Goal: Information Seeking & Learning: Learn about a topic

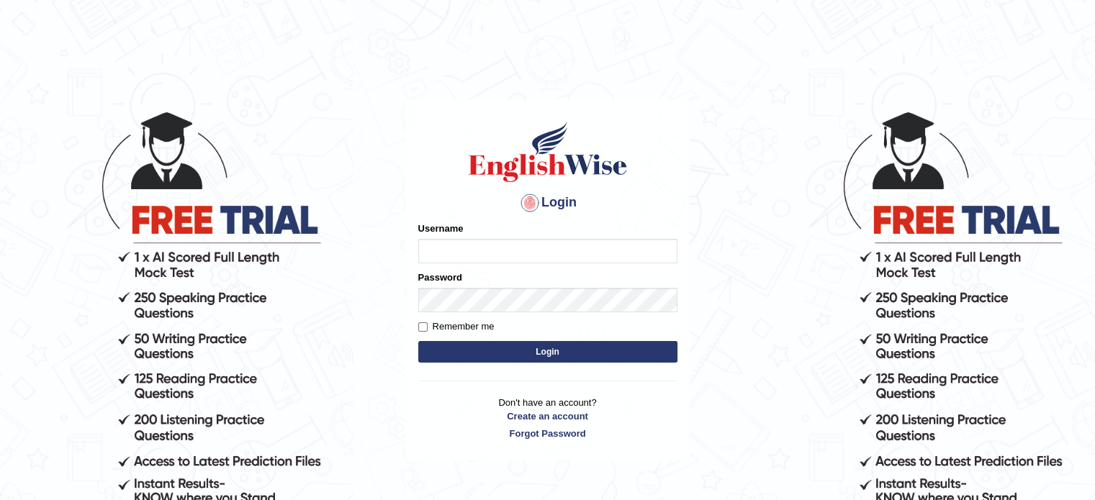
type input "Badmaarag"
click at [570, 356] on button "Login" at bounding box center [547, 352] width 259 height 22
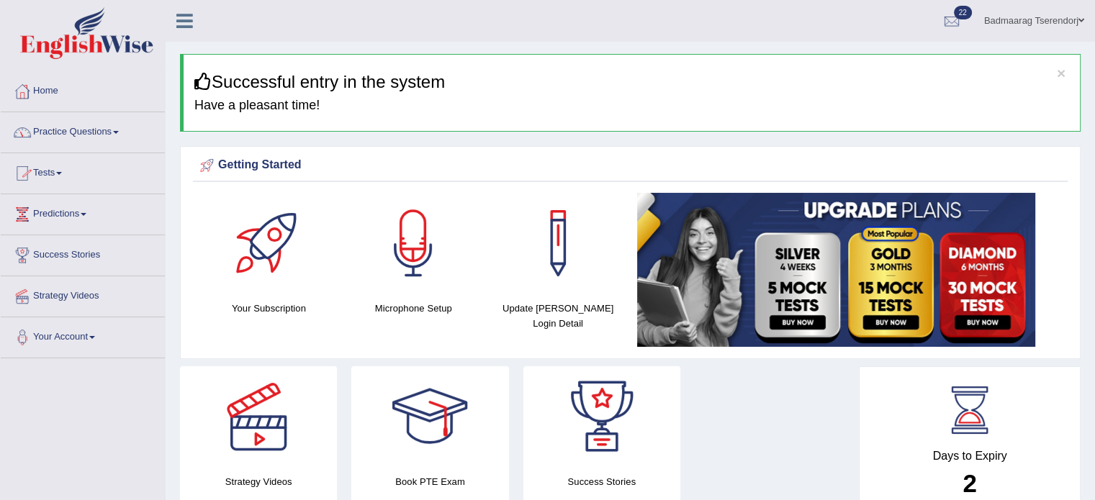
click at [98, 131] on link "Practice Questions" at bounding box center [83, 130] width 164 height 36
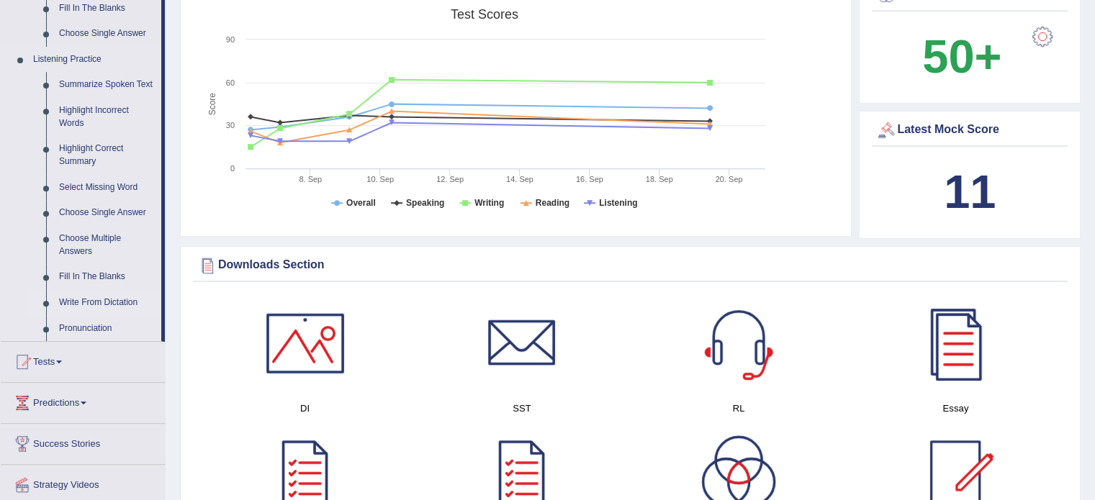
scroll to position [576, 0]
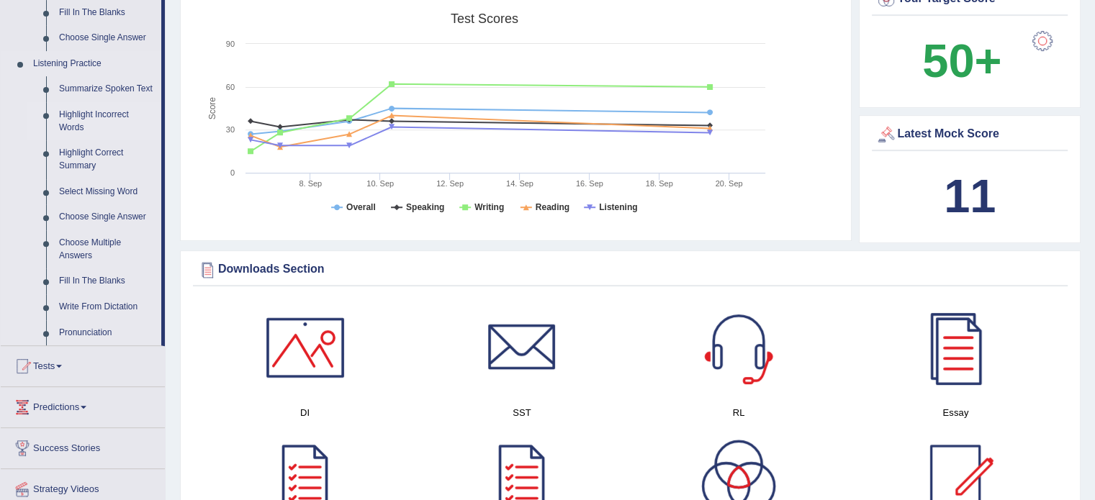
click at [92, 114] on link "Highlight Incorrect Words" at bounding box center [107, 121] width 109 height 38
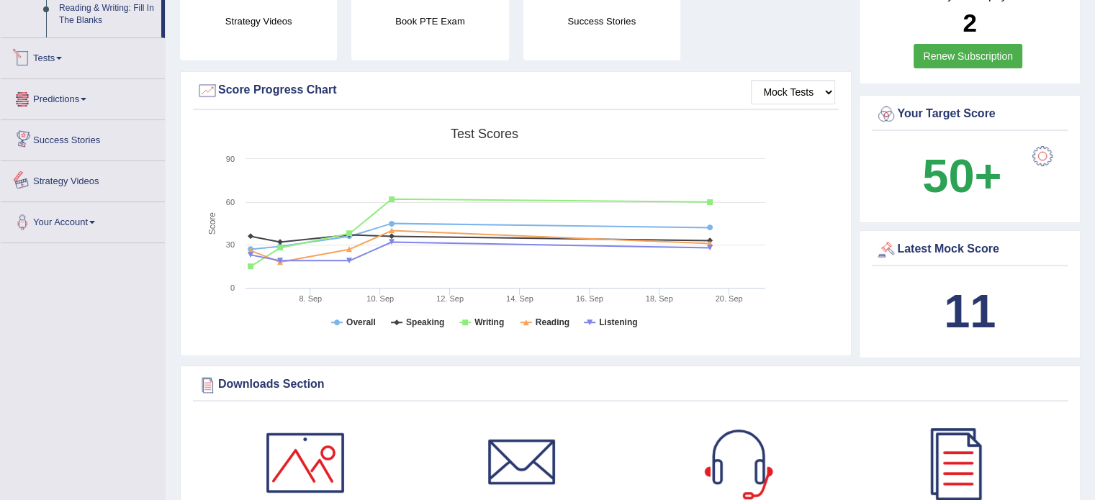
scroll to position [933, 0]
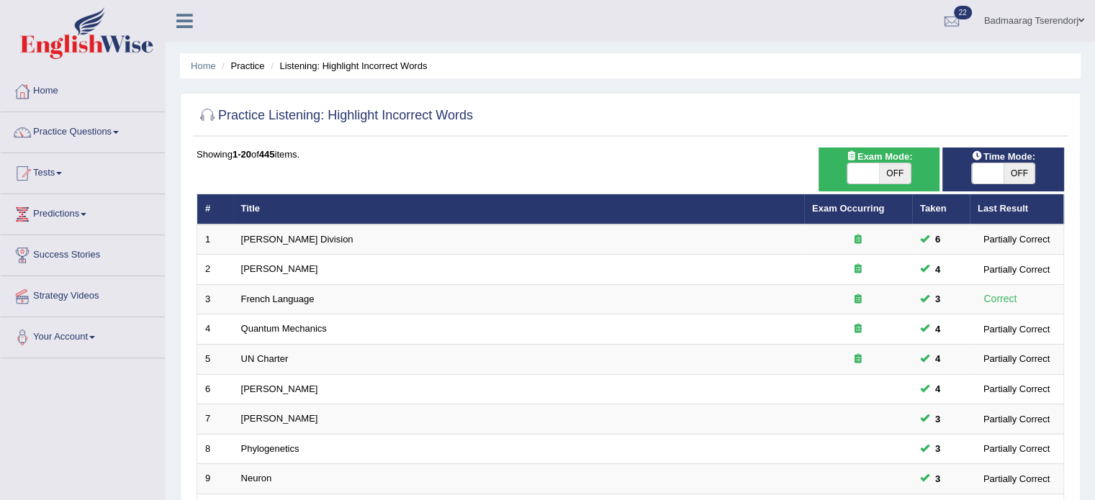
click at [906, 175] on span "OFF" at bounding box center [895, 173] width 32 height 20
checkbox input "true"
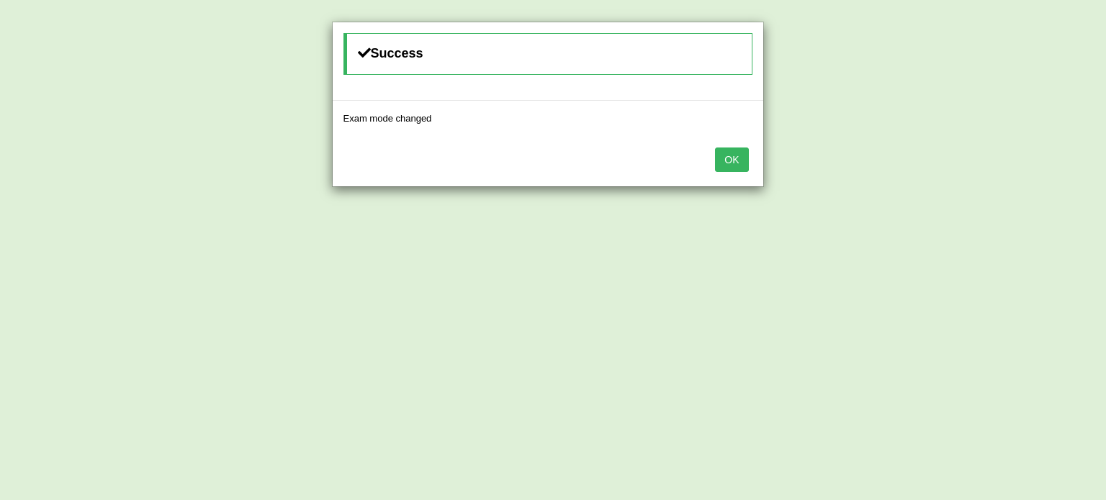
click at [732, 155] on button "OK" at bounding box center [731, 160] width 33 height 24
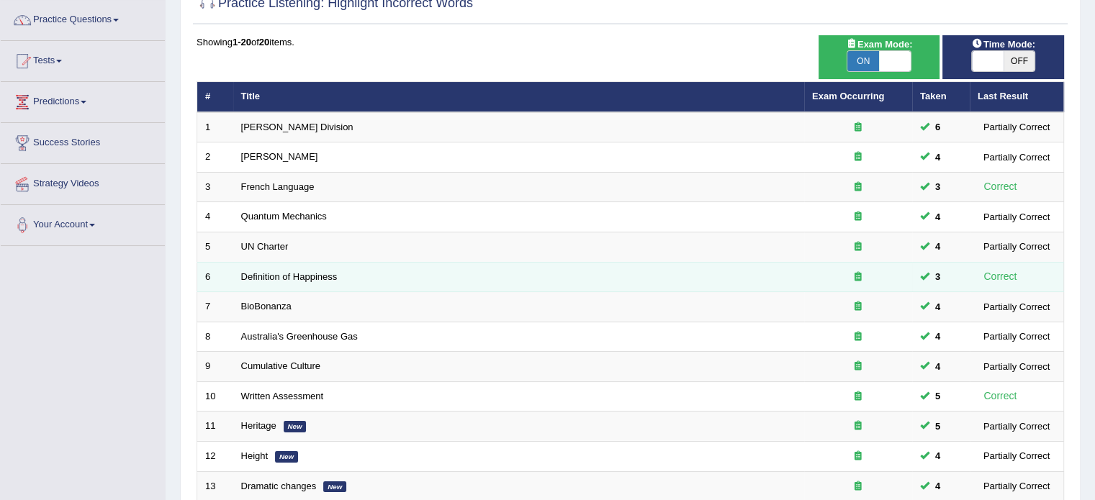
scroll to position [32, 0]
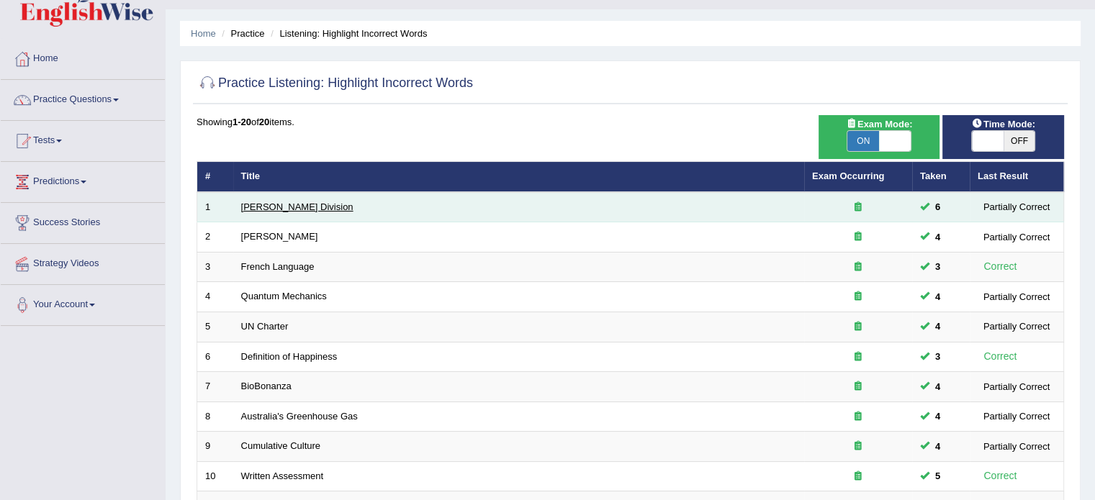
click at [253, 208] on link "Ward Division" at bounding box center [297, 207] width 112 height 11
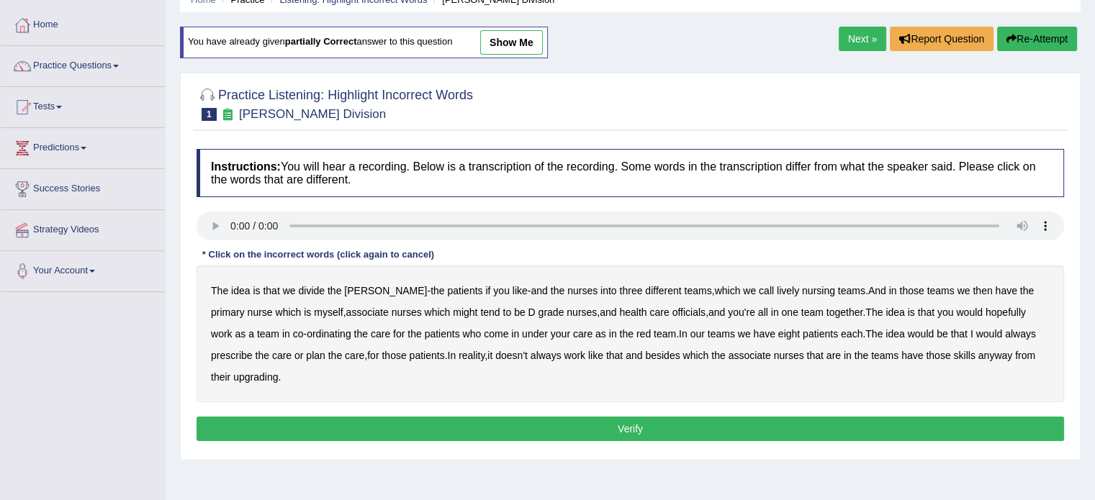
scroll to position [72, 0]
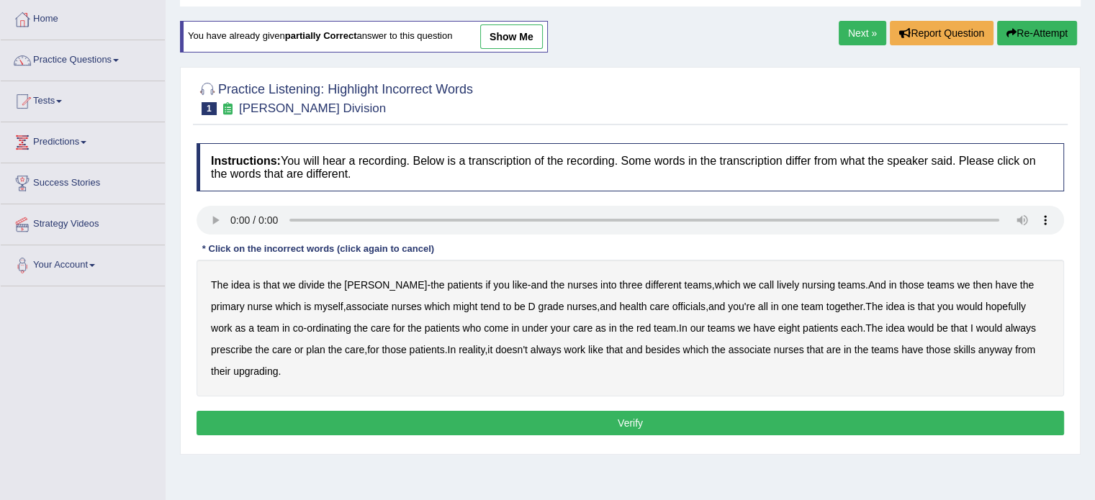
click at [777, 284] on b "lively" at bounding box center [788, 285] width 22 height 12
click at [802, 284] on b "nursing" at bounding box center [818, 285] width 33 height 12
click at [673, 303] on b "officials" at bounding box center [689, 307] width 33 height 12
click at [1005, 325] on b "always" at bounding box center [1020, 329] width 31 height 12
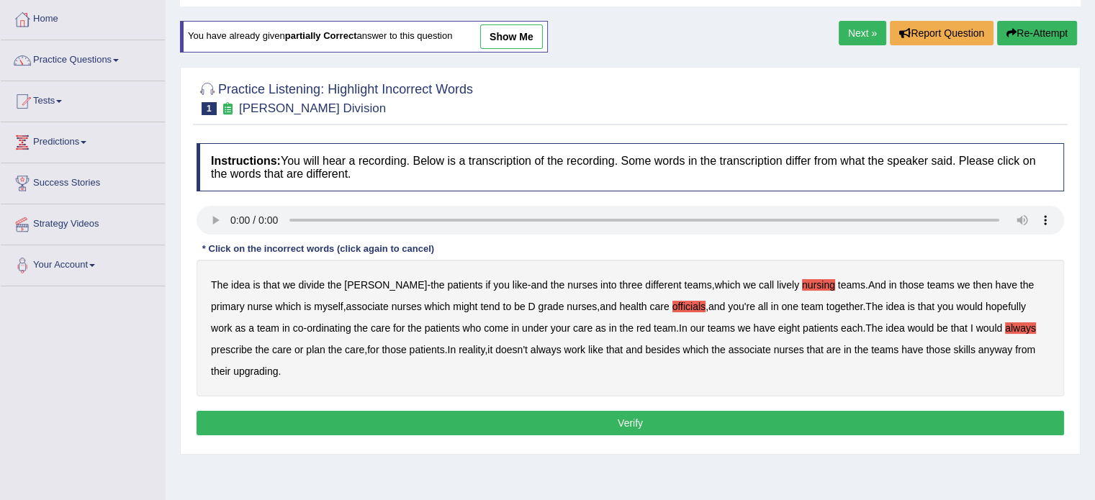
click at [239, 368] on b "upgrading" at bounding box center [255, 372] width 45 height 12
click at [539, 425] on button "Verify" at bounding box center [631, 423] width 868 height 24
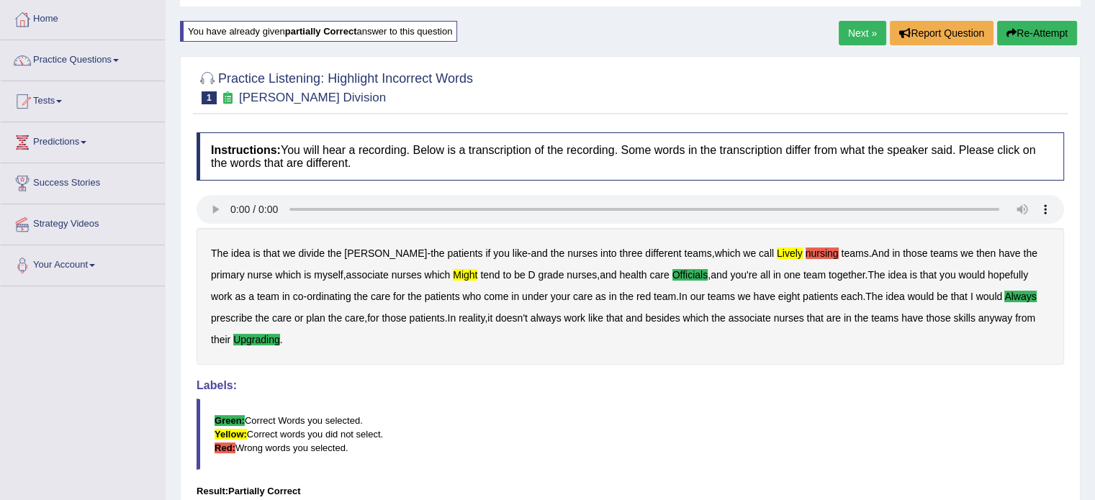
click at [852, 27] on link "Next »" at bounding box center [863, 33] width 48 height 24
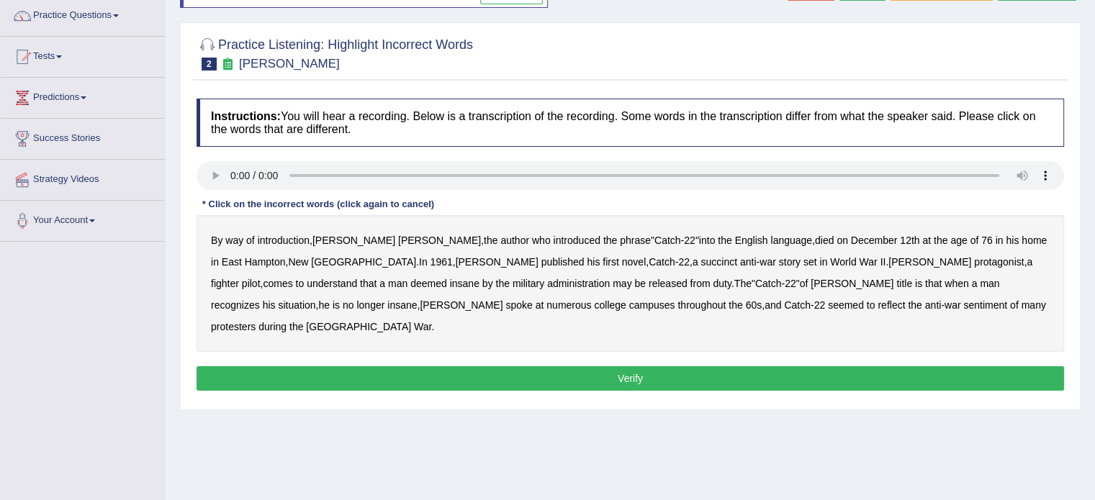
scroll to position [144, 0]
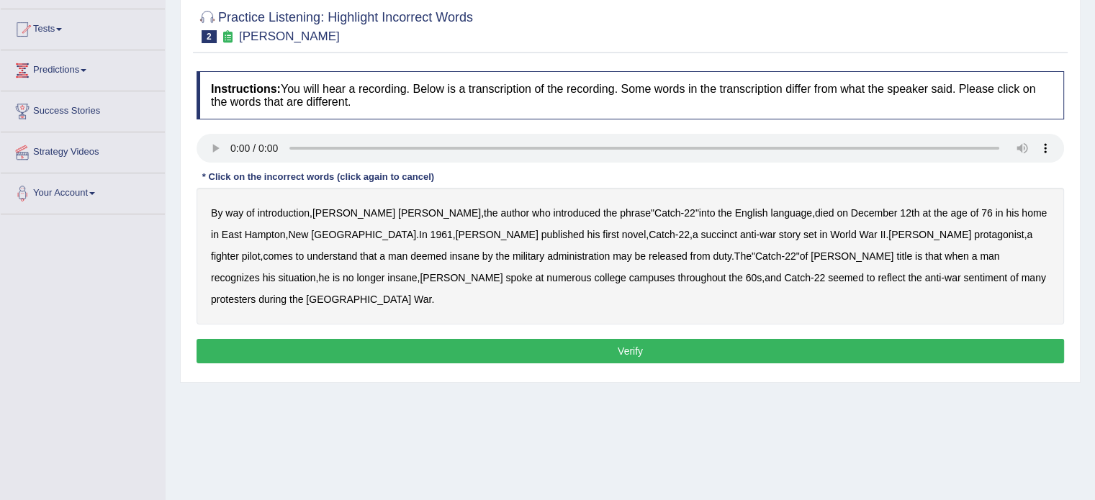
click at [547, 253] on b "administration" at bounding box center [578, 257] width 63 height 12
click at [878, 276] on b "reflect" at bounding box center [891, 278] width 27 height 12
click at [588, 339] on button "Verify" at bounding box center [631, 351] width 868 height 24
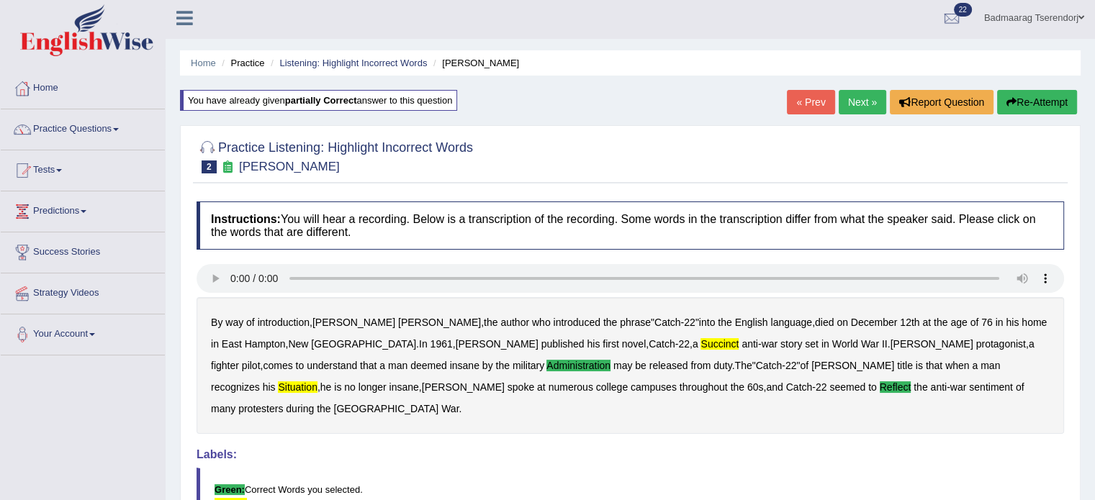
scroll to position [0, 0]
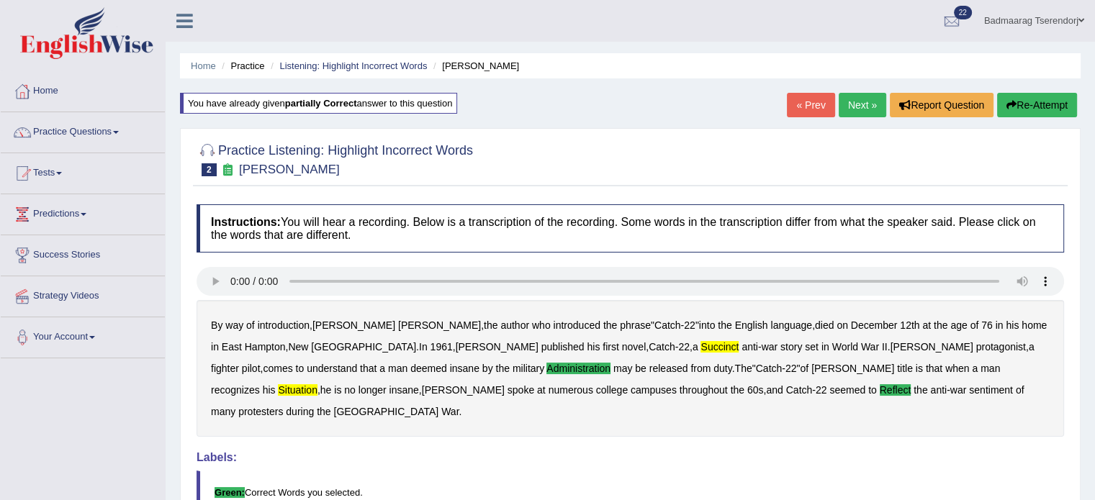
click at [853, 106] on link "Next »" at bounding box center [863, 105] width 48 height 24
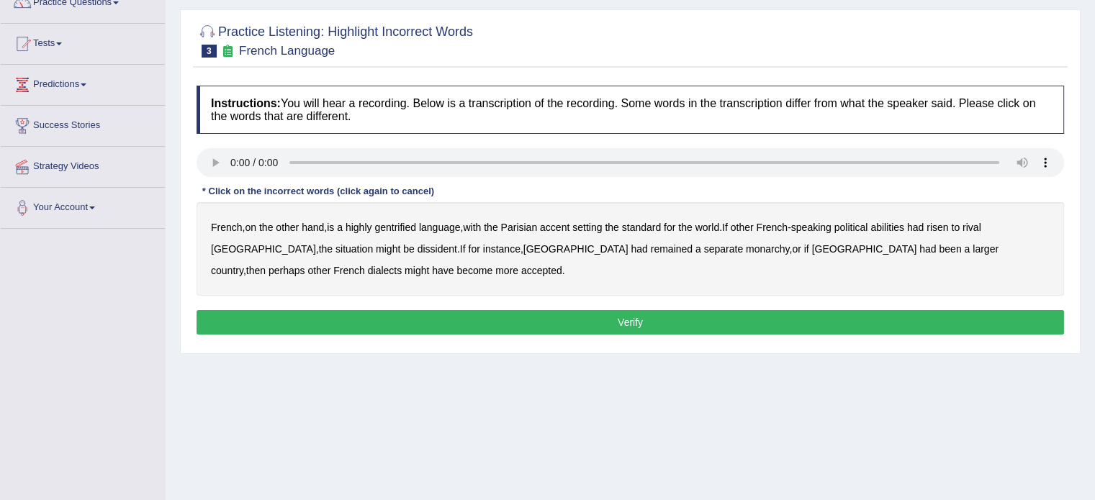
scroll to position [144, 0]
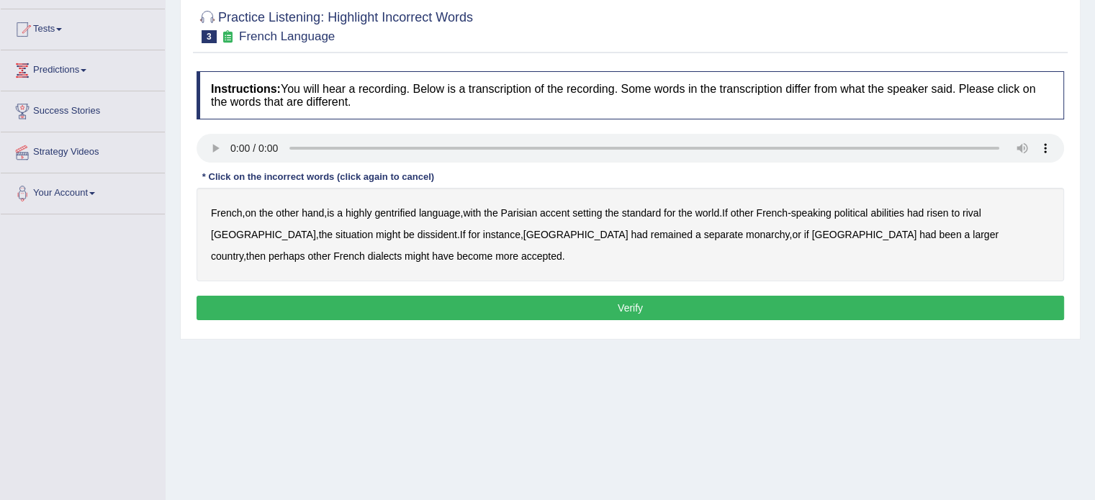
click at [406, 207] on b "gentrified" at bounding box center [395, 213] width 42 height 12
click at [901, 210] on b "abilities" at bounding box center [888, 213] width 34 height 12
click at [418, 233] on b "dissident" at bounding box center [438, 235] width 40 height 12
click at [746, 235] on b "monarchy" at bounding box center [767, 235] width 43 height 12
click at [495, 303] on button "Verify" at bounding box center [631, 308] width 868 height 24
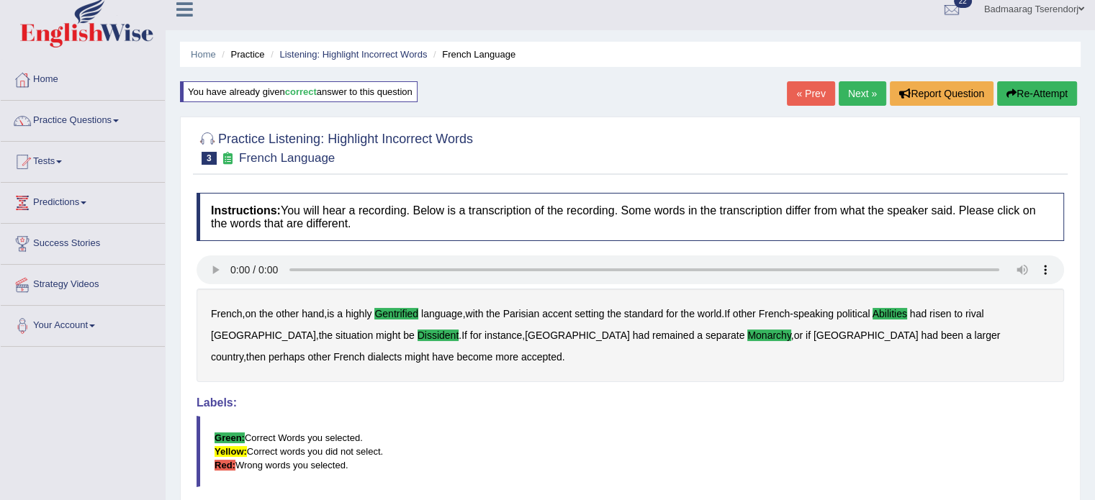
scroll to position [0, 0]
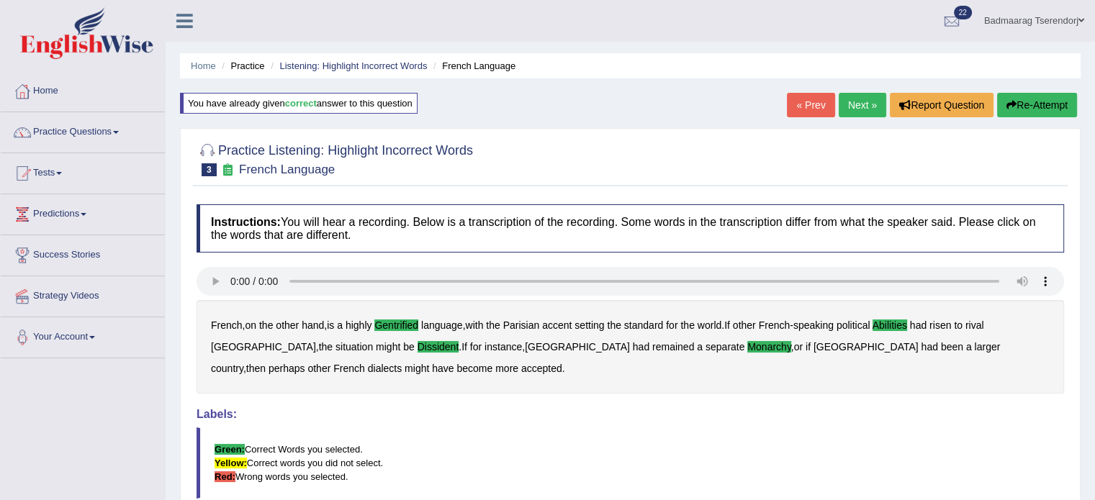
click at [868, 102] on link "Next »" at bounding box center [863, 105] width 48 height 24
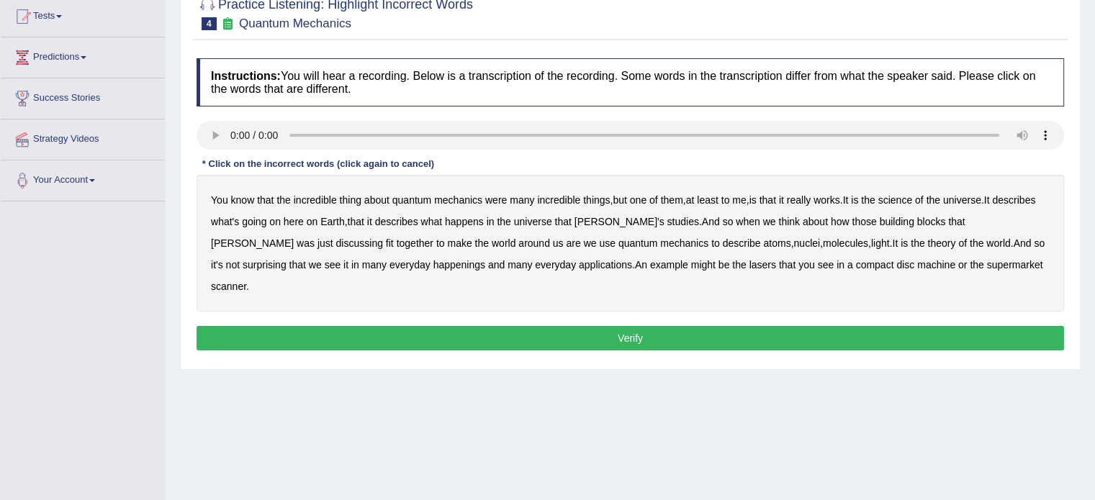
scroll to position [216, 0]
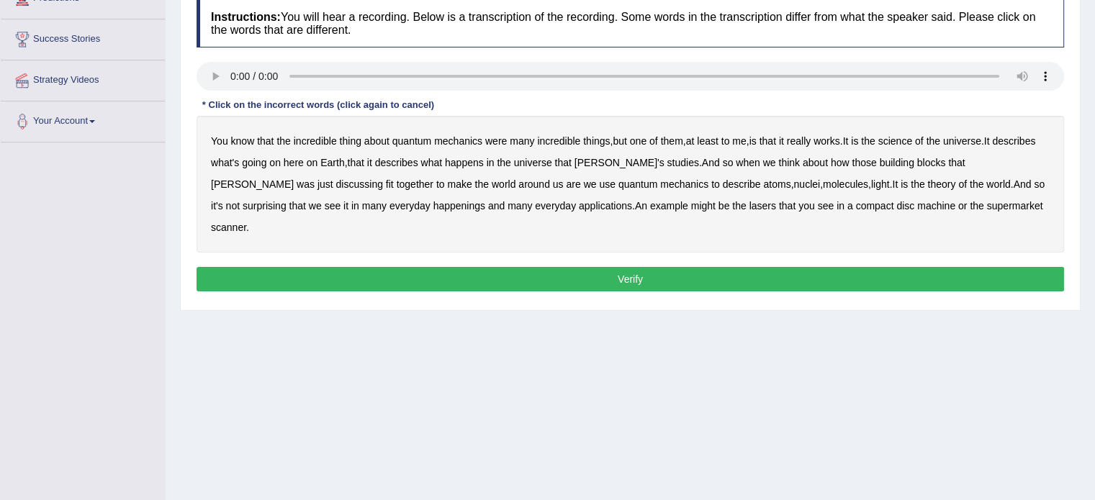
click at [912, 139] on b "science" at bounding box center [895, 141] width 34 height 12
click at [433, 201] on b "happenings" at bounding box center [459, 206] width 52 height 12
click at [917, 207] on b "machine" at bounding box center [936, 206] width 38 height 12
click at [794, 267] on button "Verify" at bounding box center [631, 279] width 868 height 24
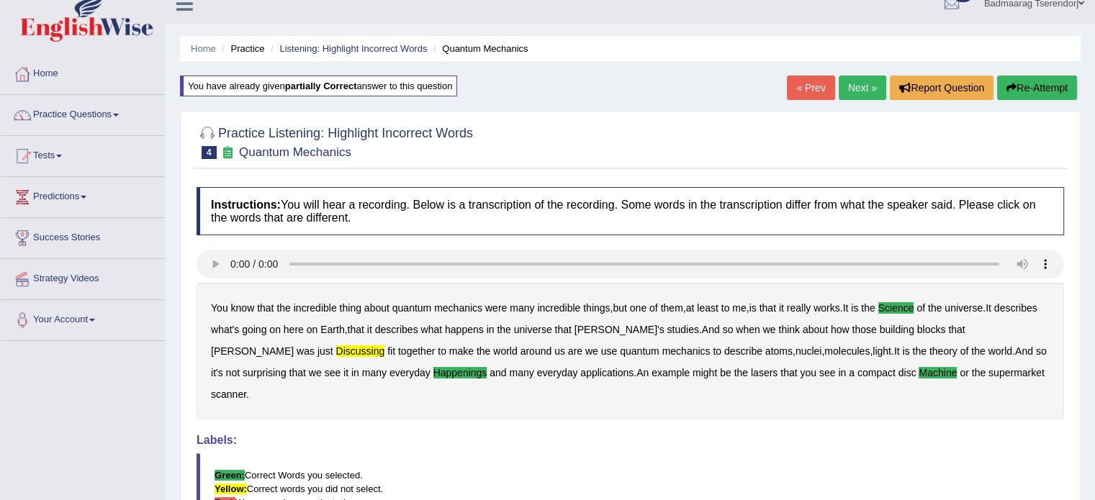
scroll to position [0, 0]
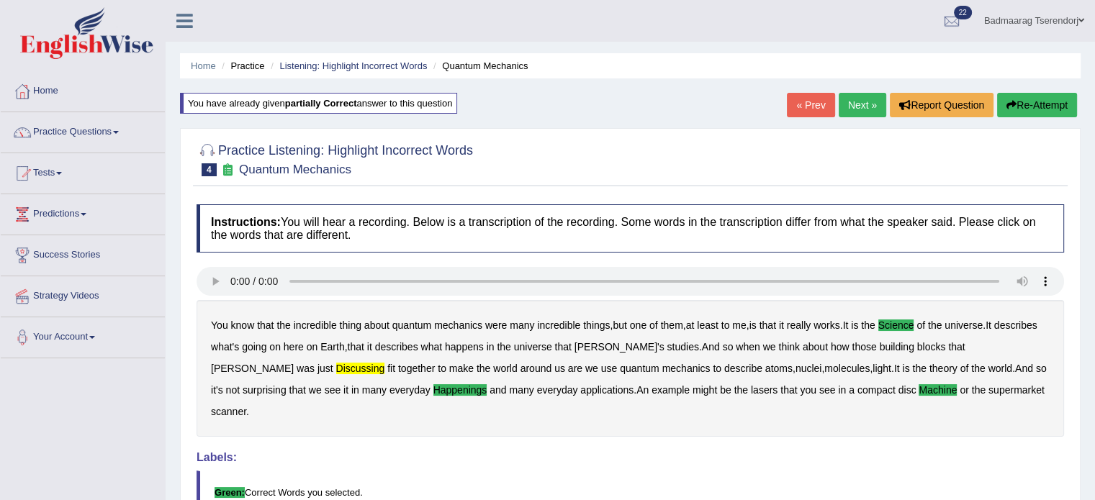
click at [858, 100] on link "Next »" at bounding box center [863, 105] width 48 height 24
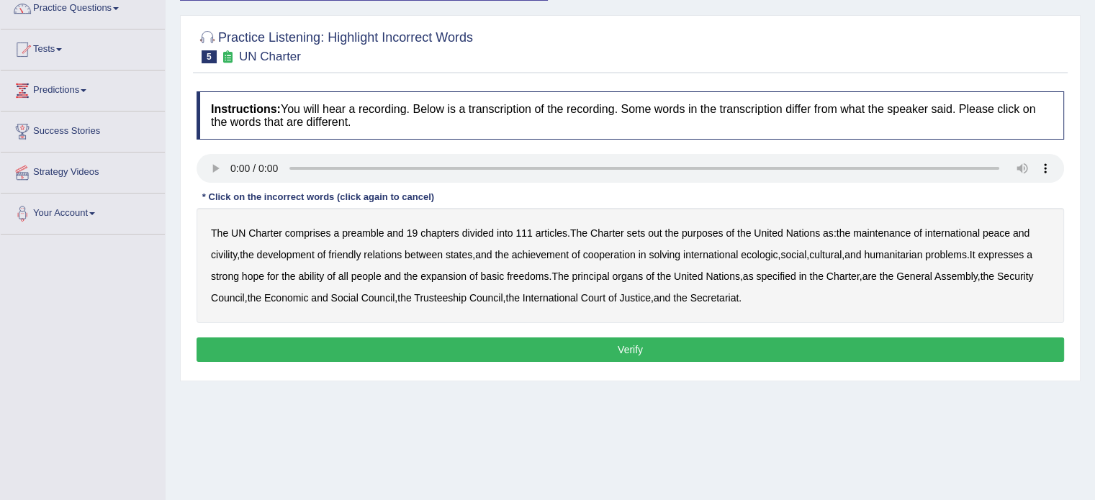
scroll to position [144, 0]
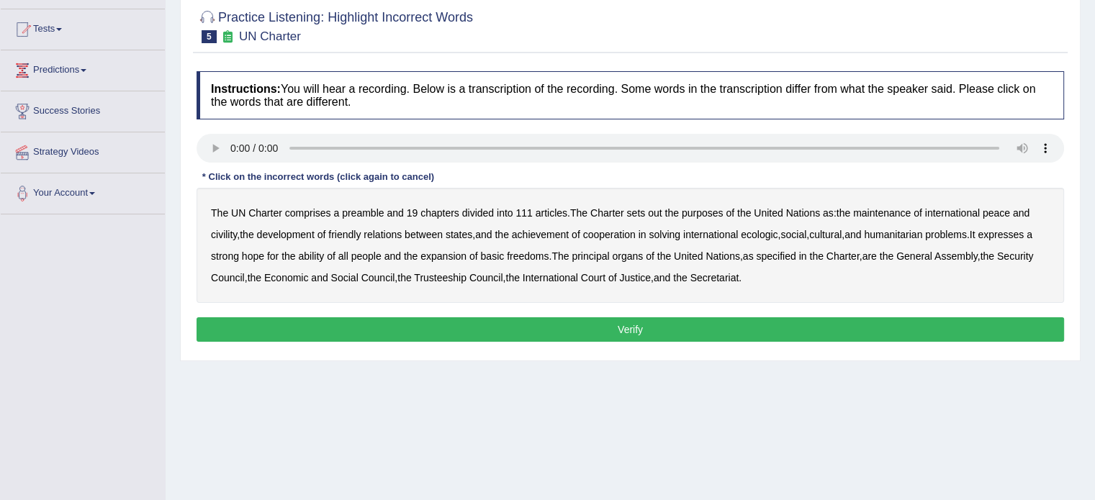
click at [225, 233] on b "civility" at bounding box center [224, 235] width 26 height 12
click at [768, 233] on b "ecologic" at bounding box center [759, 235] width 37 height 12
click at [324, 251] on b "ability" at bounding box center [311, 257] width 26 height 12
click at [762, 325] on button "Verify" at bounding box center [631, 330] width 868 height 24
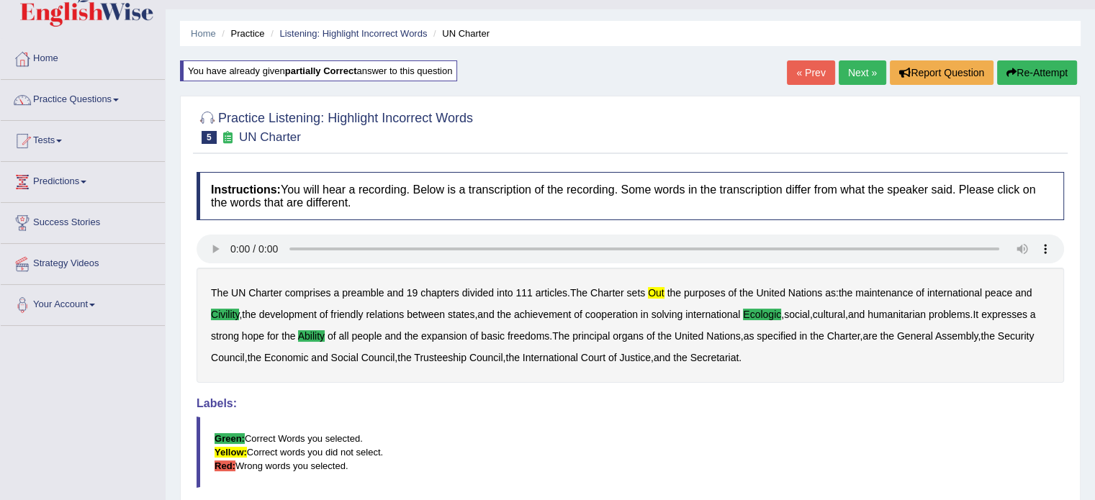
scroll to position [0, 0]
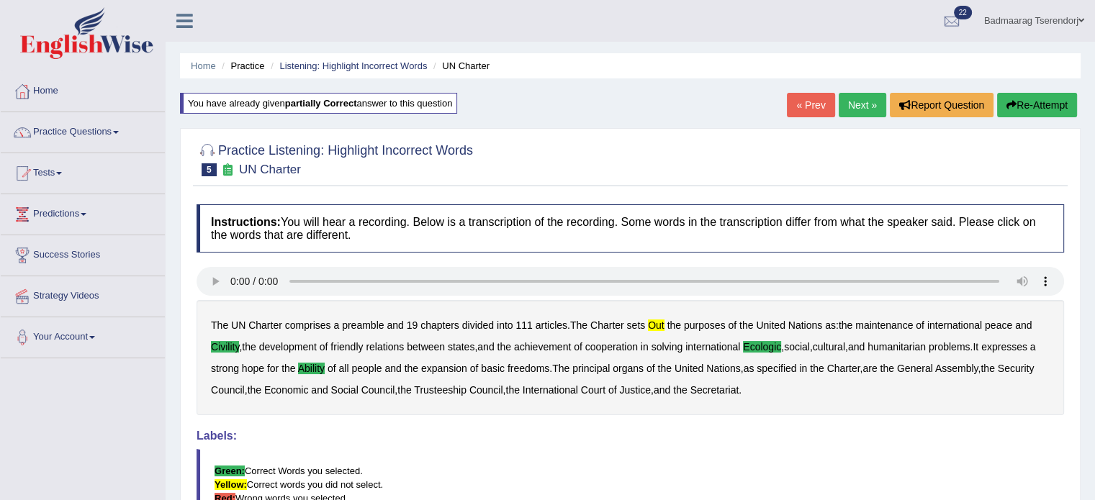
click at [848, 97] on link "Next »" at bounding box center [863, 105] width 48 height 24
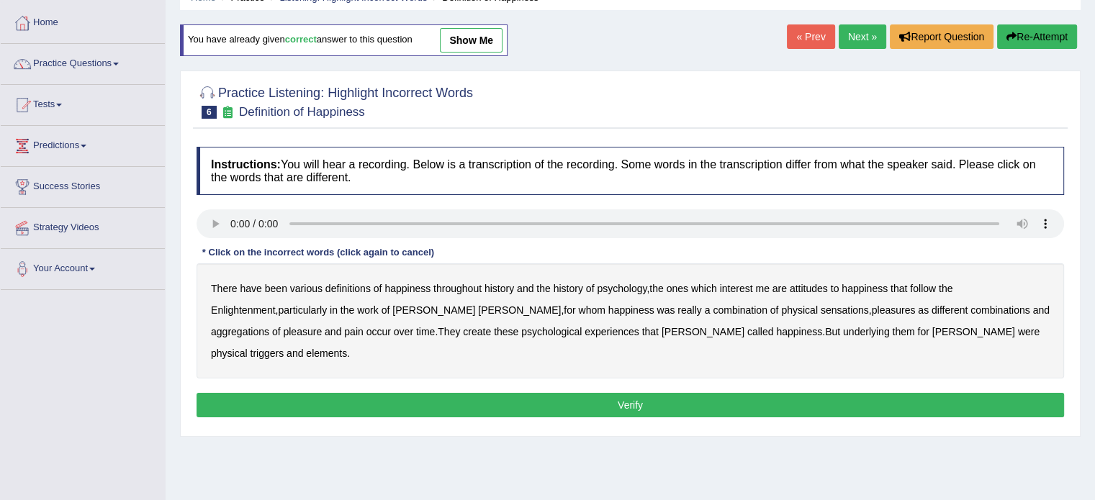
scroll to position [72, 0]
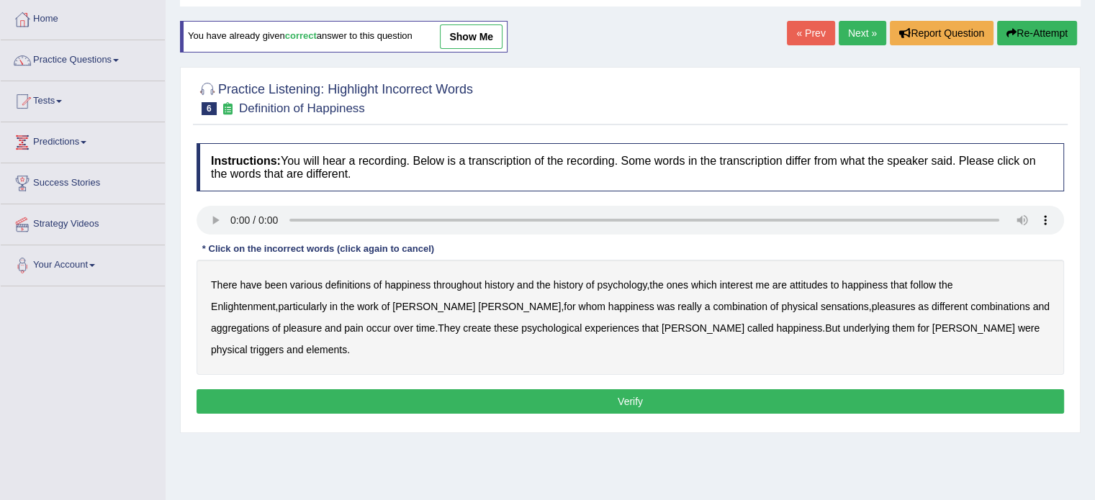
click at [811, 282] on b "attitudes" at bounding box center [809, 285] width 38 height 12
click at [821, 305] on b "sensations" at bounding box center [845, 307] width 48 height 12
click at [463, 327] on b "create" at bounding box center [477, 329] width 28 height 12
click at [347, 344] on b "elements" at bounding box center [326, 350] width 41 height 12
click at [900, 390] on button "Verify" at bounding box center [631, 402] width 868 height 24
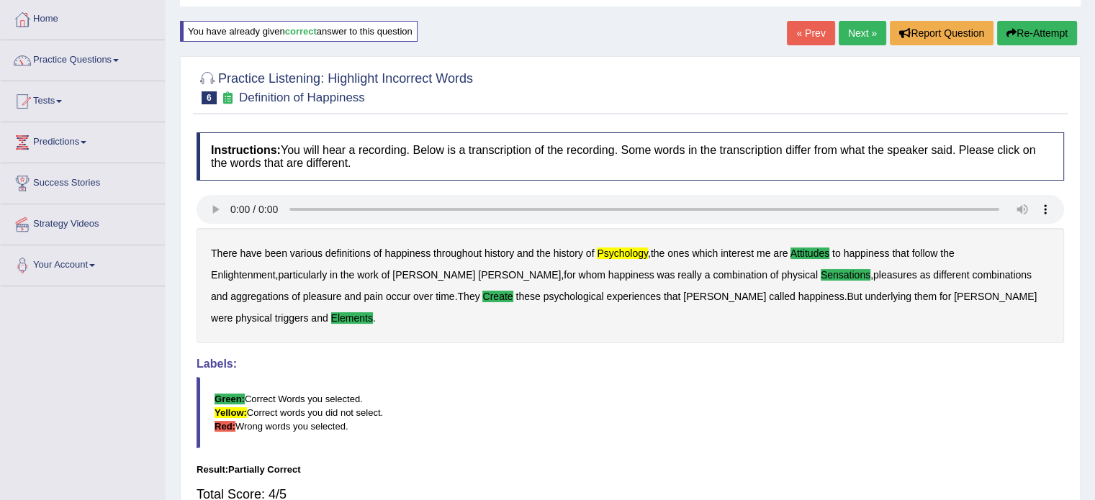
click at [858, 37] on link "Next »" at bounding box center [863, 33] width 48 height 24
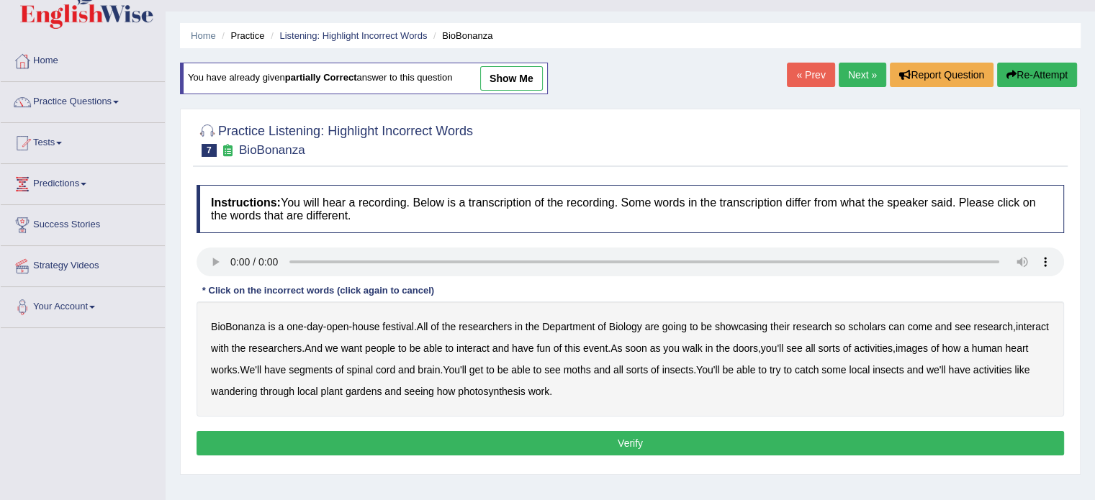
scroll to position [72, 0]
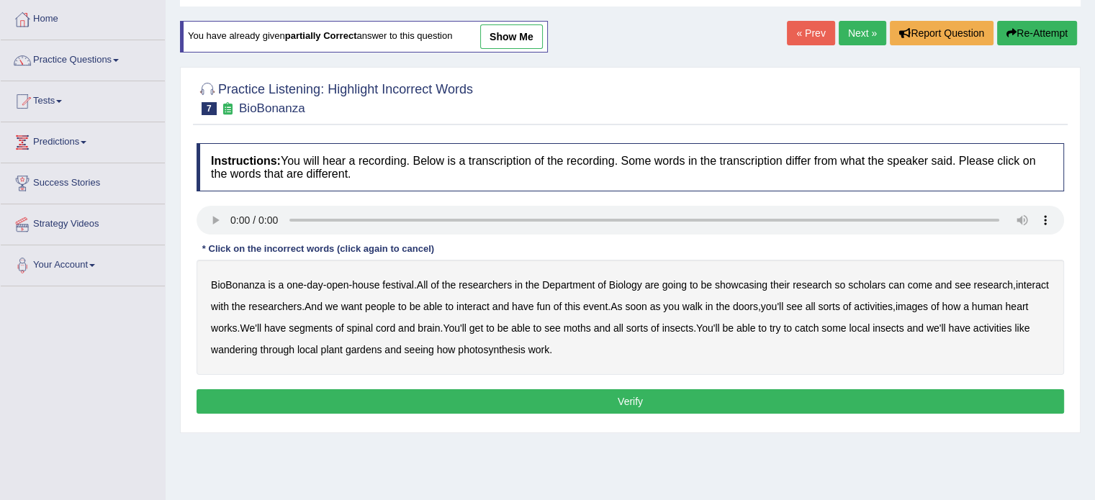
click at [870, 284] on b "scholars" at bounding box center [866, 285] width 37 height 12
click at [928, 305] on b "images" at bounding box center [912, 307] width 32 height 12
click at [333, 323] on b "segments" at bounding box center [311, 329] width 44 height 12
click at [606, 401] on button "Verify" at bounding box center [631, 402] width 868 height 24
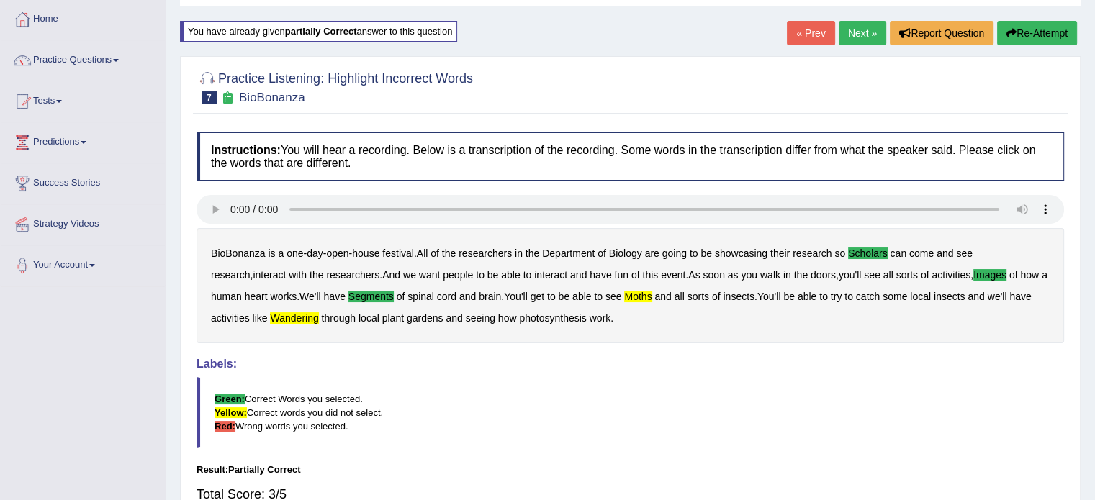
click at [855, 30] on link "Next »" at bounding box center [863, 33] width 48 height 24
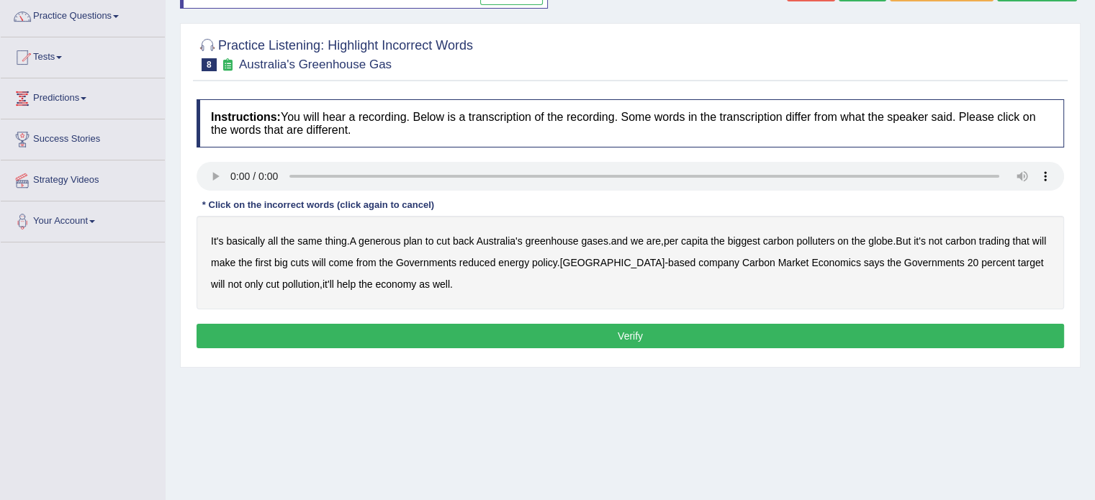
scroll to position [144, 0]
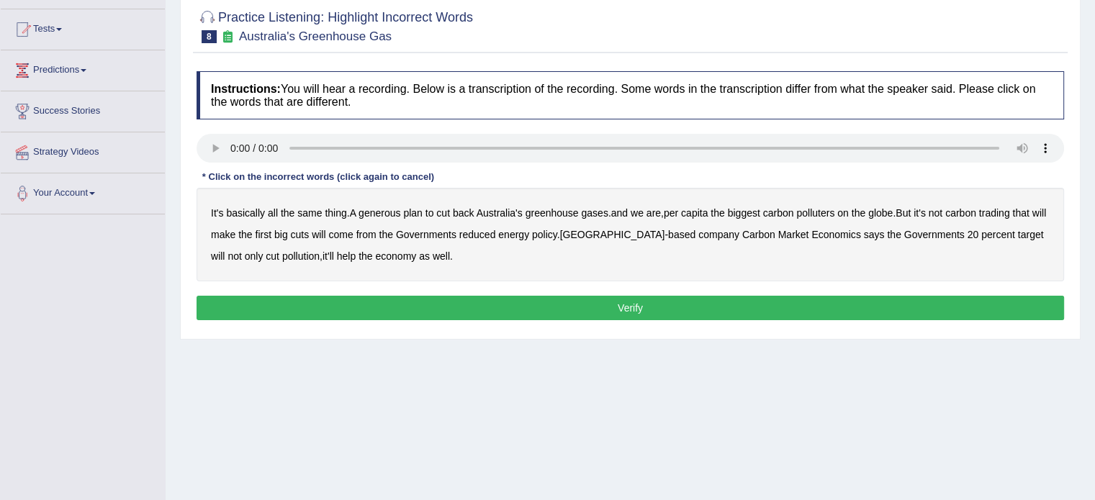
click at [395, 212] on b "generous" at bounding box center [380, 213] width 42 height 12
click at [892, 210] on b "globe" at bounding box center [880, 213] width 24 height 12
click at [557, 233] on b "policy" at bounding box center [544, 235] width 25 height 12
click at [318, 306] on button "Verify" at bounding box center [631, 308] width 868 height 24
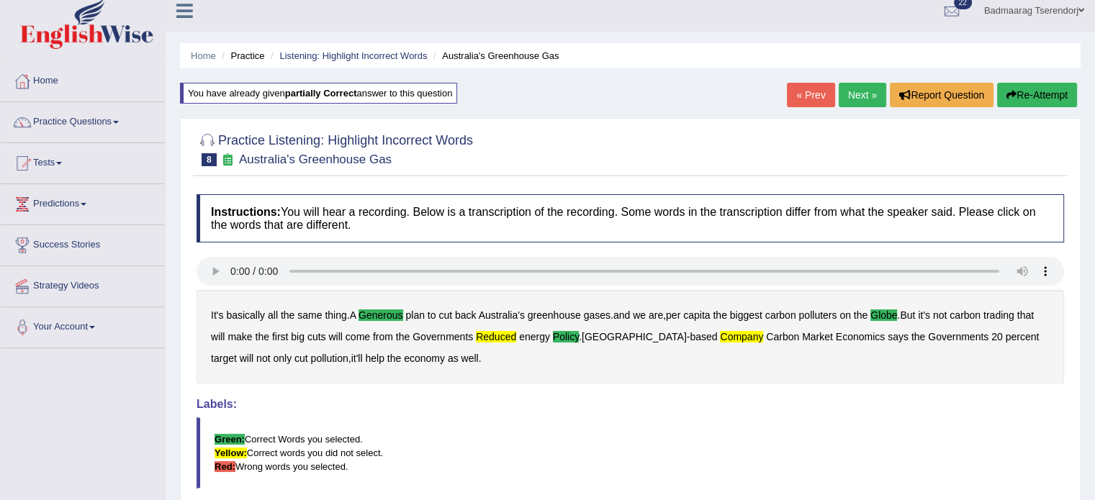
scroll to position [0, 0]
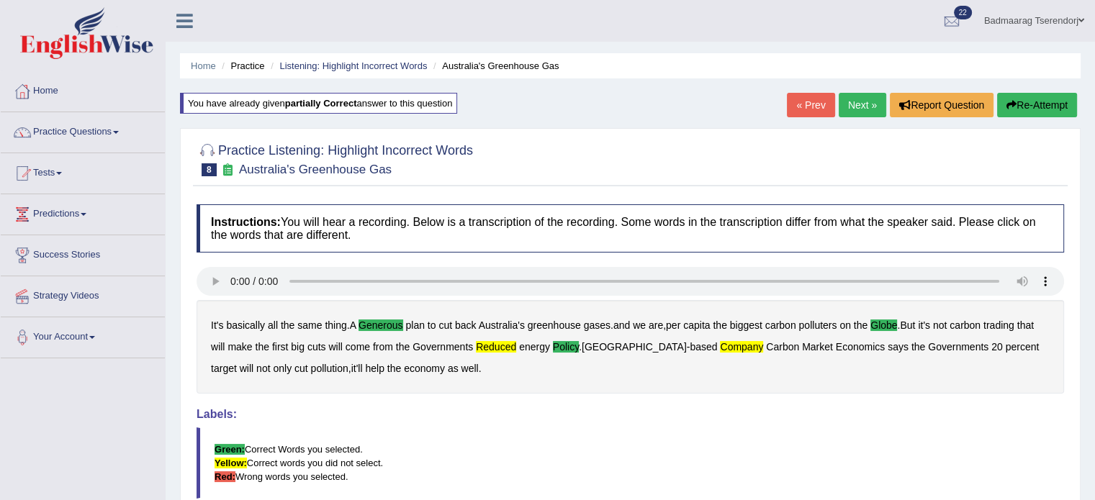
click at [861, 99] on link "Next »" at bounding box center [863, 105] width 48 height 24
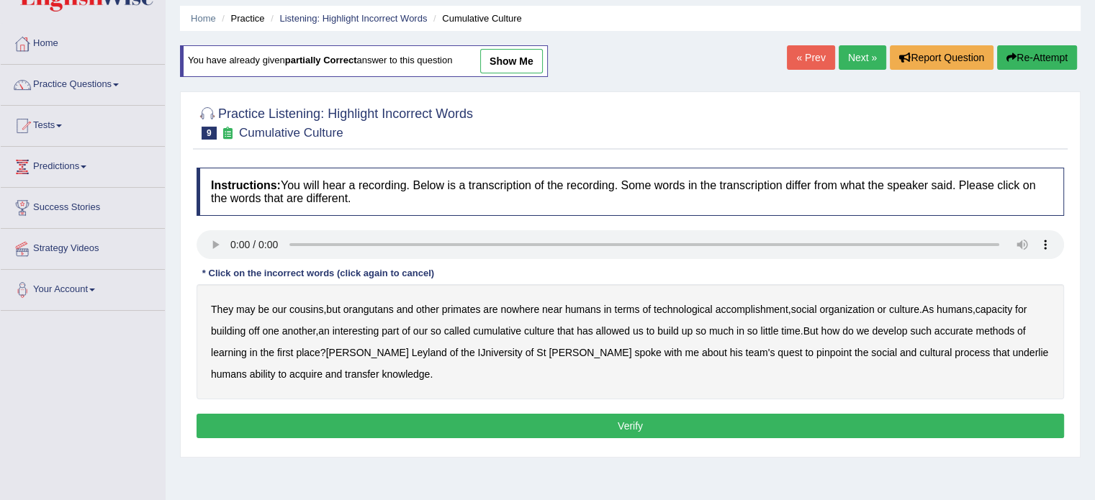
scroll to position [72, 0]
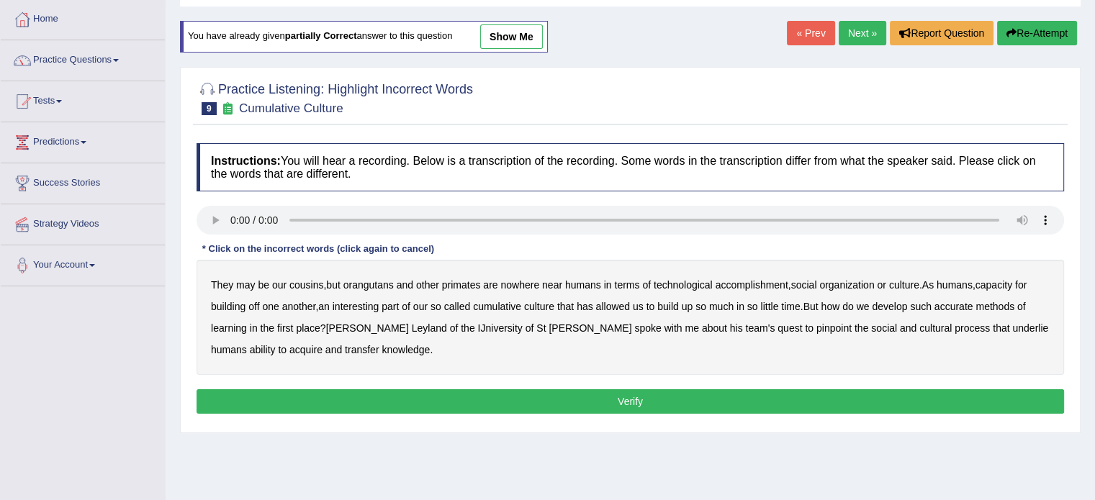
click at [760, 284] on b "accomplishment" at bounding box center [752, 285] width 73 height 12
click at [962, 302] on b "accurate" at bounding box center [954, 307] width 39 height 12
click at [919, 328] on b "cultural" at bounding box center [935, 329] width 32 height 12
click at [385, 397] on button "Verify" at bounding box center [631, 402] width 868 height 24
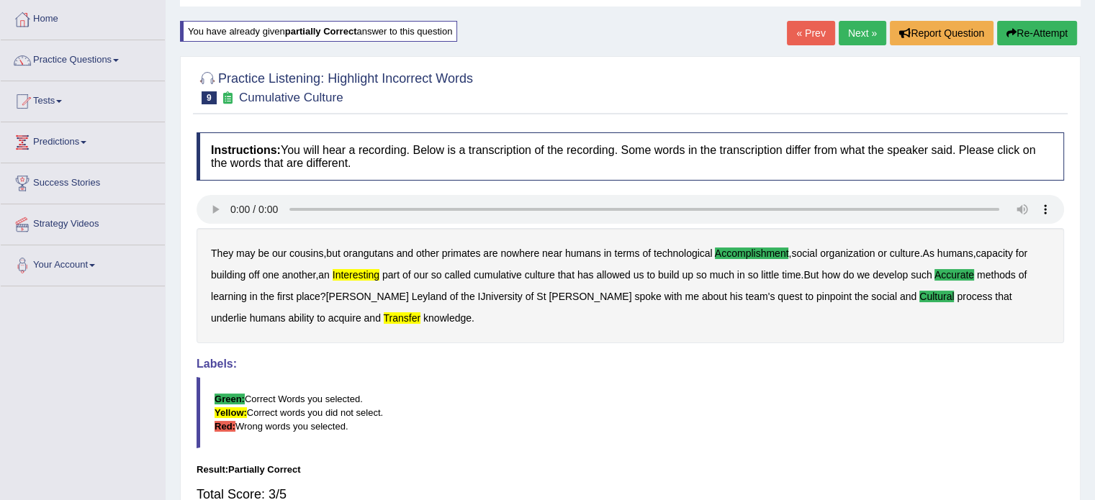
click at [864, 31] on link "Next »" at bounding box center [863, 33] width 48 height 24
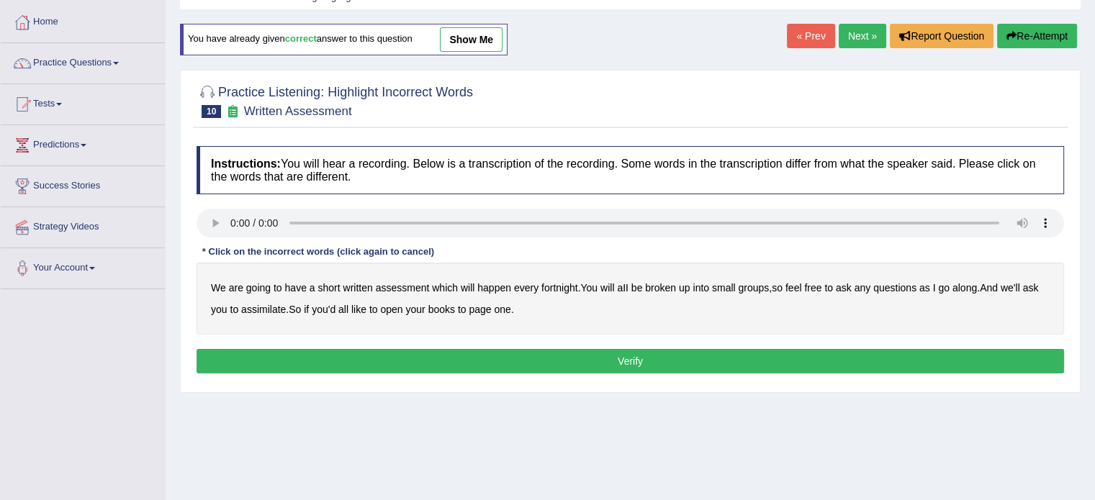
scroll to position [72, 0]
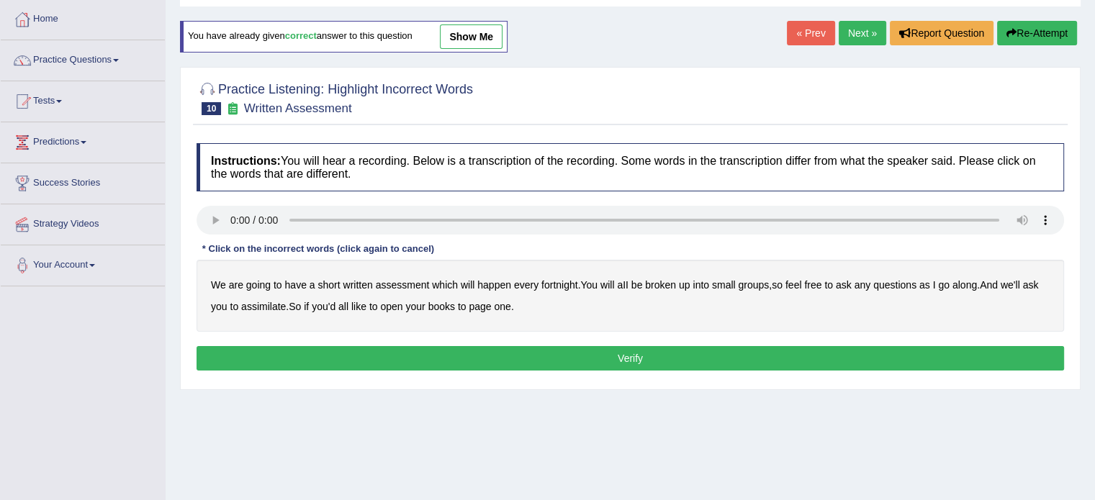
click at [668, 279] on b "broken" at bounding box center [660, 285] width 31 height 12
click at [252, 303] on b "assimilate" at bounding box center [263, 307] width 45 height 12
click at [521, 355] on button "Verify" at bounding box center [631, 358] width 868 height 24
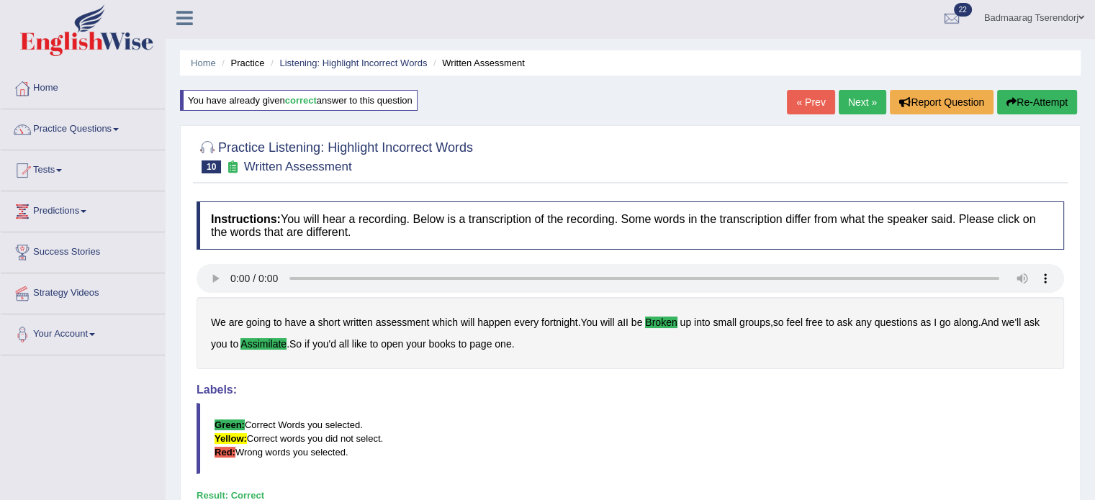
scroll to position [0, 0]
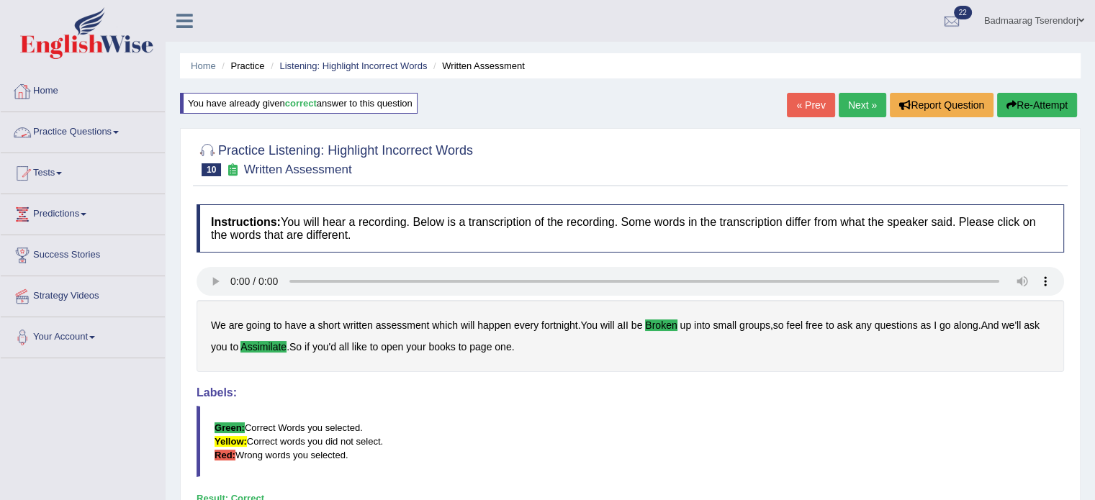
click at [73, 132] on link "Practice Questions" at bounding box center [83, 130] width 164 height 36
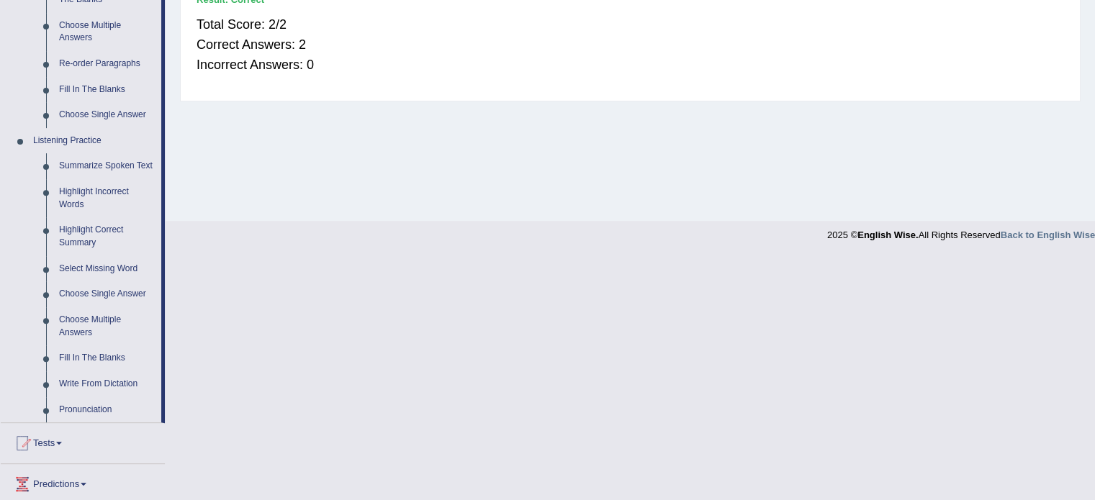
scroll to position [504, 0]
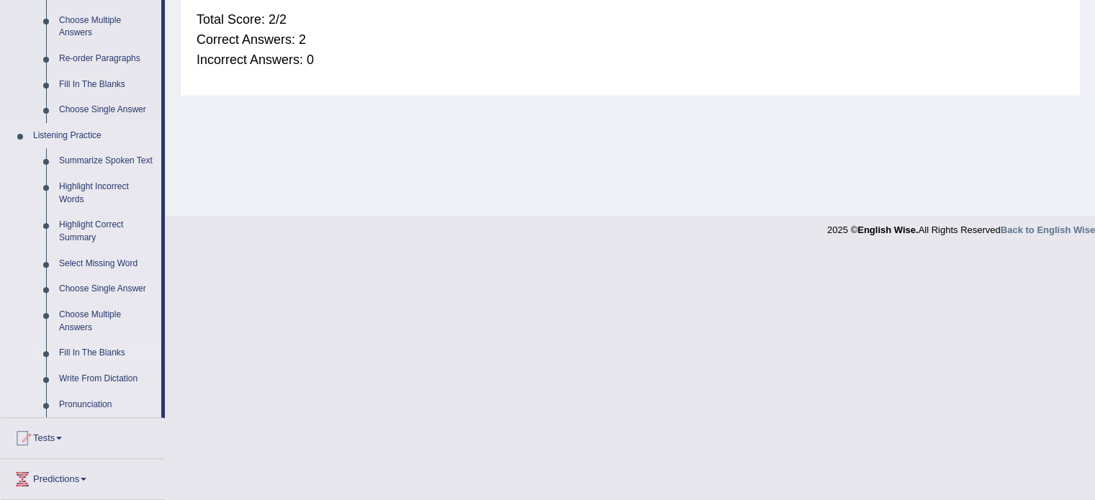
click at [98, 354] on link "Fill In The Blanks" at bounding box center [107, 354] width 109 height 26
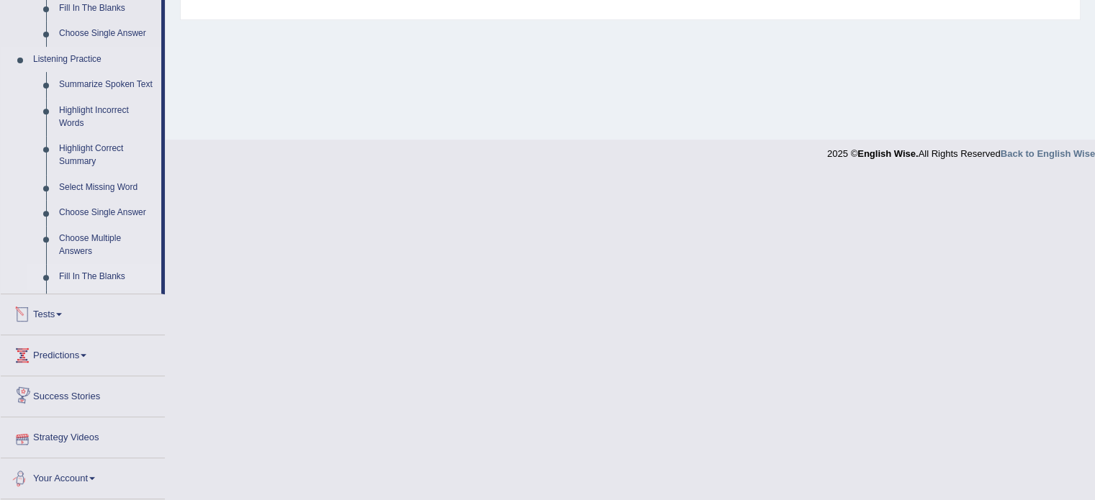
scroll to position [476, 0]
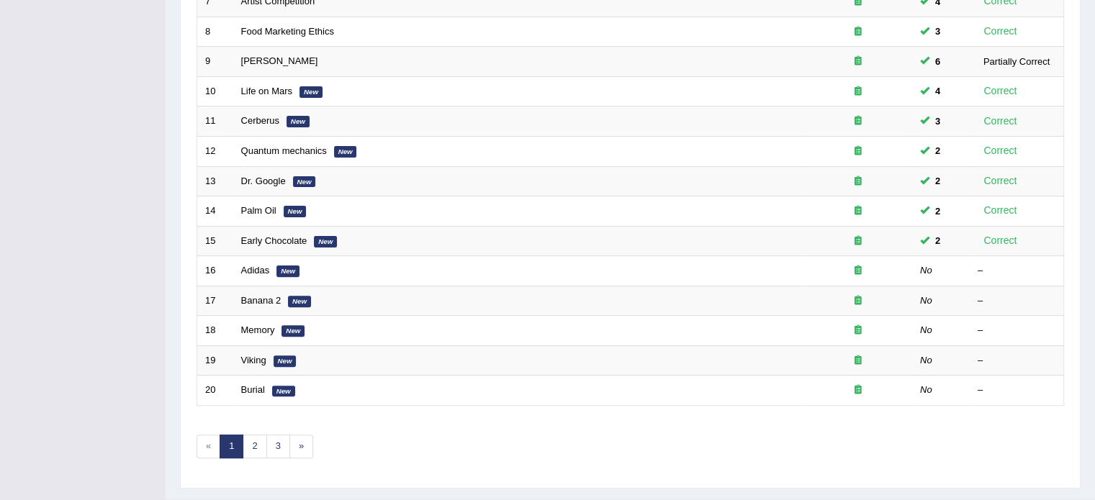
scroll to position [449, 0]
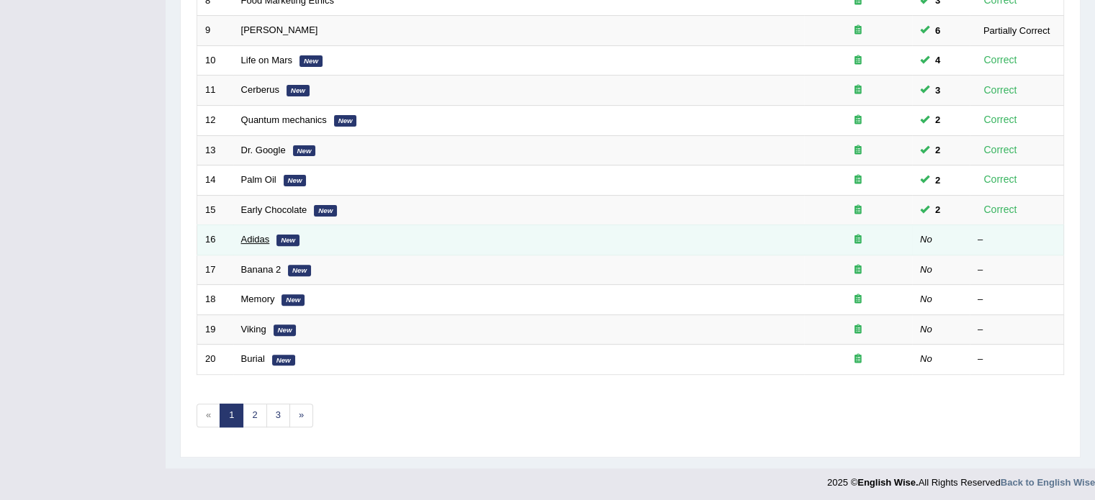
click at [249, 234] on link "Adidas" at bounding box center [255, 239] width 29 height 11
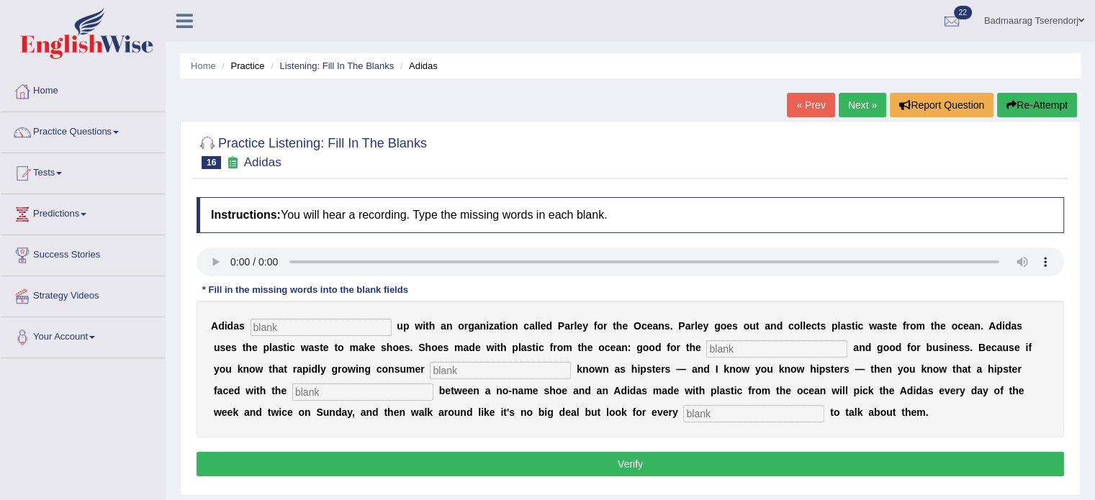
click at [289, 327] on input "text" at bounding box center [321, 327] width 141 height 17
type input "team"
click at [753, 350] on input "text" at bounding box center [776, 349] width 141 height 17
type input "enivonment"
click at [507, 374] on input "text" at bounding box center [500, 370] width 141 height 17
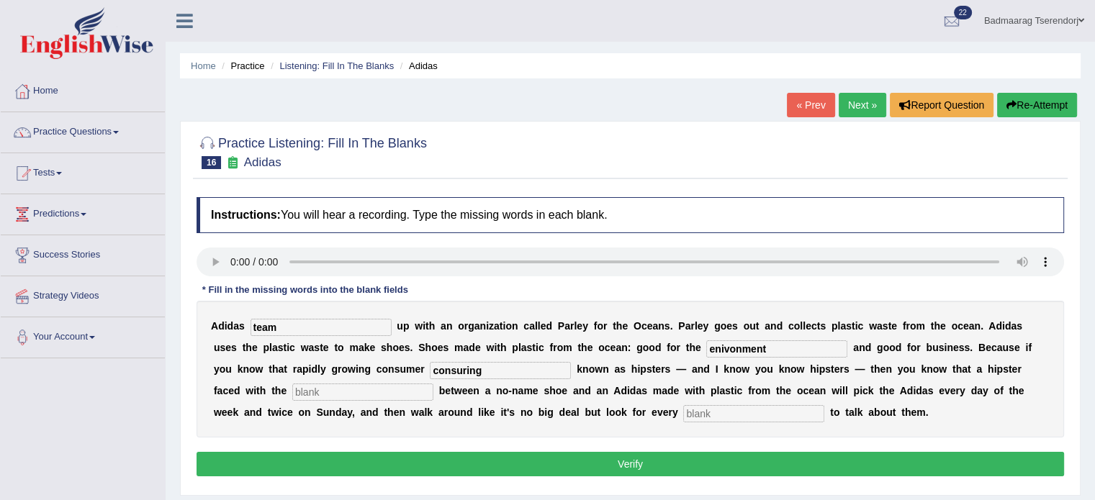
type input "consuring"
click at [734, 417] on input "text" at bounding box center [753, 413] width 141 height 17
type input "opportunite"
click at [769, 346] on input "enivonment" at bounding box center [776, 349] width 141 height 17
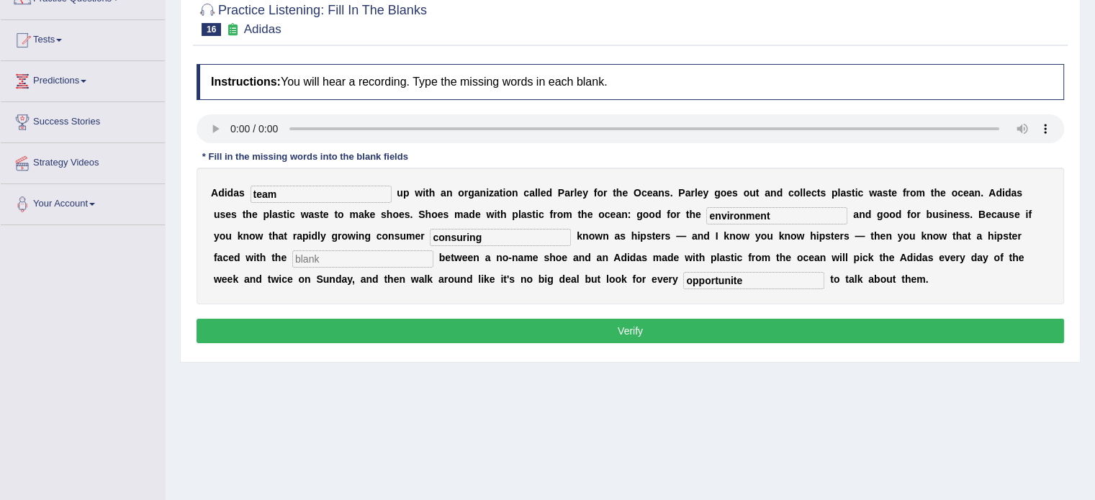
scroll to position [144, 0]
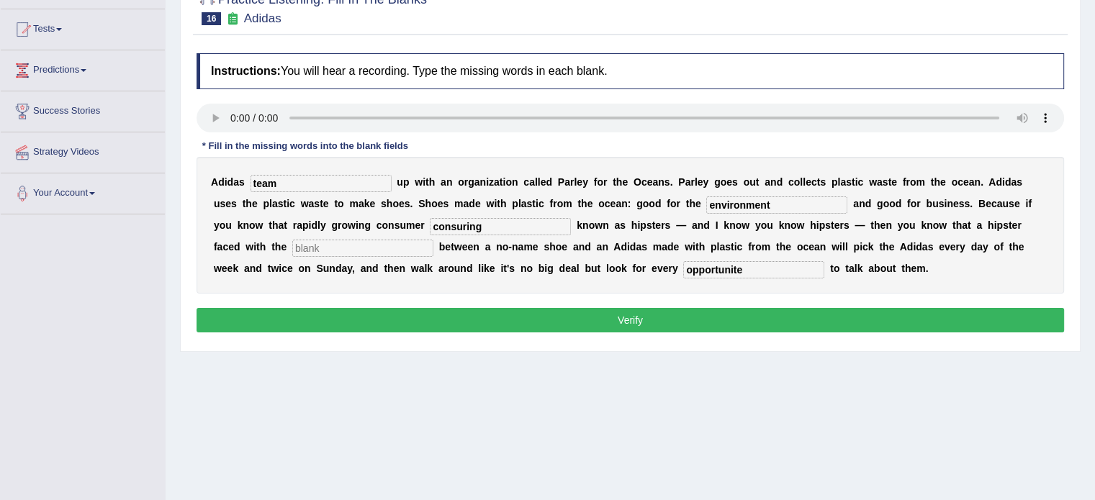
type input "environment"
click at [752, 318] on button "Verify" at bounding box center [631, 320] width 868 height 24
click at [328, 246] on input "text" at bounding box center [362, 248] width 141 height 17
type input "n"
click at [381, 318] on button "Verify" at bounding box center [631, 320] width 868 height 24
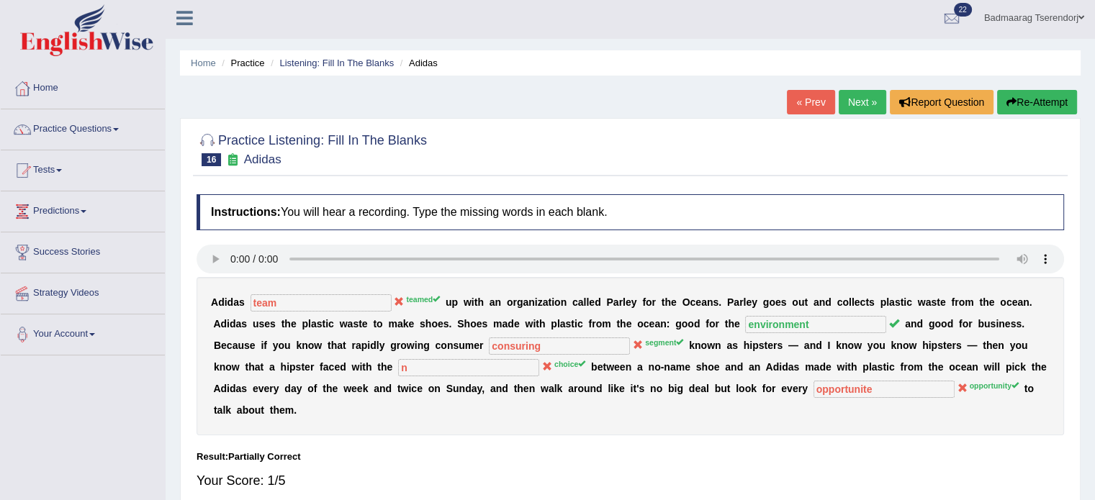
scroll to position [0, 0]
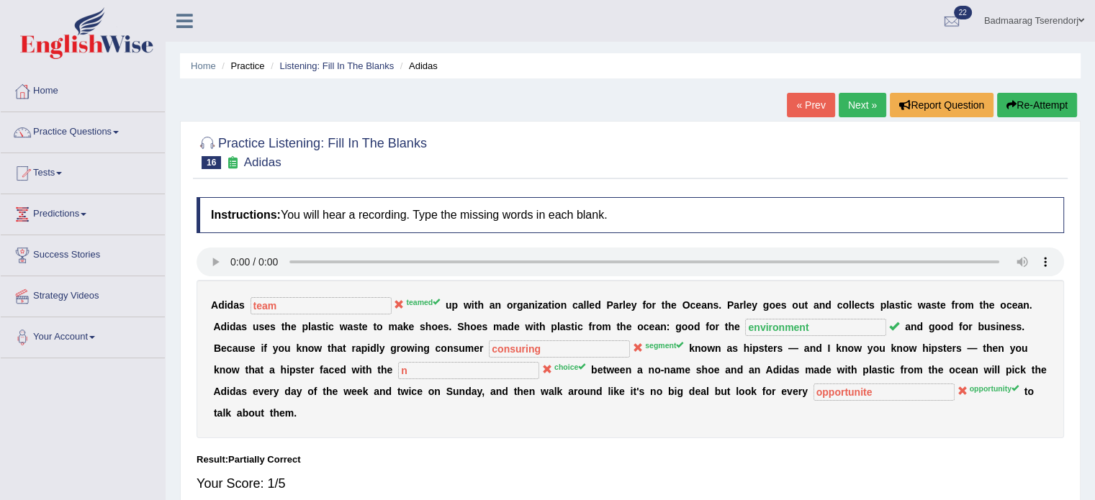
click at [1021, 108] on button "Re-Attempt" at bounding box center [1037, 105] width 80 height 24
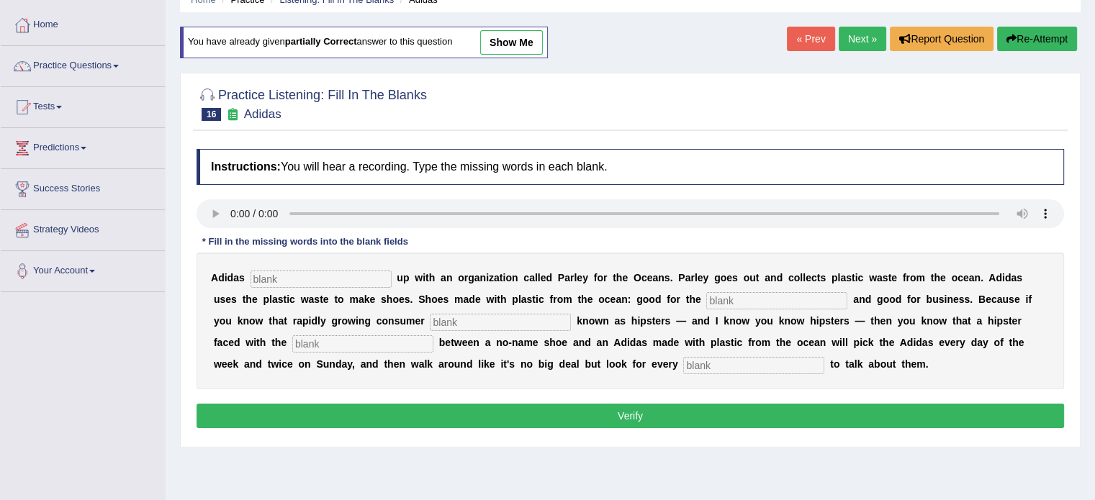
scroll to position [72, 0]
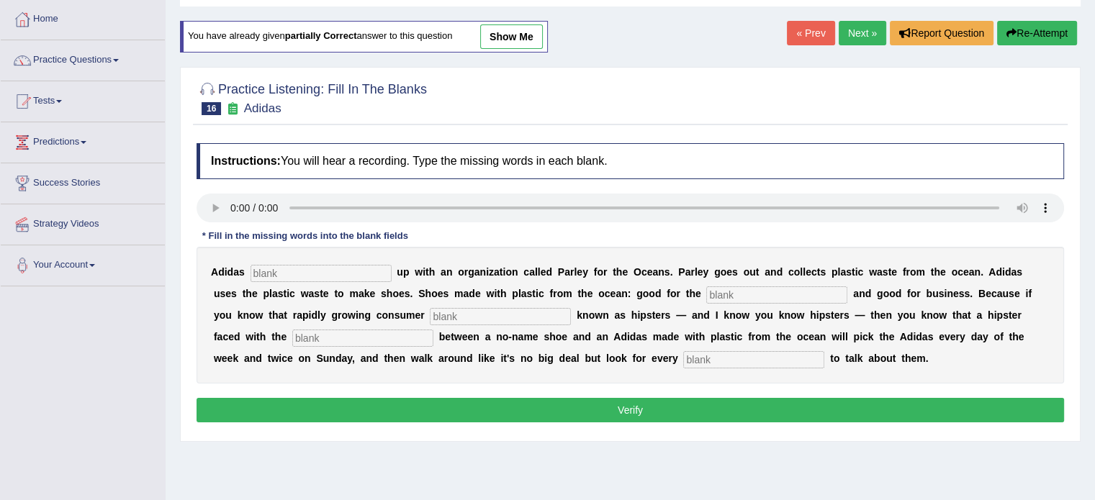
click at [330, 270] on input "text" at bounding box center [321, 273] width 141 height 17
type input "teamed"
click at [771, 296] on input "text" at bounding box center [776, 295] width 141 height 17
type input "envirnoment"
click at [470, 315] on input "text" at bounding box center [500, 316] width 141 height 17
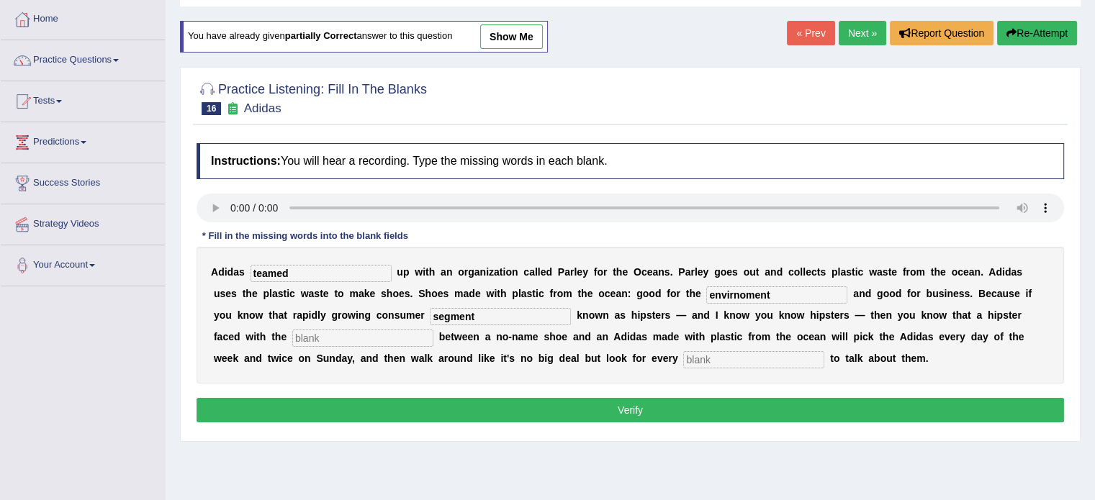
type input "segment"
click at [360, 338] on input "text" at bounding box center [362, 338] width 141 height 17
type input "choice"
click at [718, 359] on input "text" at bounding box center [753, 359] width 141 height 17
type input "opportunity"
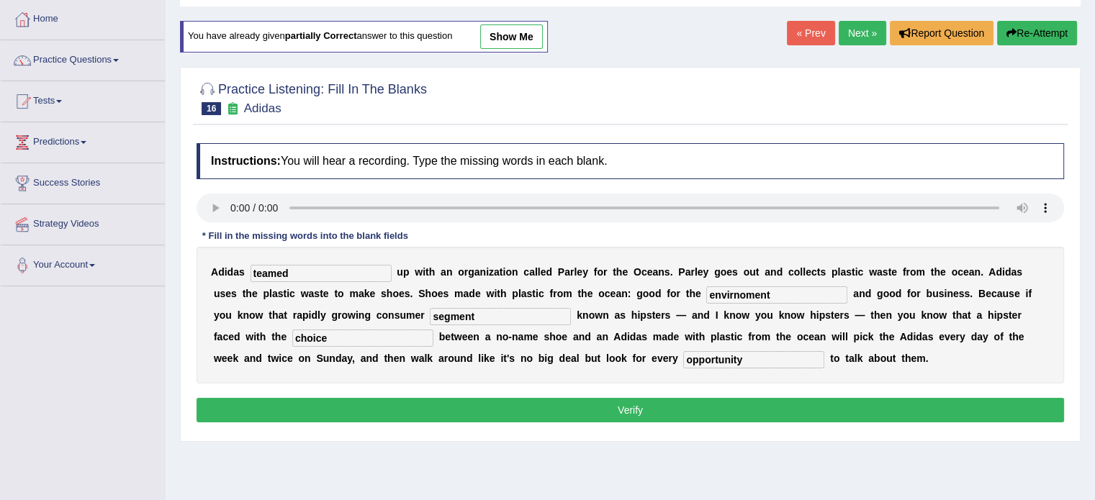
click at [786, 292] on input "envirnoment" at bounding box center [776, 295] width 141 height 17
type input "environment"
click at [577, 408] on button "Verify" at bounding box center [631, 410] width 868 height 24
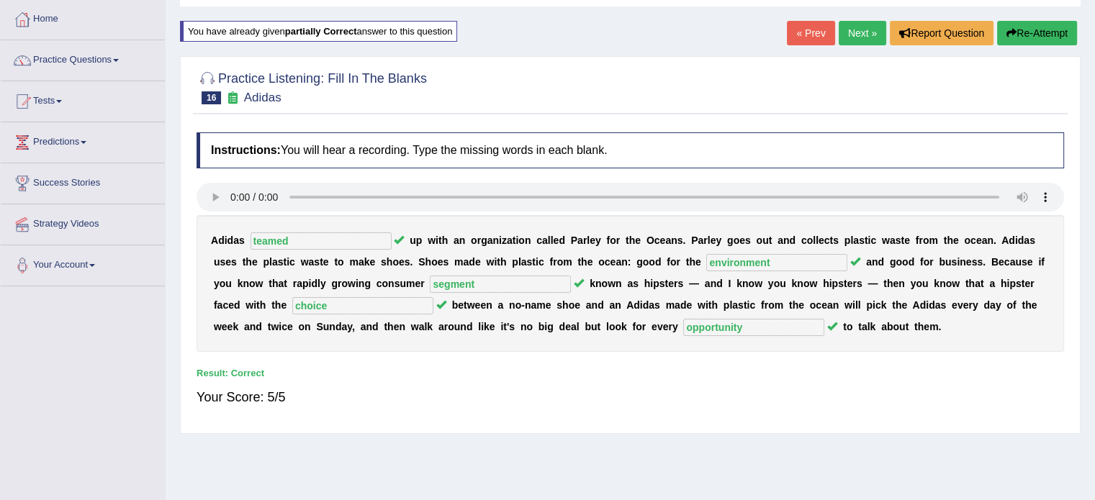
click at [858, 30] on link "Next »" at bounding box center [863, 33] width 48 height 24
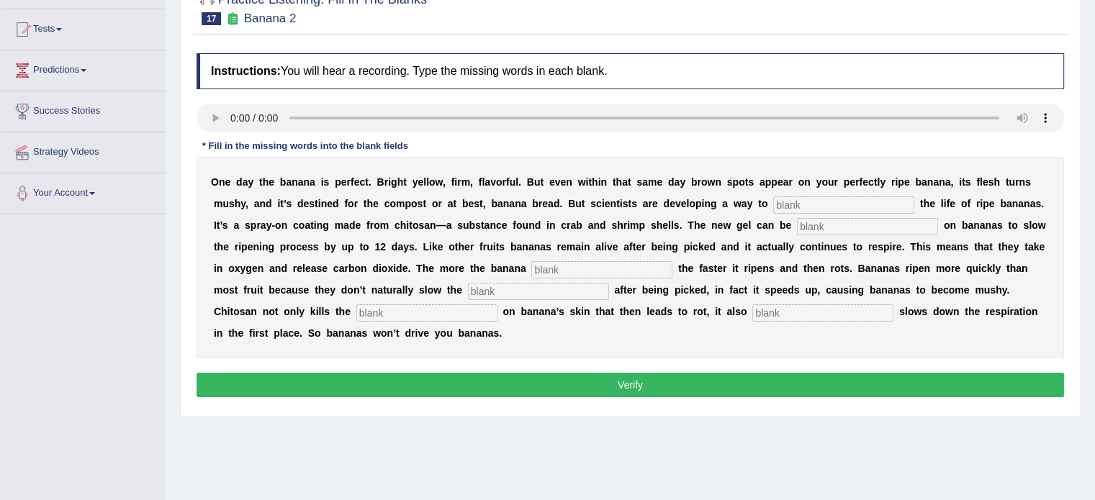
click at [827, 204] on input "text" at bounding box center [843, 205] width 141 height 17
type input "extend"
click at [843, 224] on input "text" at bounding box center [867, 226] width 141 height 17
type input "spried"
click at [578, 271] on input "text" at bounding box center [601, 269] width 141 height 17
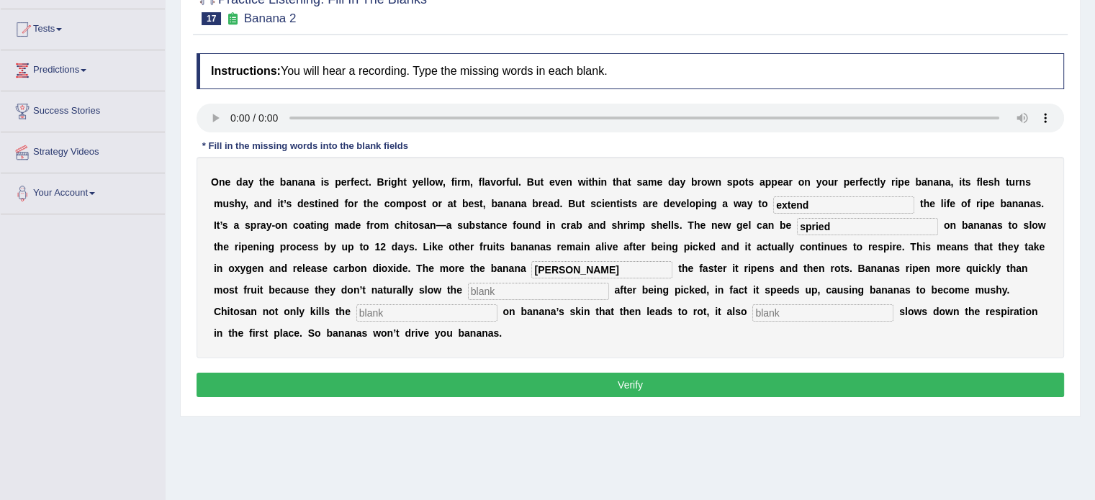
type input "[PERSON_NAME]"
click at [565, 290] on input "text" at bounding box center [538, 291] width 141 height 17
click at [775, 307] on input "text" at bounding box center [822, 313] width 141 height 17
type input "segnifigant"
click at [580, 292] on input "text" at bounding box center [538, 291] width 141 height 17
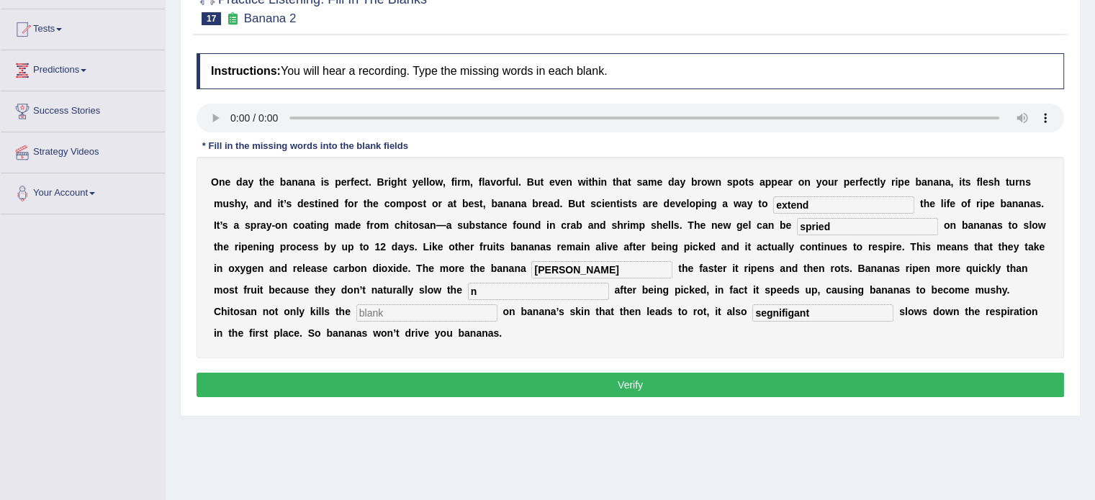
type input "n"
click at [482, 314] on input "text" at bounding box center [426, 313] width 141 height 17
type input "n"
click at [543, 379] on button "Verify" at bounding box center [631, 385] width 868 height 24
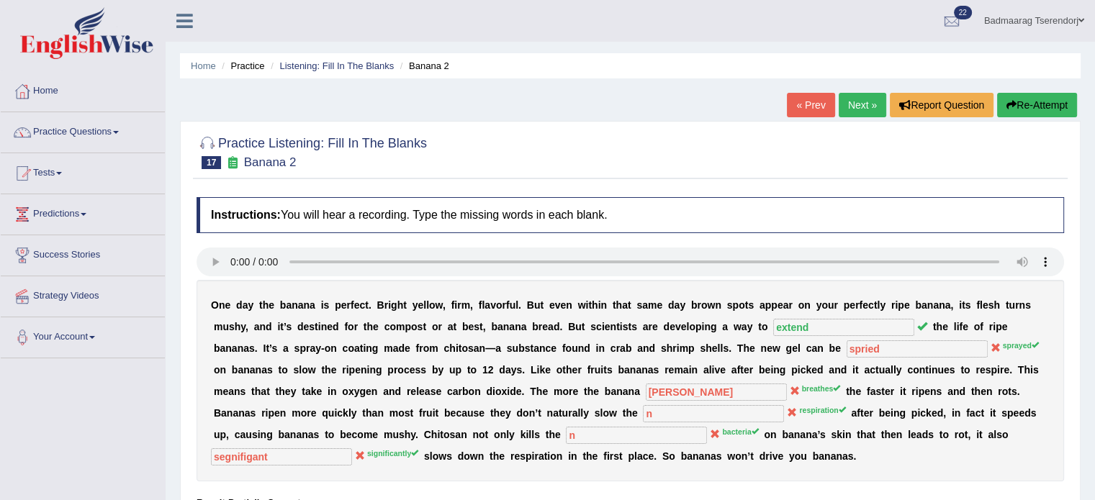
click at [1051, 109] on button "Re-Attempt" at bounding box center [1037, 105] width 80 height 24
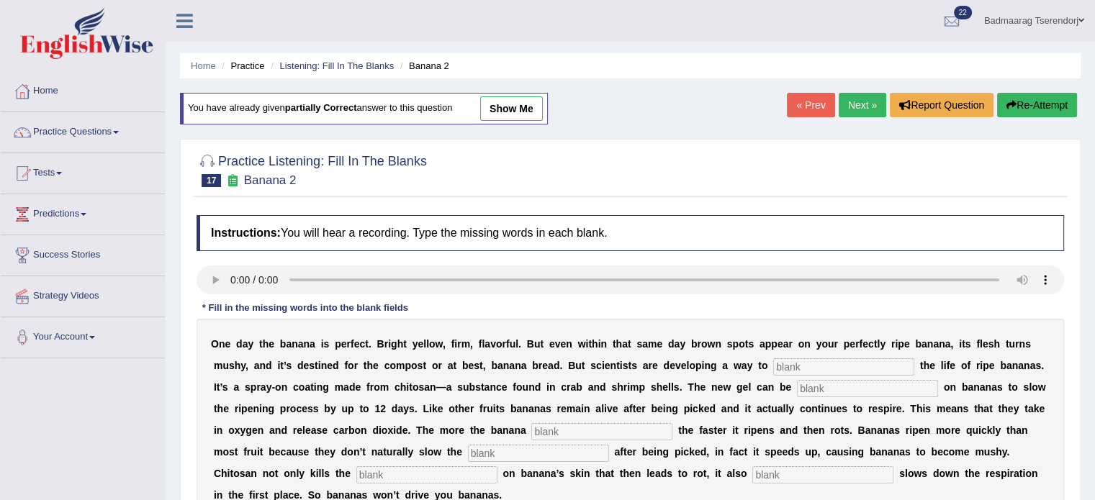
scroll to position [144, 0]
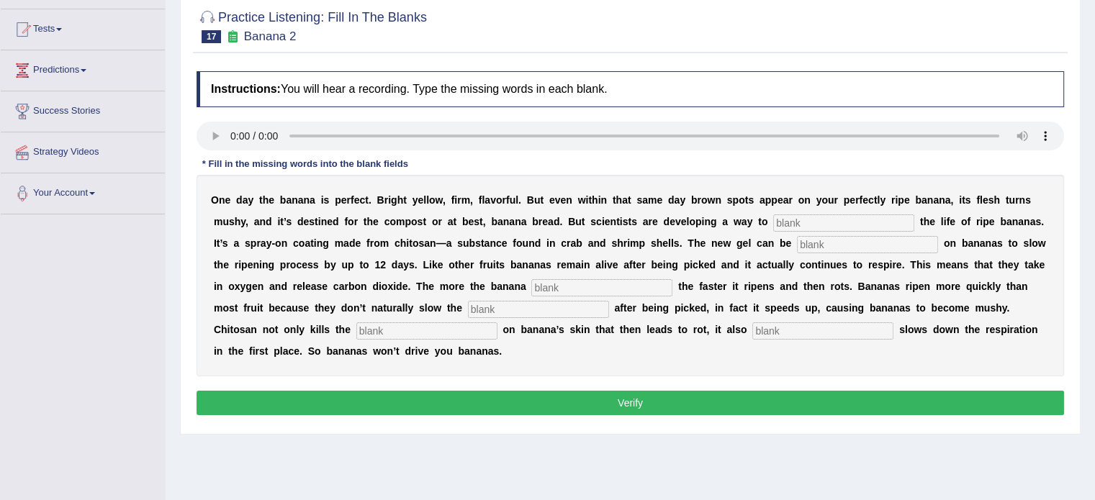
click at [858, 221] on input "text" at bounding box center [843, 223] width 141 height 17
type input "extend"
click at [875, 246] on input "text" at bounding box center [867, 244] width 141 height 17
click at [786, 332] on input "text" at bounding box center [822, 331] width 141 height 17
click at [408, 330] on input "text" at bounding box center [426, 331] width 141 height 17
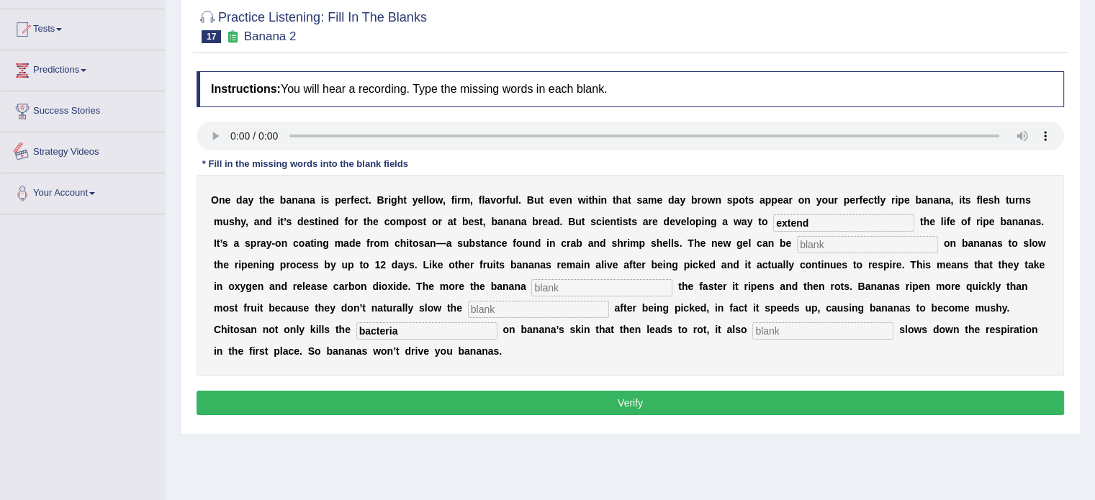
type input "bacteria"
click at [827, 248] on input "text" at bounding box center [867, 244] width 141 height 17
type input "spread"
click at [581, 287] on input "text" at bounding box center [601, 287] width 141 height 17
type input "breast"
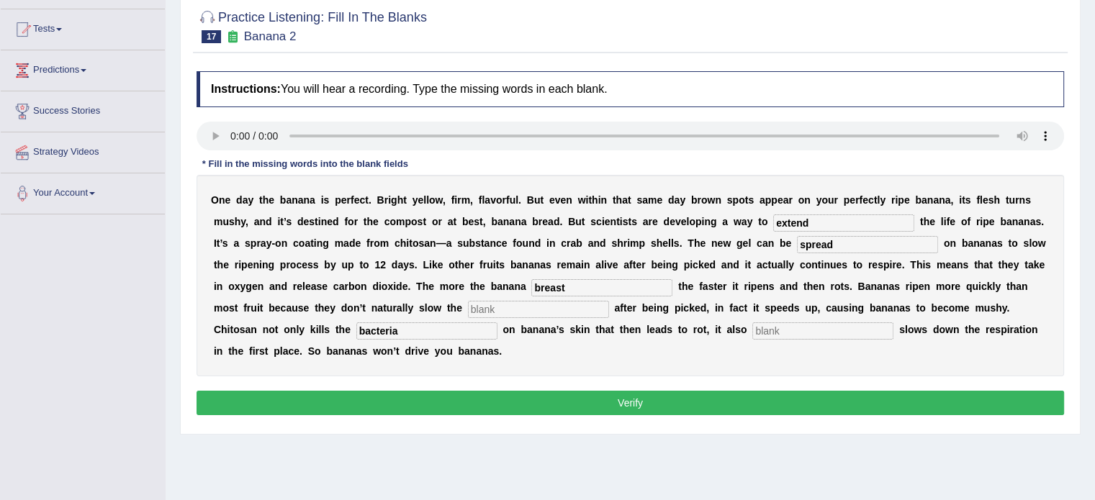
click at [542, 308] on input "text" at bounding box center [538, 309] width 141 height 17
type input "resprection"
click at [798, 325] on input "text" at bounding box center [822, 331] width 141 height 17
type input "segnificantly"
click at [814, 402] on button "Verify" at bounding box center [631, 403] width 868 height 24
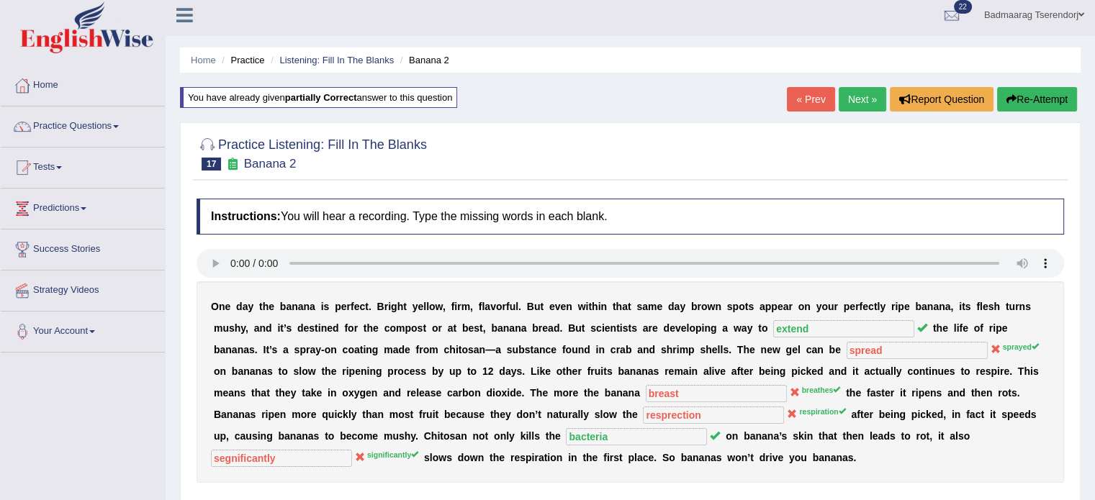
scroll to position [0, 0]
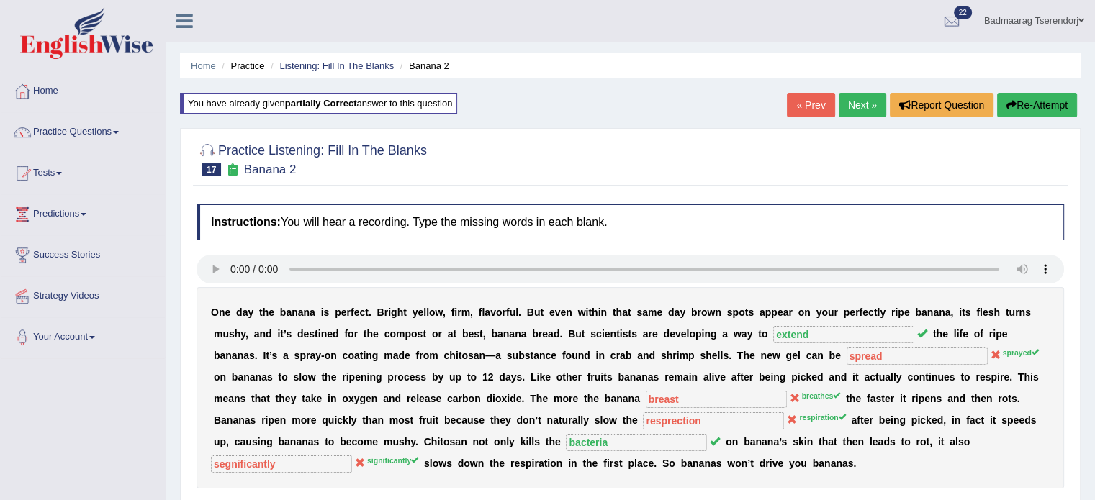
click at [1053, 107] on button "Re-Attempt" at bounding box center [1037, 105] width 80 height 24
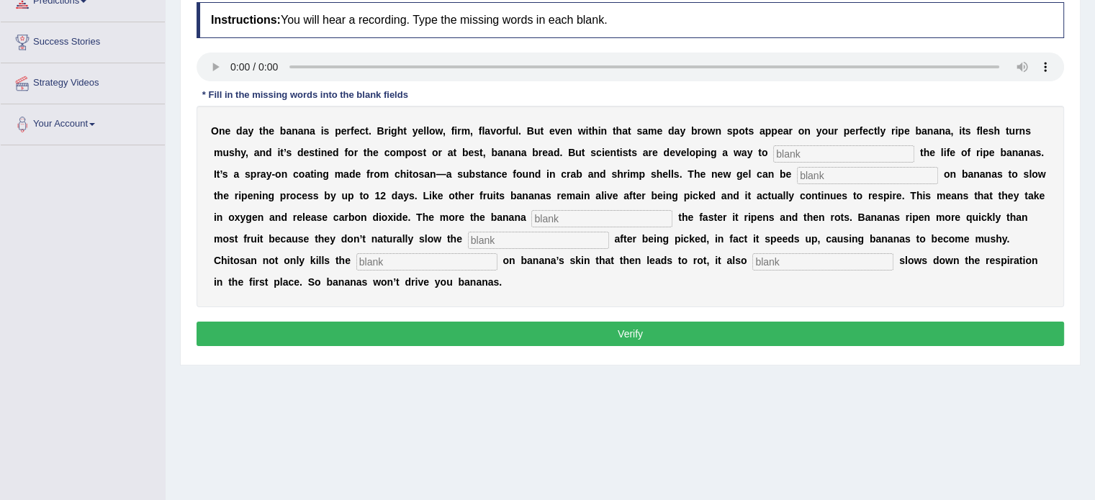
scroll to position [216, 0]
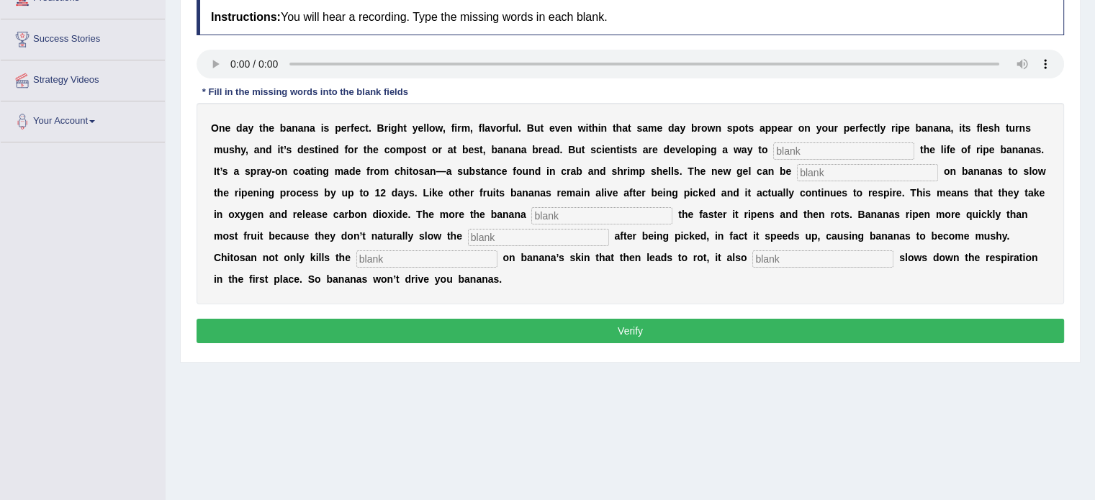
click at [440, 258] on input "text" at bounding box center [426, 259] width 141 height 17
type input "bacteria"
click at [785, 258] on input "text" at bounding box center [822, 259] width 141 height 17
type input "significantly"
click at [847, 152] on input "text" at bounding box center [843, 151] width 141 height 17
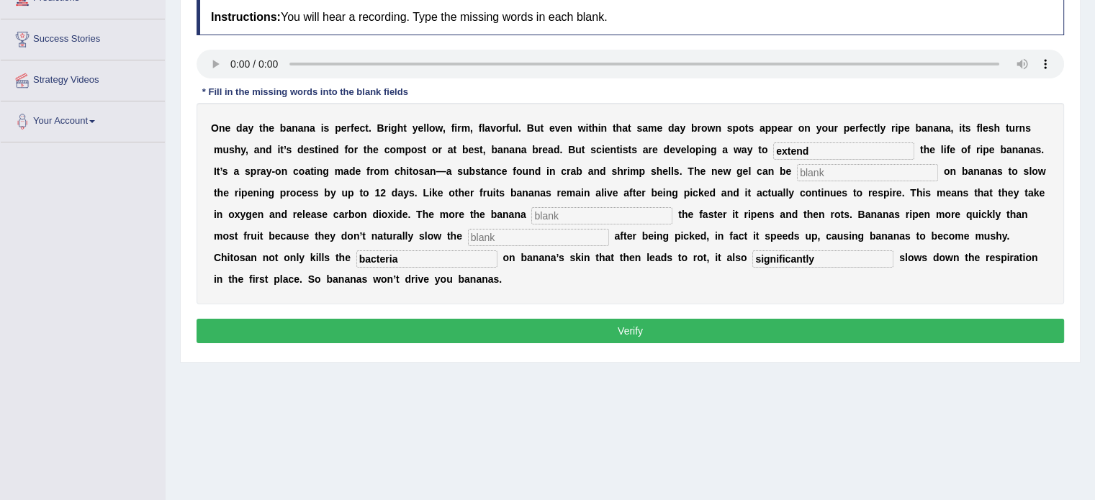
type input "extend"
click at [853, 167] on input "text" at bounding box center [867, 172] width 141 height 17
type input "sprayed"
click at [563, 212] on input "text" at bounding box center [601, 215] width 141 height 17
type input "breath"
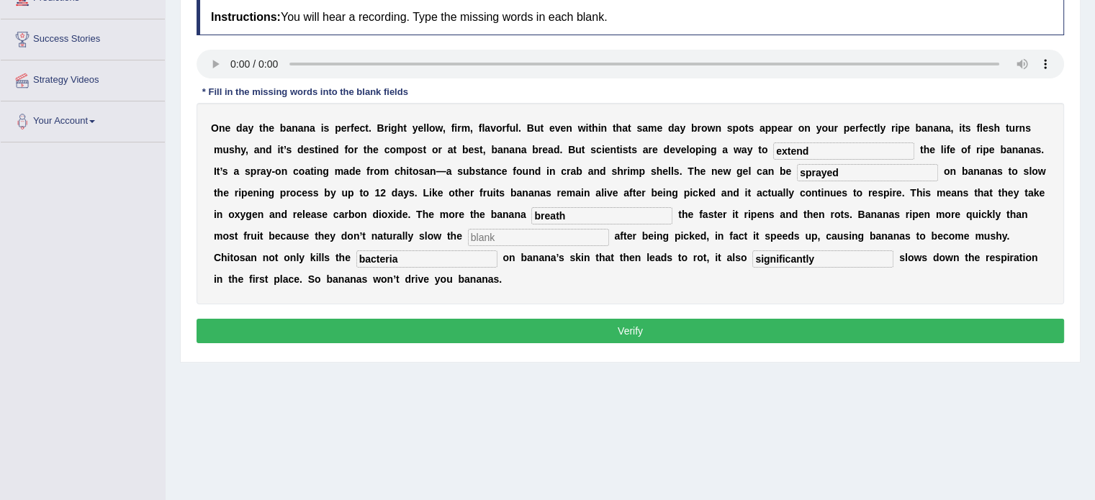
click at [576, 239] on input "text" at bounding box center [538, 237] width 141 height 17
type input "respiration"
click at [589, 220] on input "breath" at bounding box center [601, 215] width 141 height 17
type input "breathes"
click at [633, 323] on button "Verify" at bounding box center [631, 331] width 868 height 24
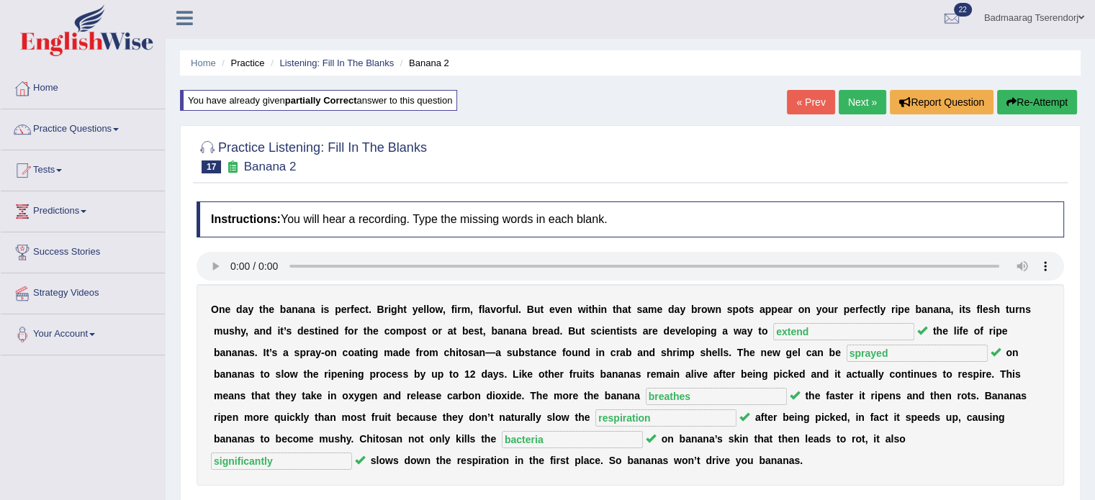
scroll to position [0, 0]
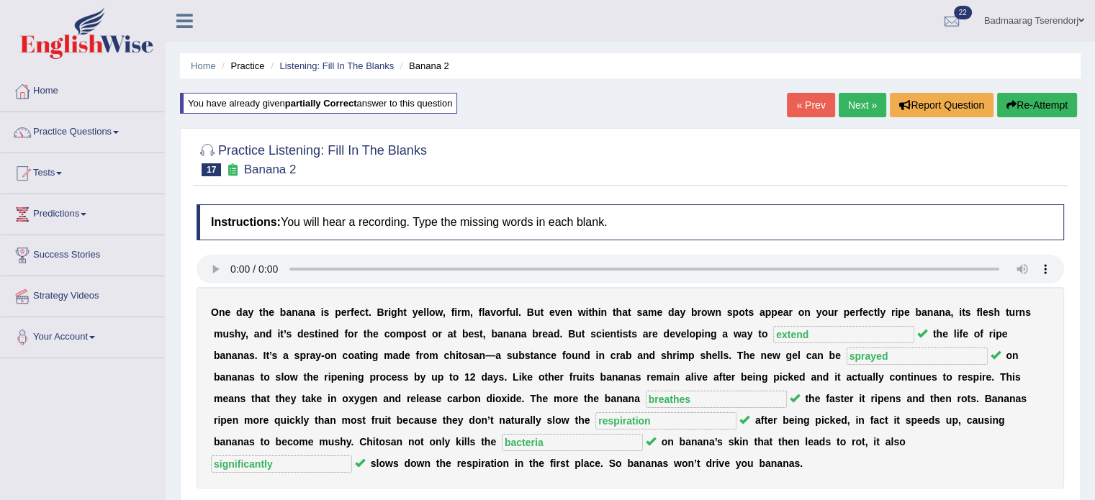
click at [858, 103] on link "Next »" at bounding box center [863, 105] width 48 height 24
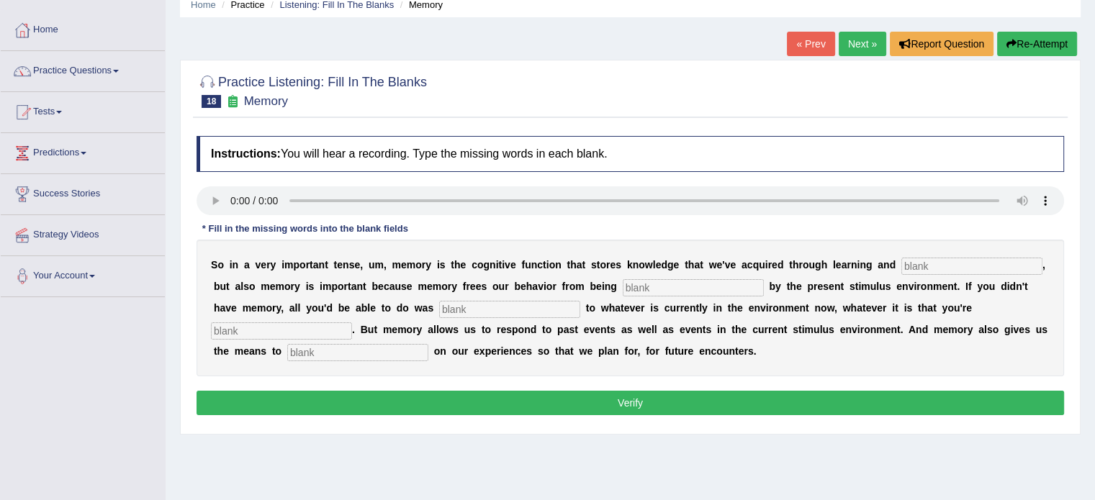
scroll to position [72, 0]
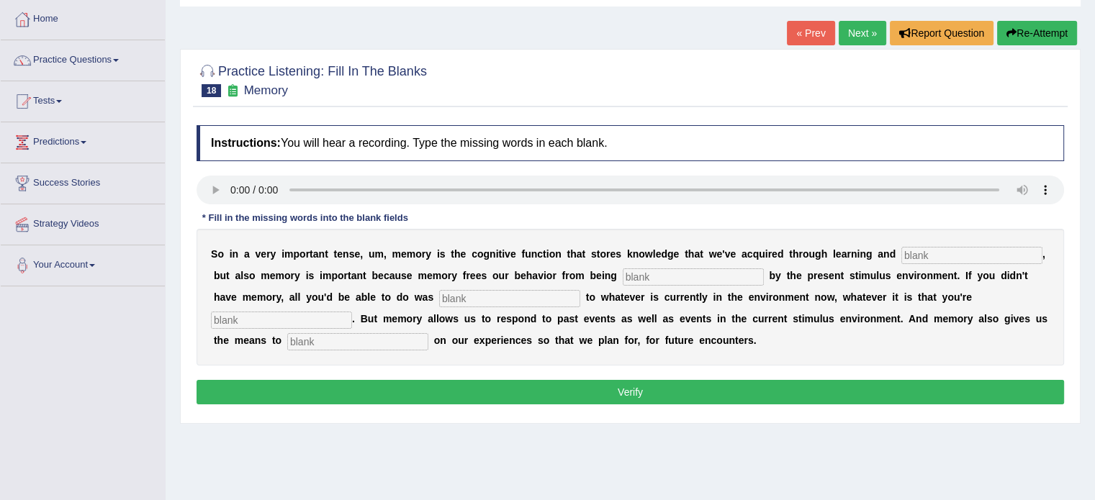
click at [928, 254] on input "text" at bounding box center [971, 255] width 141 height 17
type input "preseption"
click at [472, 294] on input "text" at bounding box center [509, 298] width 141 height 17
type input "fast"
click at [317, 322] on input "text" at bounding box center [281, 320] width 141 height 17
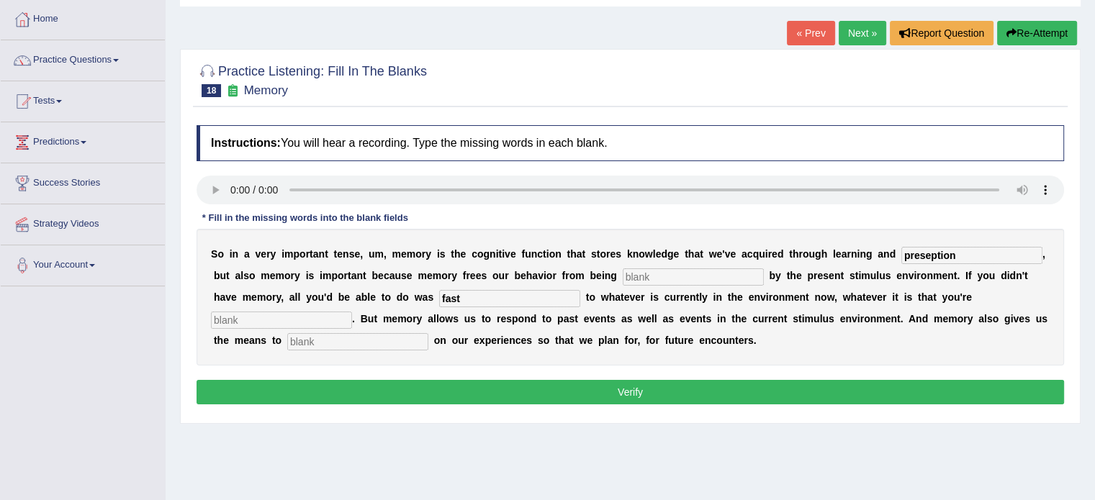
click at [656, 278] on input "text" at bounding box center [693, 277] width 141 height 17
type input "controled"
click at [310, 342] on input "text" at bounding box center [357, 341] width 141 height 17
type input "repleact"
click at [282, 316] on input "text" at bounding box center [281, 320] width 141 height 17
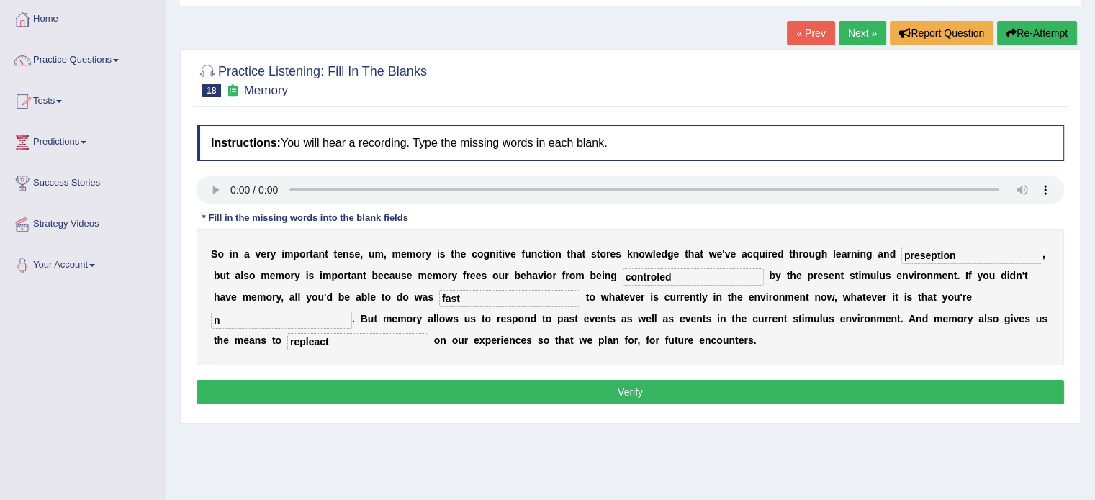
type input "n"
click at [453, 391] on button "Verify" at bounding box center [631, 392] width 868 height 24
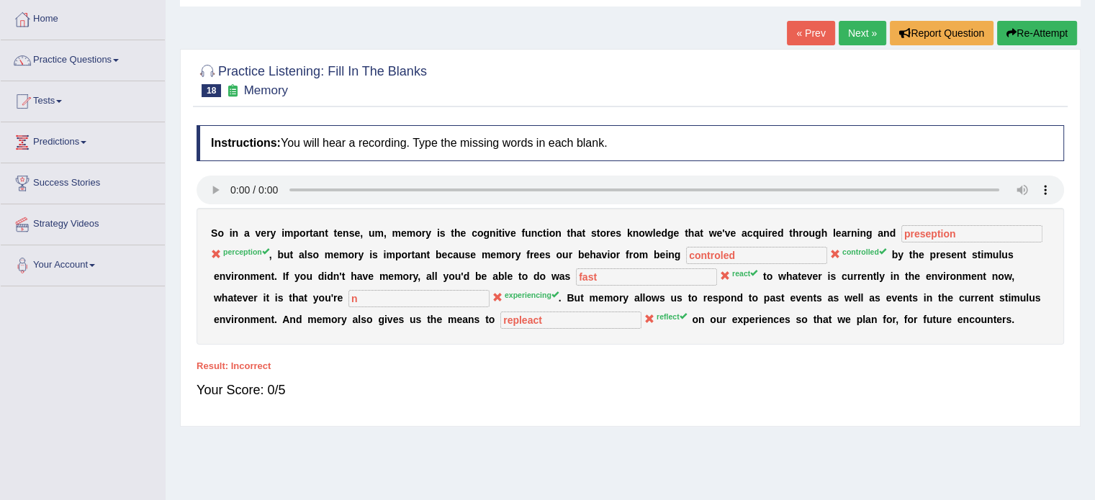
click at [1053, 34] on button "Re-Attempt" at bounding box center [1037, 33] width 80 height 24
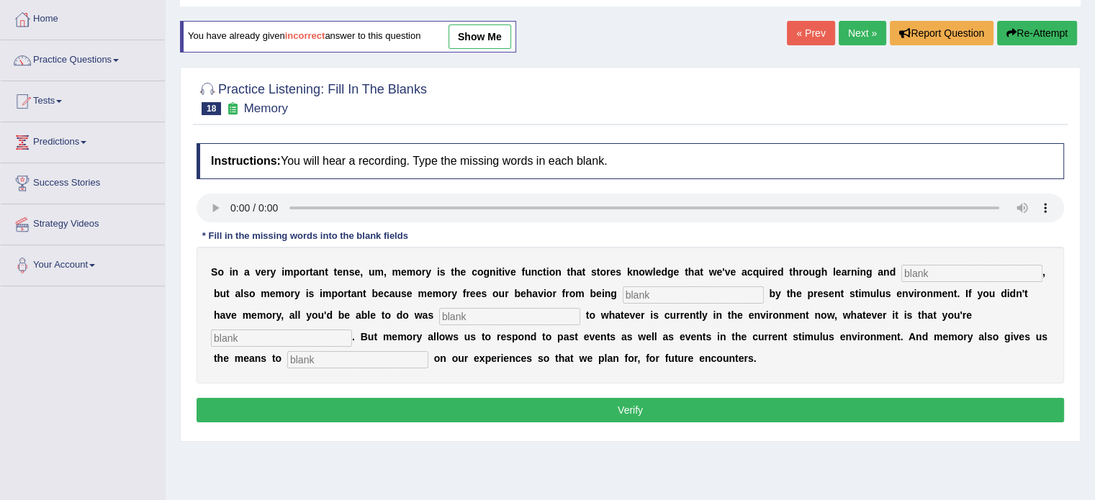
click at [940, 269] on input "text" at bounding box center [971, 273] width 141 height 17
type input "preseption"
click at [723, 294] on input "text" at bounding box center [693, 295] width 141 height 17
type input "controlled"
click at [566, 323] on input "text" at bounding box center [509, 316] width 141 height 17
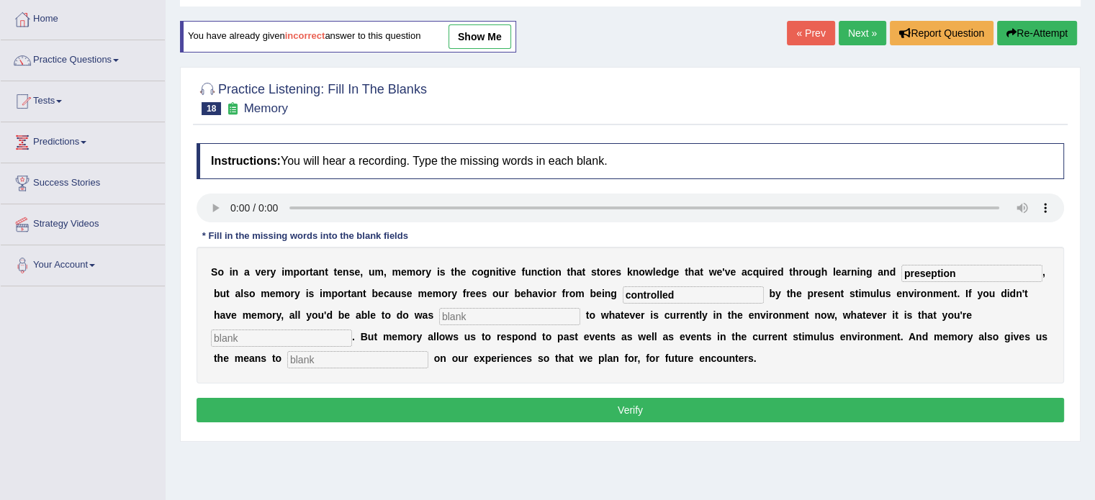
click at [324, 356] on input "text" at bounding box center [357, 359] width 141 height 17
type input "reflect"
click at [986, 270] on input "preseption" at bounding box center [971, 273] width 141 height 17
type input "preception"
click at [527, 312] on input "text" at bounding box center [509, 316] width 141 height 17
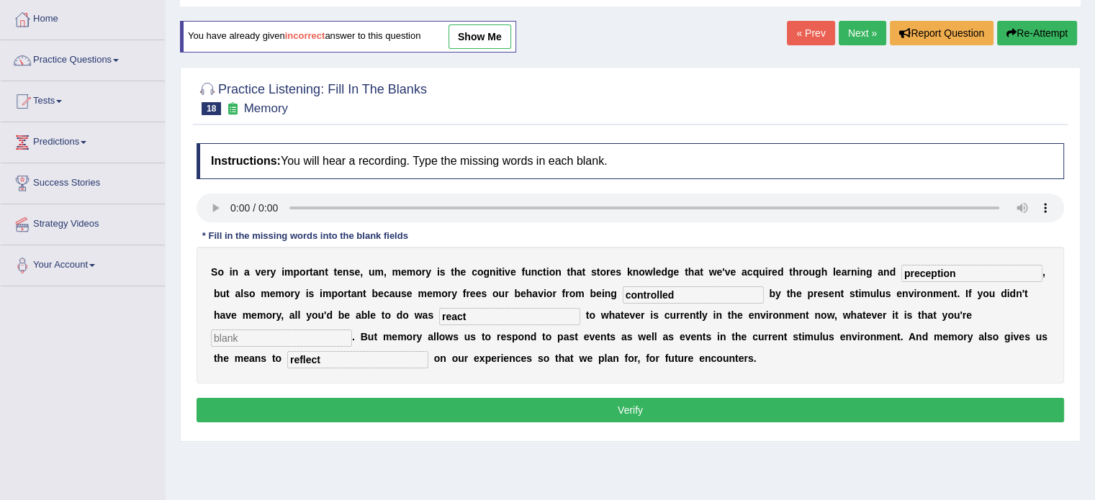
type input "react"
click at [278, 341] on input "text" at bounding box center [281, 338] width 141 height 17
type input "experiencing"
click at [754, 408] on button "Verify" at bounding box center [631, 410] width 868 height 24
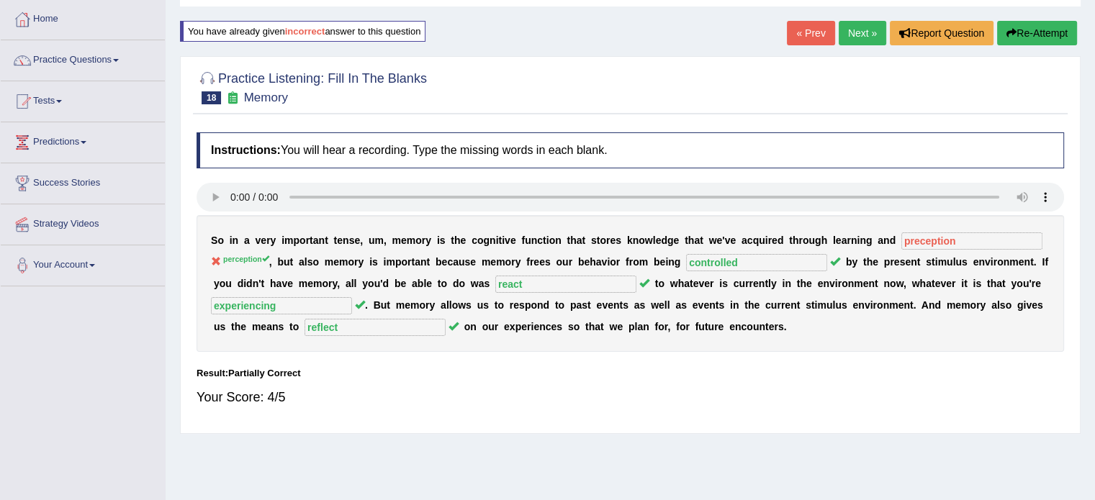
click at [1047, 32] on button "Re-Attempt" at bounding box center [1037, 33] width 80 height 24
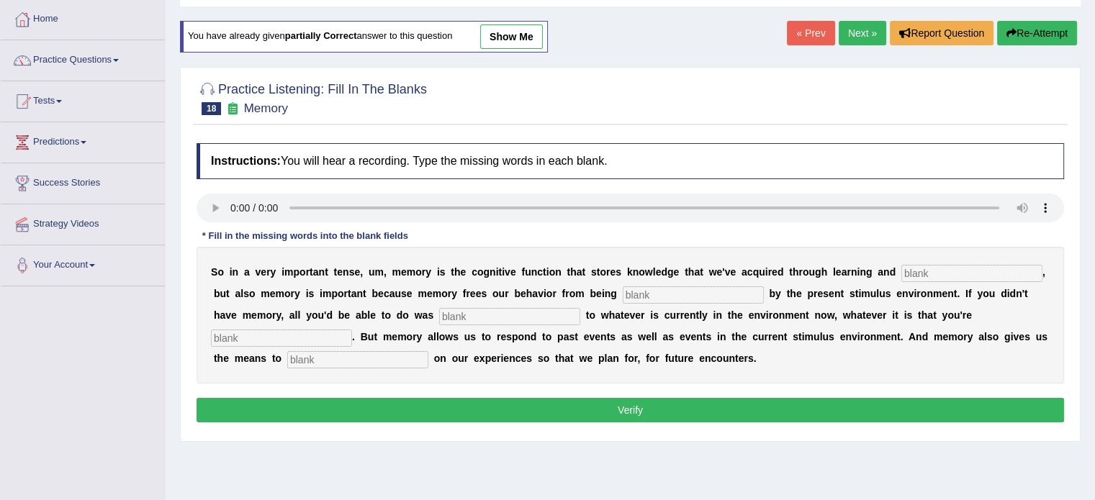
click at [947, 273] on input "text" at bounding box center [971, 273] width 141 height 17
type input "perception"
click at [642, 289] on input "text" at bounding box center [693, 295] width 141 height 17
type input "controlled"
click at [534, 312] on input "text" at bounding box center [509, 316] width 141 height 17
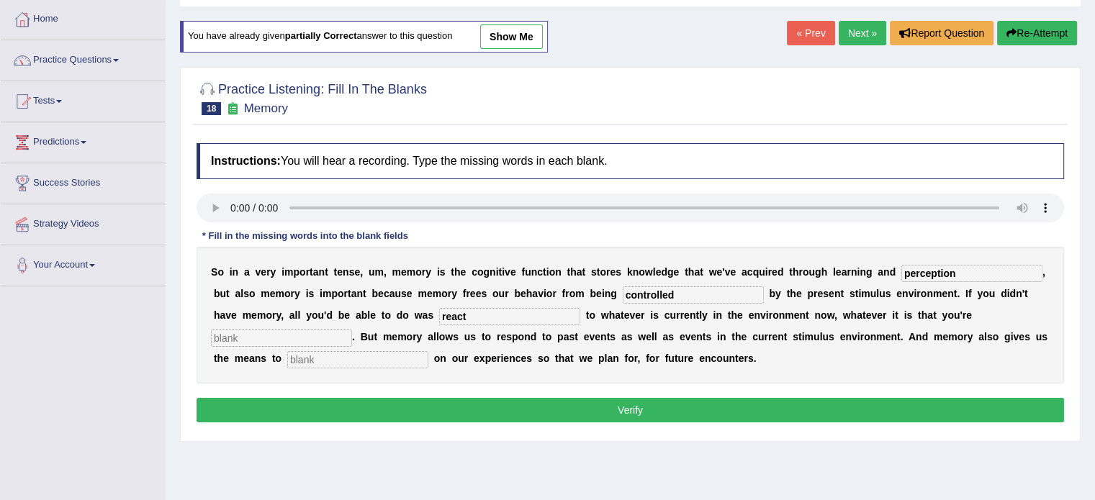
type input "react"
click at [338, 338] on input "text" at bounding box center [281, 338] width 141 height 17
type input "experiencing"
click at [375, 356] on input "text" at bounding box center [357, 359] width 141 height 17
type input "reflect"
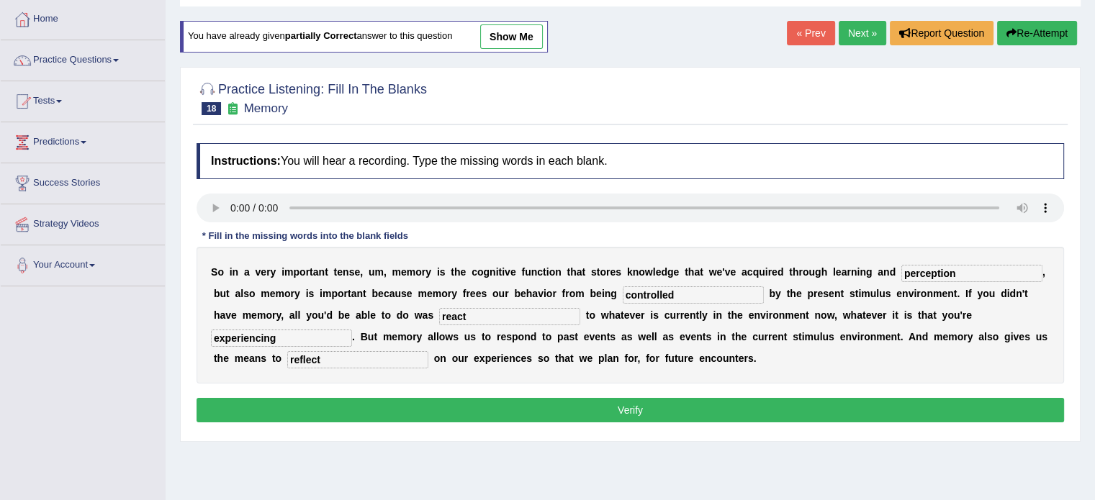
click at [501, 405] on button "Verify" at bounding box center [631, 410] width 868 height 24
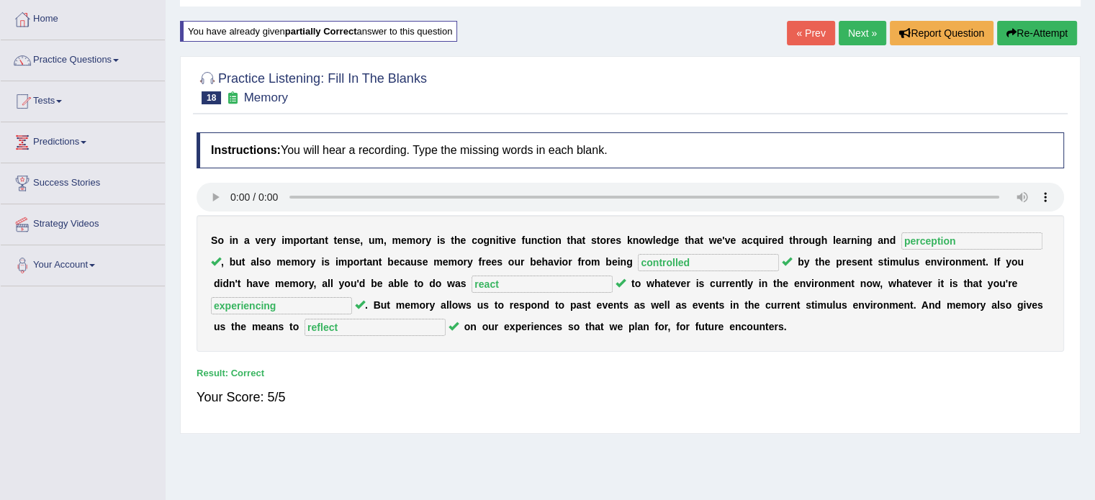
click at [863, 28] on link "Next »" at bounding box center [863, 33] width 48 height 24
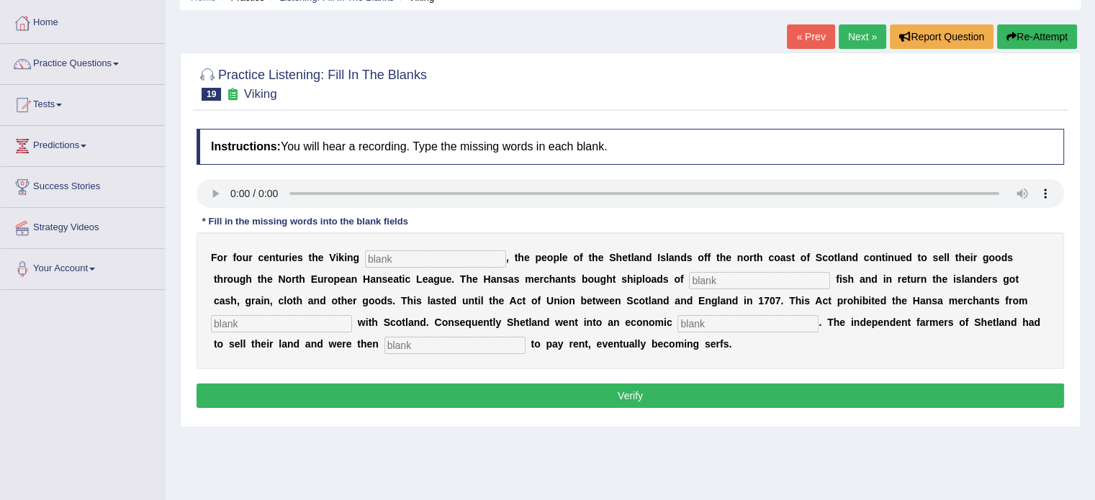
scroll to position [72, 0]
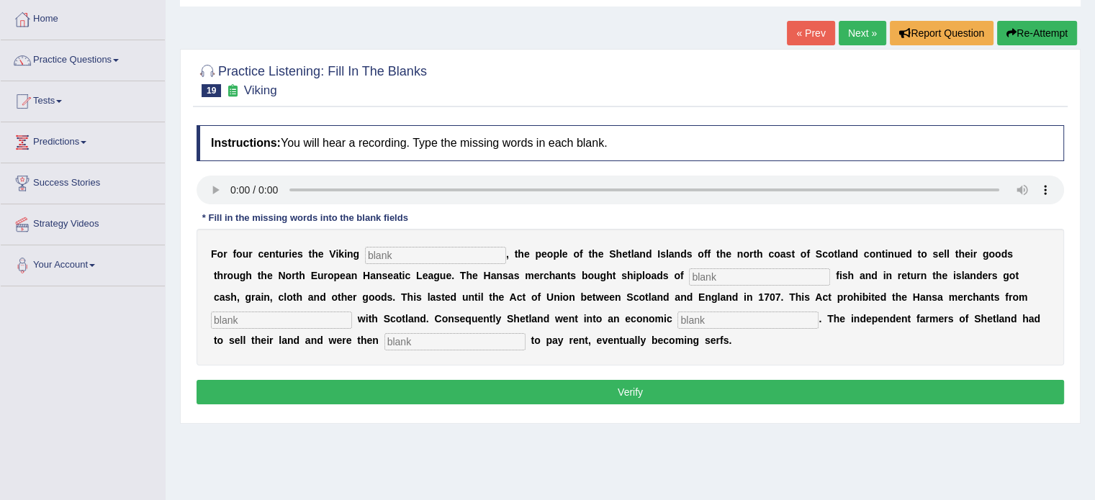
click at [407, 258] on input "text" at bounding box center [435, 255] width 141 height 17
type input "declain"
click at [709, 277] on input "text" at bounding box center [759, 277] width 141 height 17
type input "salted"
click at [328, 316] on input "text" at bounding box center [281, 320] width 141 height 17
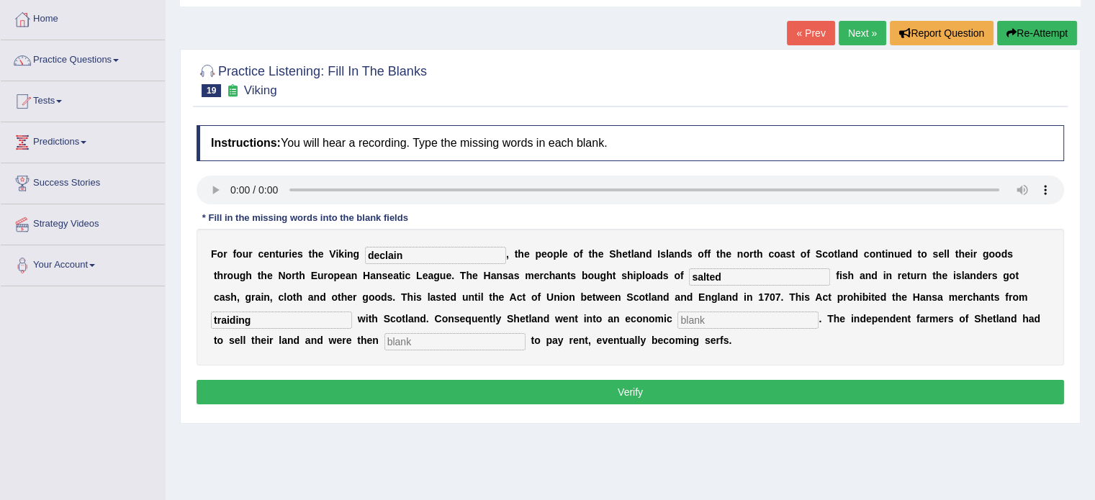
type input "traiding"
click at [745, 315] on input "text" at bounding box center [748, 320] width 141 height 17
click at [501, 344] on input "text" at bounding box center [454, 341] width 141 height 17
type input "obligated"
click at [762, 312] on input "text" at bounding box center [748, 320] width 141 height 17
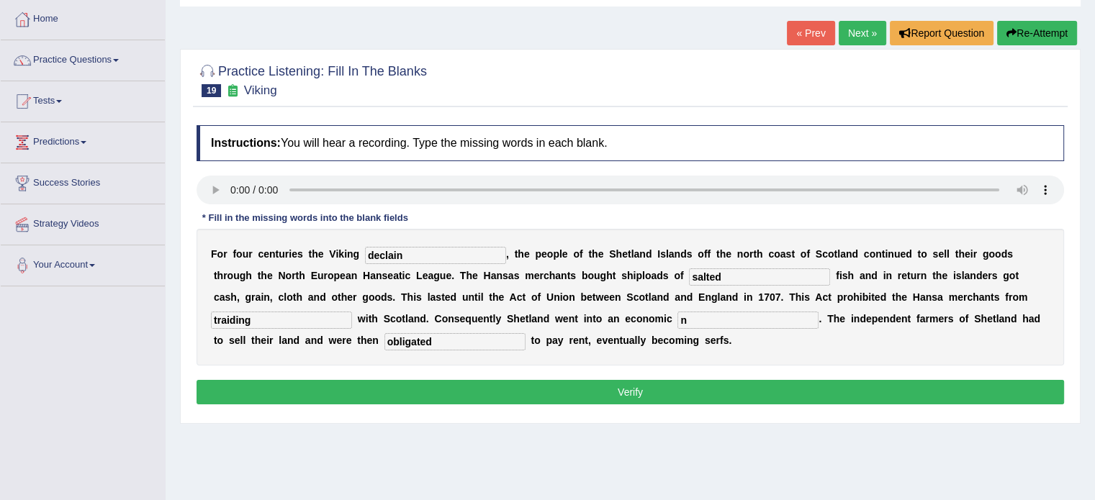
type input "n"
click at [729, 387] on button "Verify" at bounding box center [631, 392] width 868 height 24
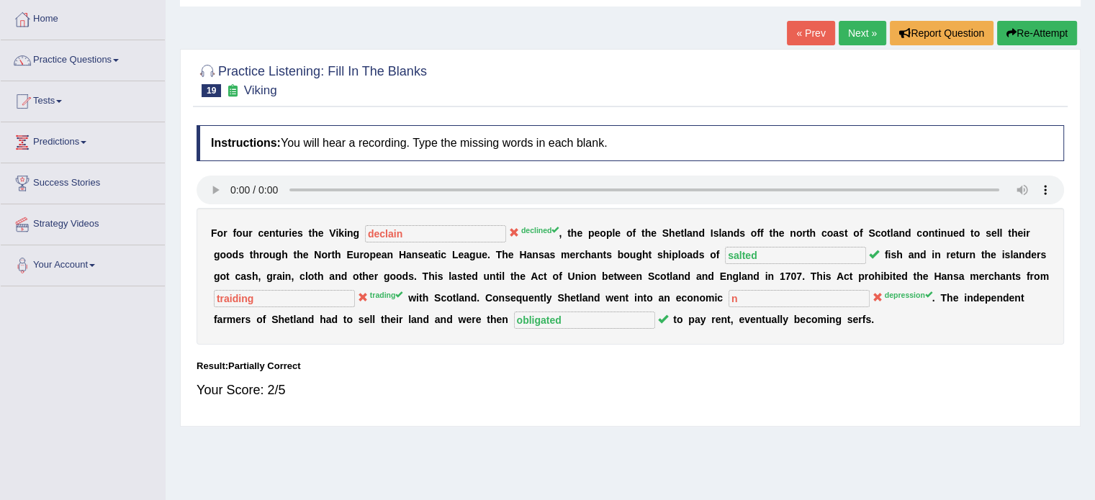
click at [1030, 28] on button "Re-Attempt" at bounding box center [1037, 33] width 80 height 24
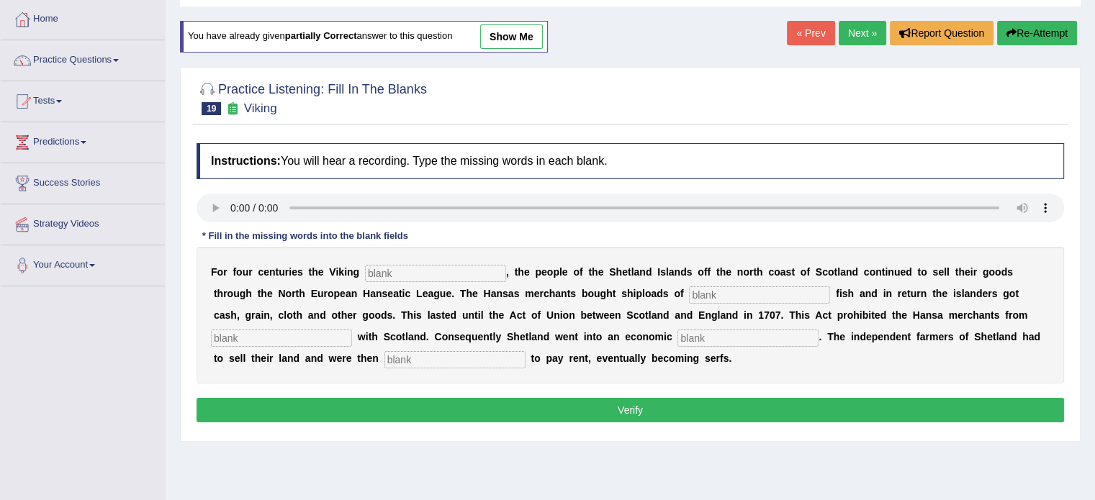
scroll to position [72, 0]
click at [392, 274] on input "text" at bounding box center [435, 273] width 141 height 17
type input "deckained"
click at [724, 297] on input "text" at bounding box center [759, 295] width 141 height 17
type input "salted"
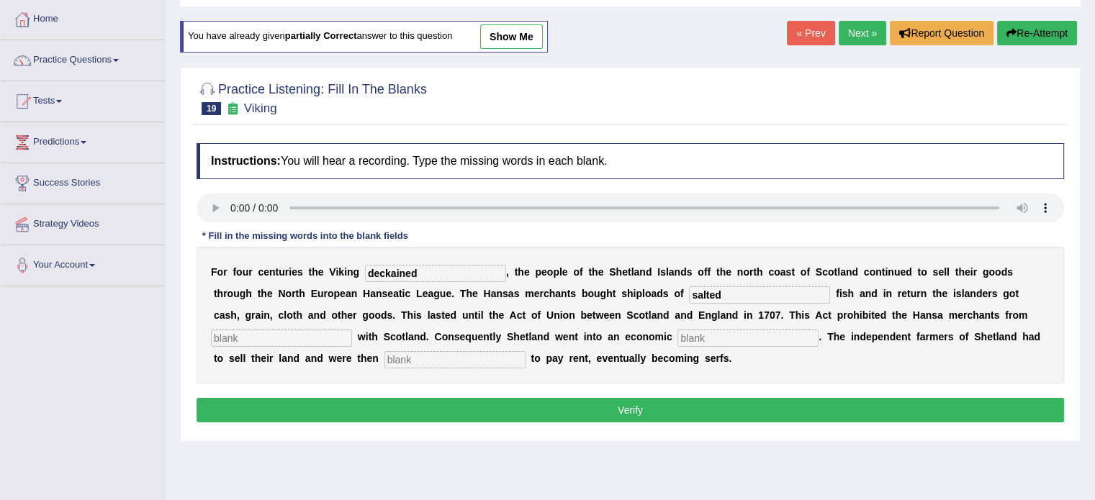
click at [305, 334] on input "text" at bounding box center [281, 338] width 141 height 17
click at [328, 335] on input "text" at bounding box center [281, 338] width 141 height 17
type input "traiding"
click at [704, 333] on input "text" at bounding box center [748, 338] width 141 height 17
type input "deprection"
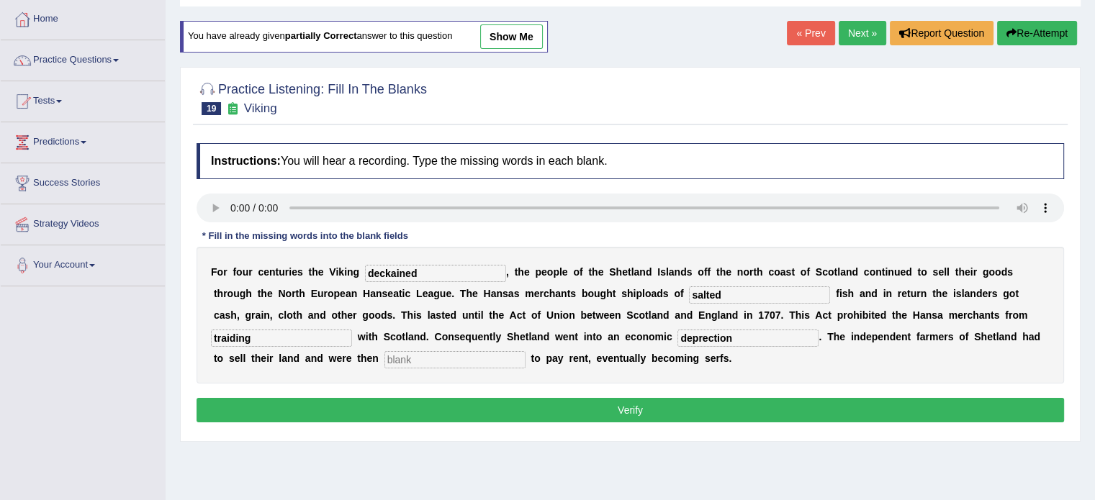
click at [454, 361] on input "text" at bounding box center [454, 359] width 141 height 17
type input "obligant"
click at [438, 273] on input "deckained" at bounding box center [435, 273] width 141 height 17
type input "declined"
click at [266, 339] on input "traiding" at bounding box center [281, 338] width 141 height 17
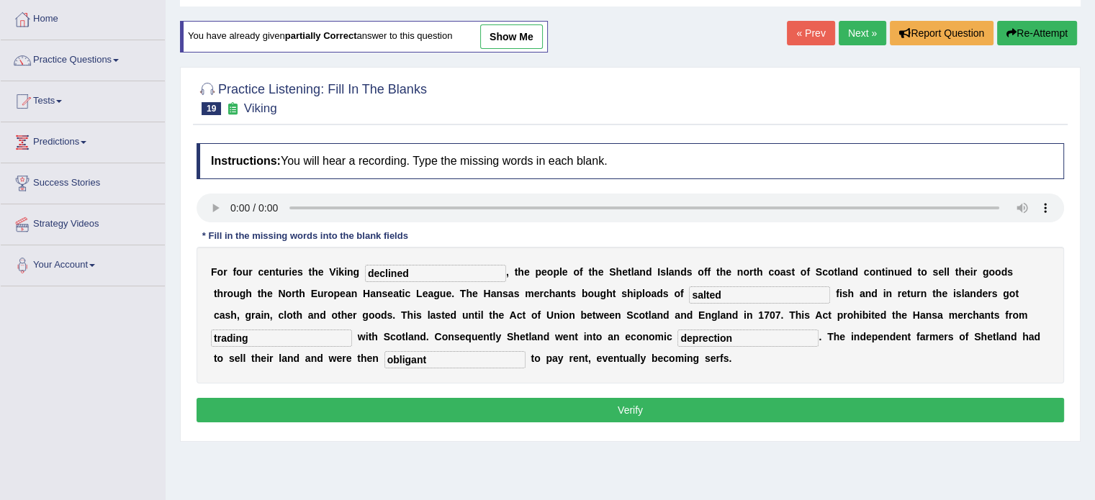
type input "trading"
click at [749, 336] on input "deprection" at bounding box center [748, 338] width 141 height 17
type input "depression"
click at [472, 361] on input "obligant" at bounding box center [454, 359] width 141 height 17
type input "obligated"
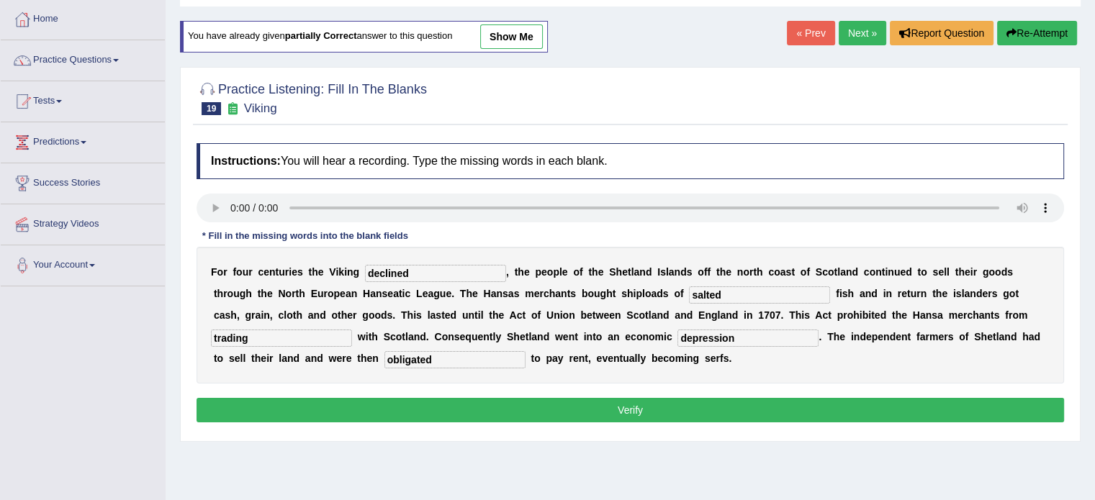
click at [472, 411] on button "Verify" at bounding box center [631, 410] width 868 height 24
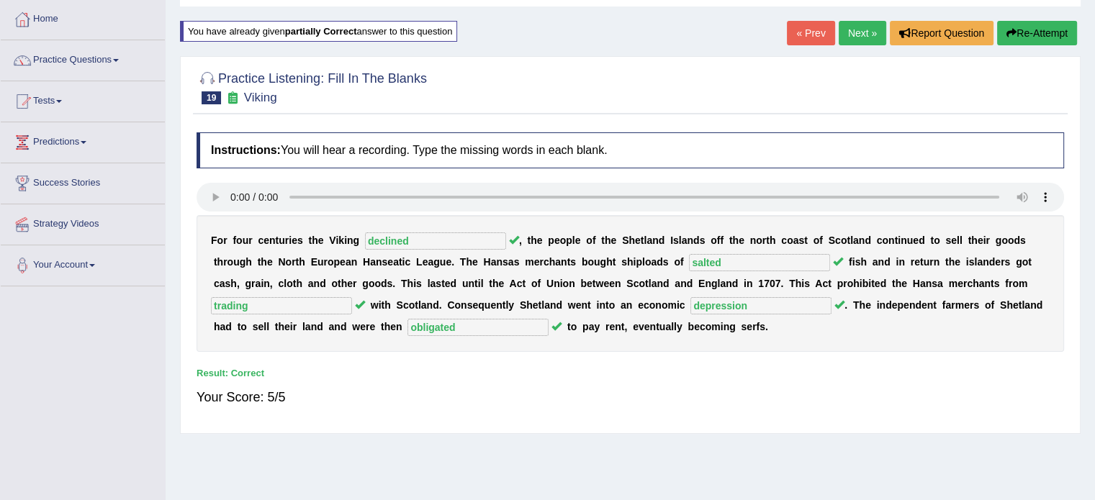
click at [866, 34] on link "Next »" at bounding box center [863, 33] width 48 height 24
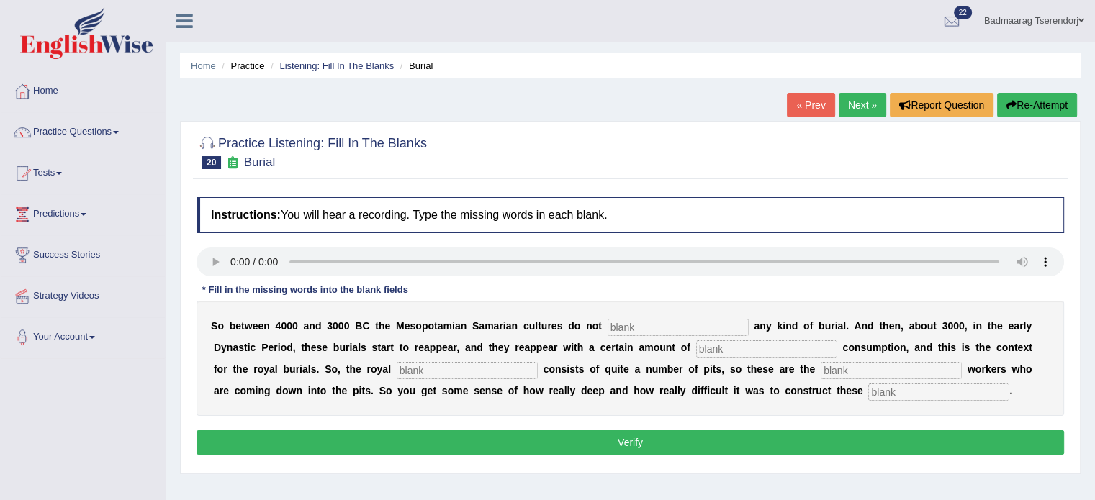
click at [640, 327] on input "text" at bounding box center [678, 327] width 141 height 17
type input "practise"
click at [747, 349] on input "text" at bounding box center [766, 349] width 141 height 17
type input "conspilucs"
click at [468, 371] on input "text" at bounding box center [467, 370] width 141 height 17
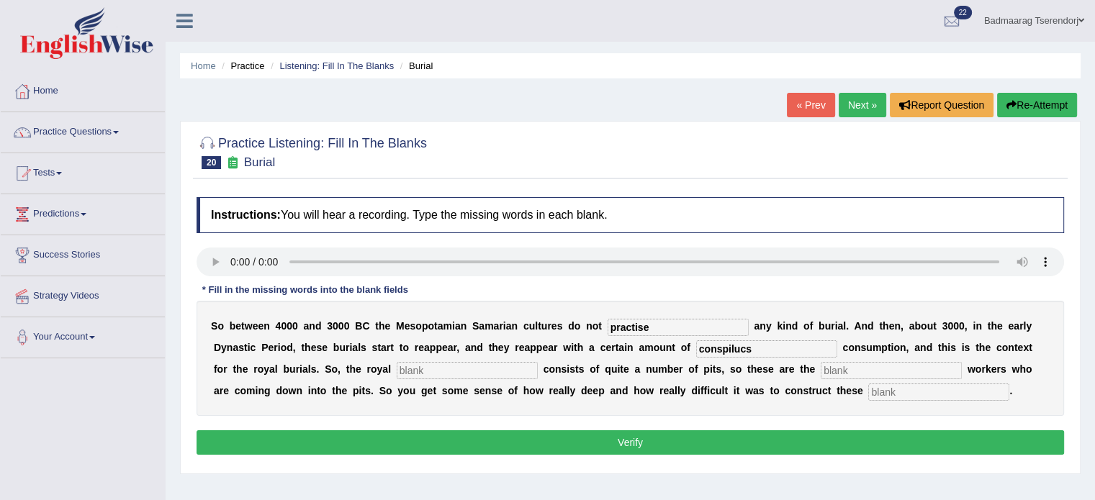
click at [852, 369] on input "text" at bounding box center [891, 370] width 141 height 17
click at [886, 391] on input "text" at bounding box center [938, 392] width 141 height 17
type input "champers"
click at [883, 374] on input "text" at bounding box center [891, 370] width 141 height 17
type input "n"
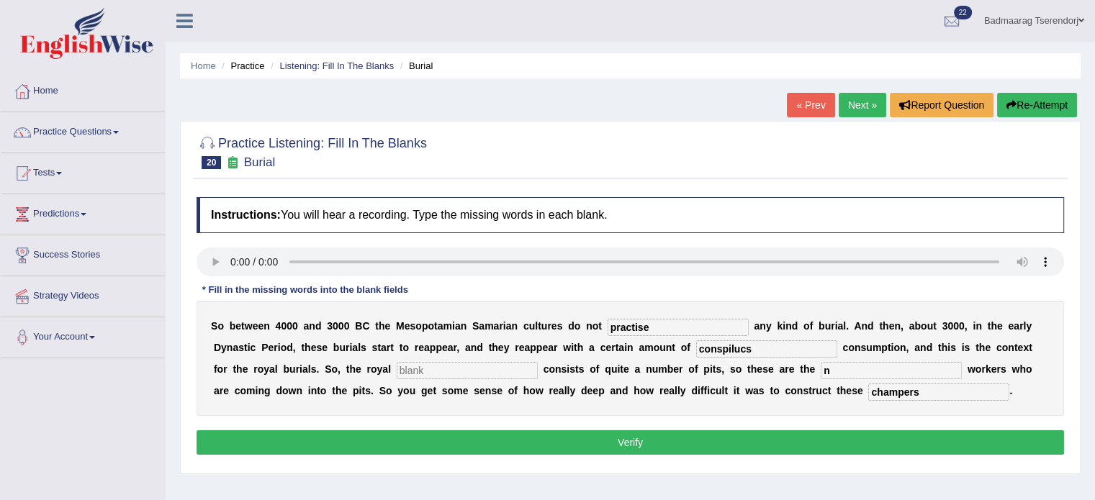
click at [523, 372] on input "text" at bounding box center [467, 370] width 141 height 17
type input "n"
click at [586, 440] on button "Verify" at bounding box center [631, 443] width 868 height 24
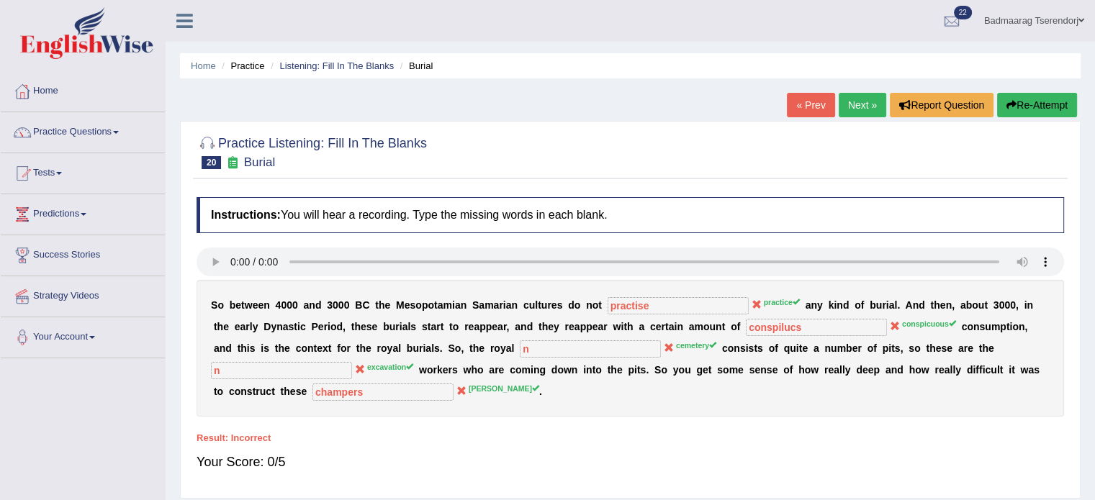
click at [1043, 109] on button "Re-Attempt" at bounding box center [1037, 105] width 80 height 24
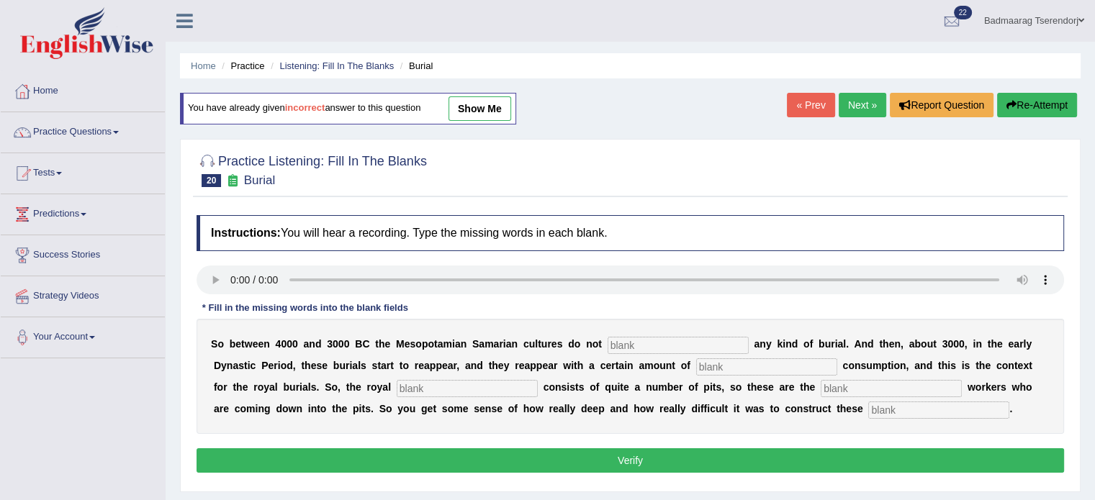
click at [655, 346] on input "text" at bounding box center [678, 345] width 141 height 17
type input "practice"
click at [721, 364] on input "text" at bounding box center [766, 367] width 141 height 17
type input "conspicuous"
click at [524, 385] on input "text" at bounding box center [467, 388] width 141 height 17
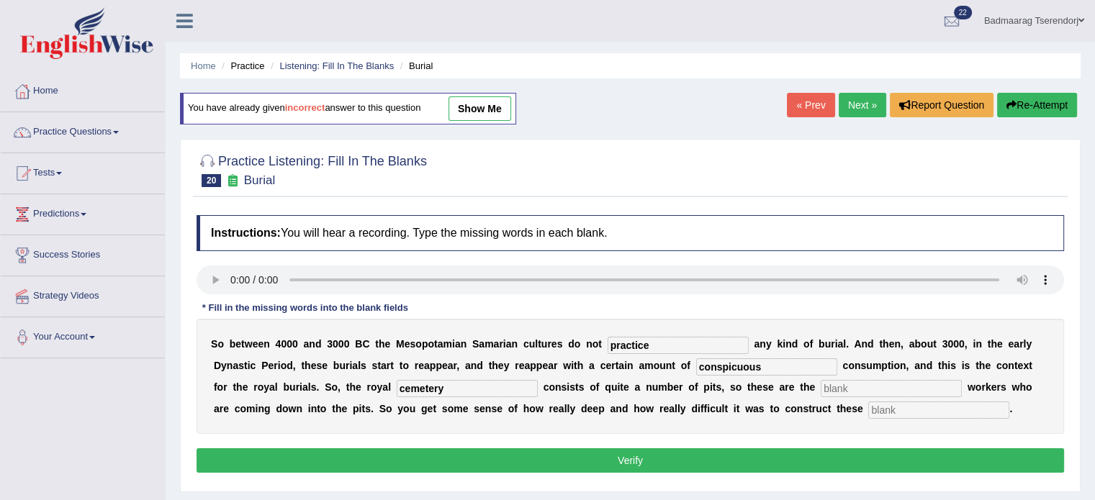
type input "cemetery"
click at [907, 385] on input "text" at bounding box center [891, 388] width 141 height 17
type input "excavation"
click at [959, 414] on input "text" at bounding box center [938, 410] width 141 height 17
type input "[PERSON_NAME]"
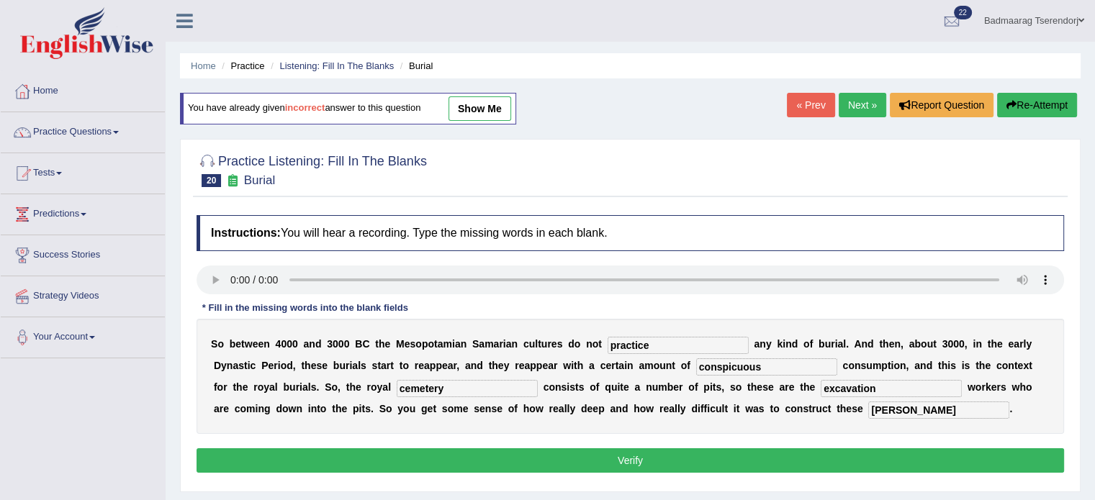
click at [952, 459] on button "Verify" at bounding box center [631, 461] width 868 height 24
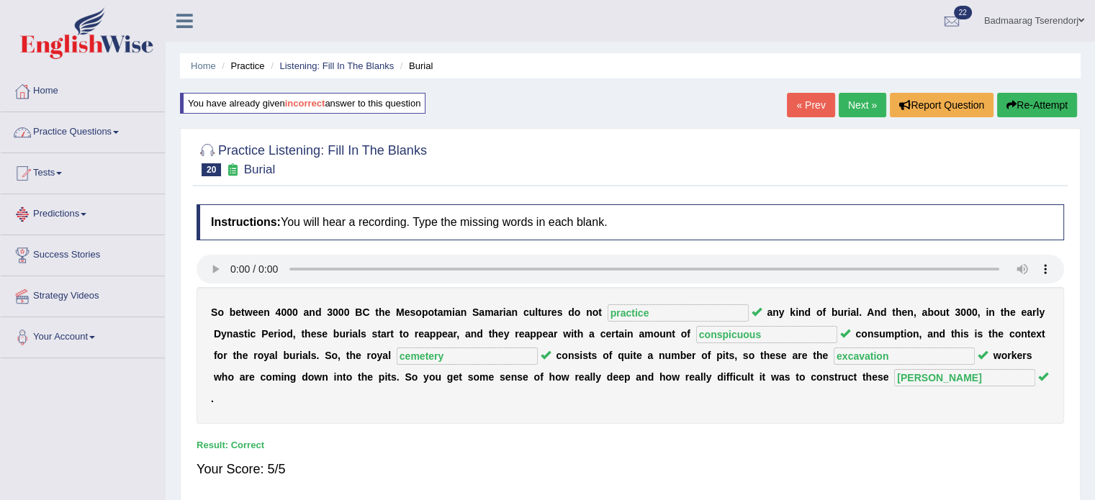
click at [102, 132] on link "Practice Questions" at bounding box center [83, 130] width 164 height 36
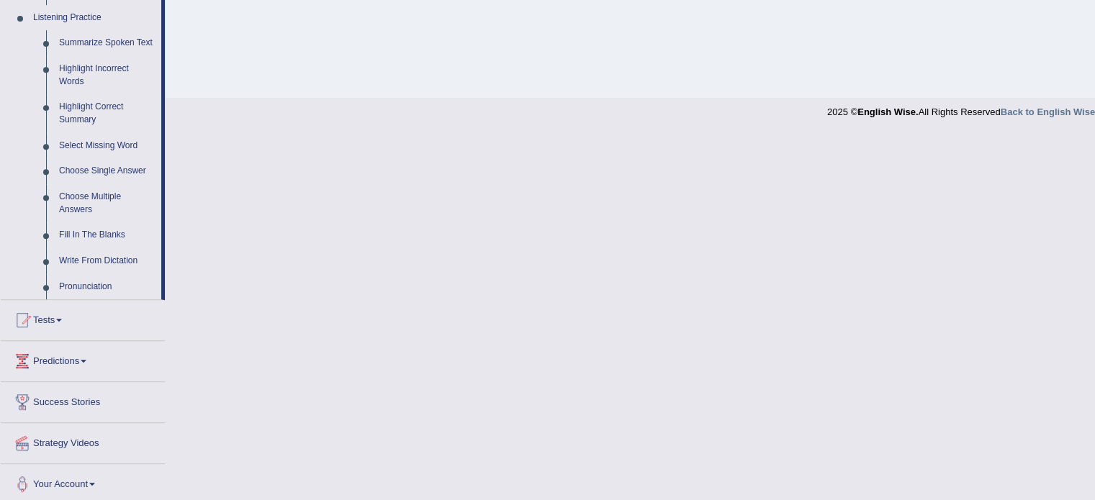
scroll to position [626, 0]
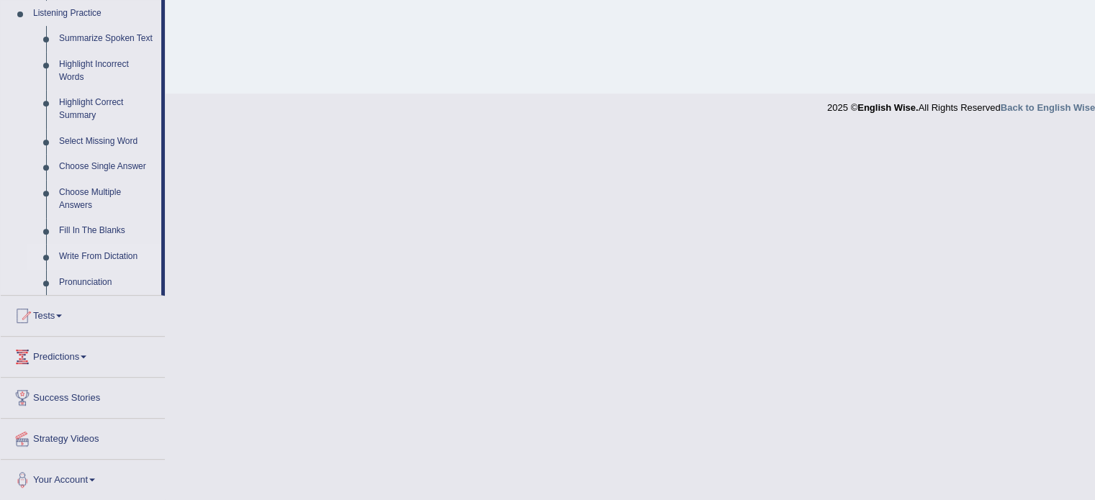
click at [107, 256] on link "Write From Dictation" at bounding box center [107, 257] width 109 height 26
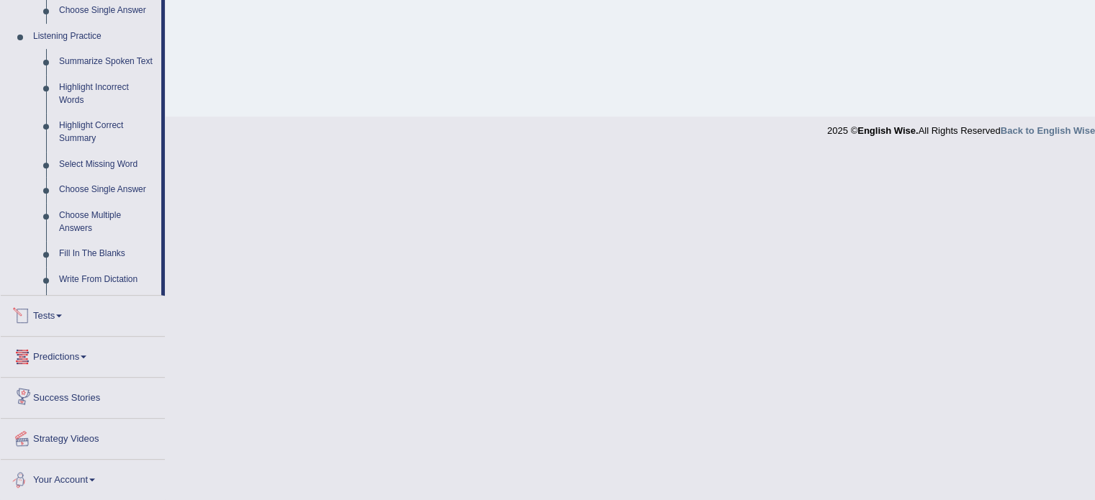
scroll to position [524, 0]
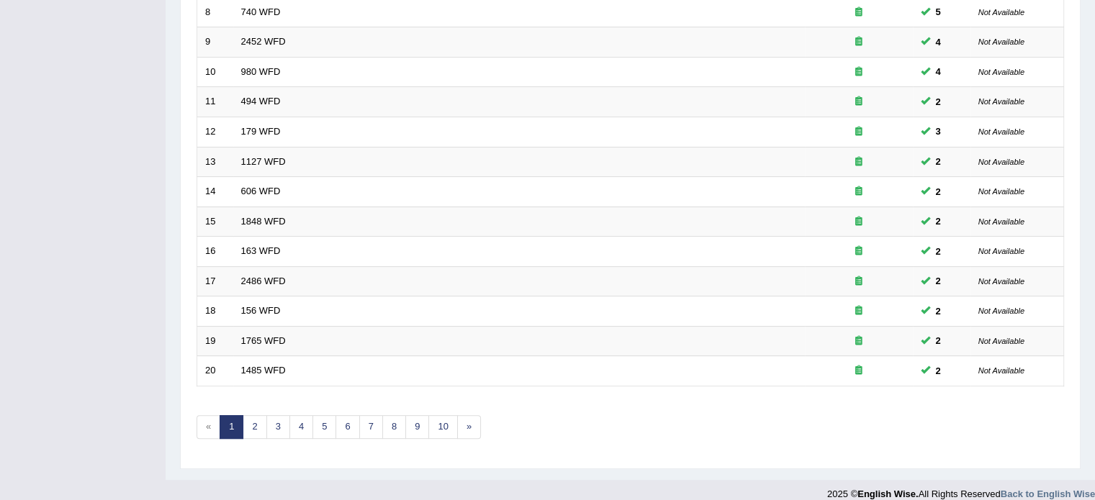
scroll to position [449, 0]
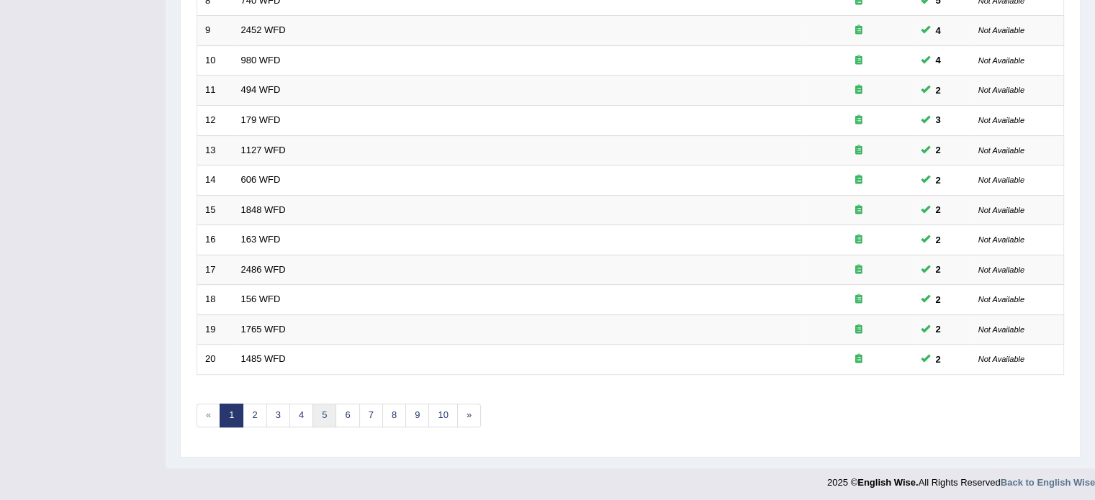
click at [330, 413] on link "5" at bounding box center [324, 416] width 24 height 24
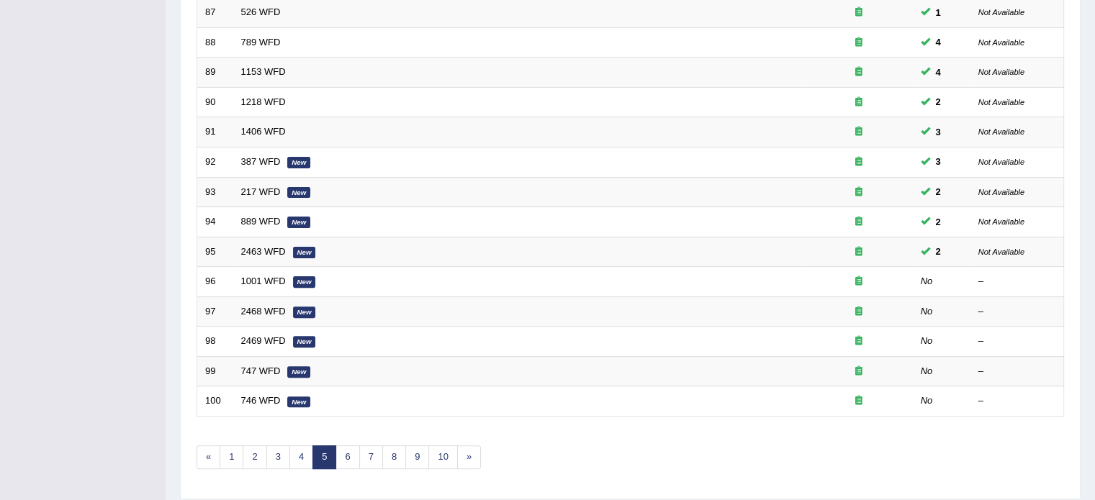
scroll to position [432, 0]
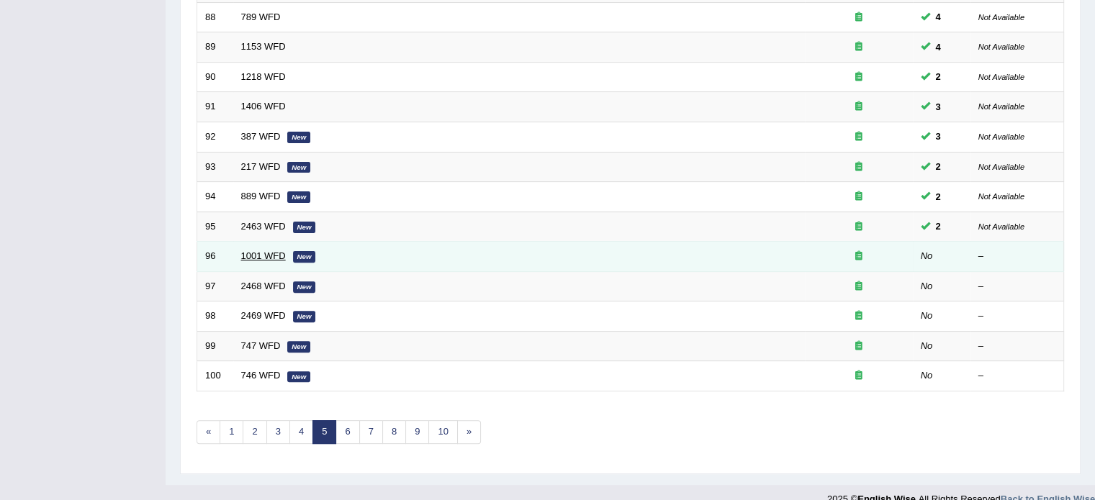
click at [266, 251] on link "1001 WFD" at bounding box center [263, 256] width 45 height 11
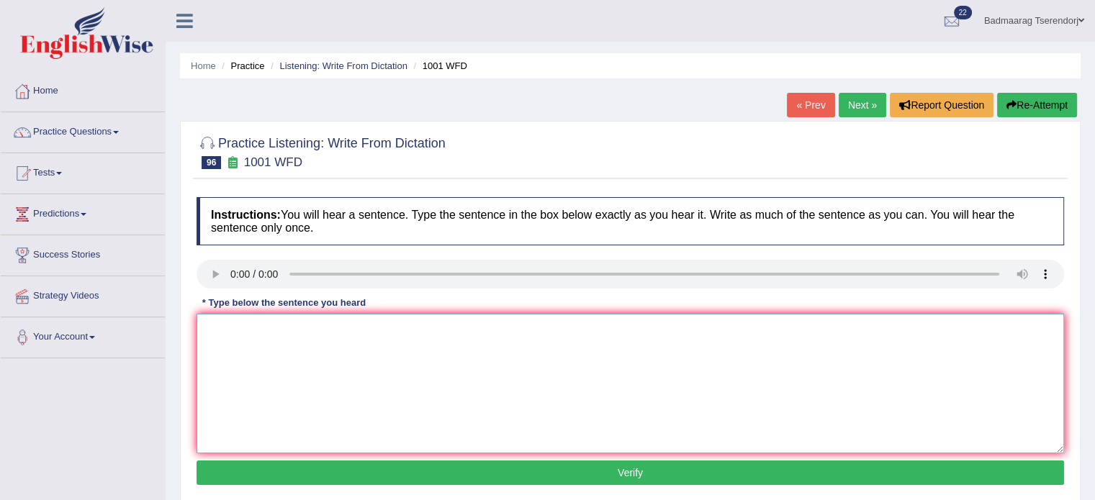
click at [276, 321] on textarea at bounding box center [631, 384] width 868 height 140
click at [288, 330] on textarea "Most of the lecture." at bounding box center [631, 384] width 868 height 140
type textarea "Most of the lecture late."
click at [374, 469] on button "Verify" at bounding box center [631, 473] width 868 height 24
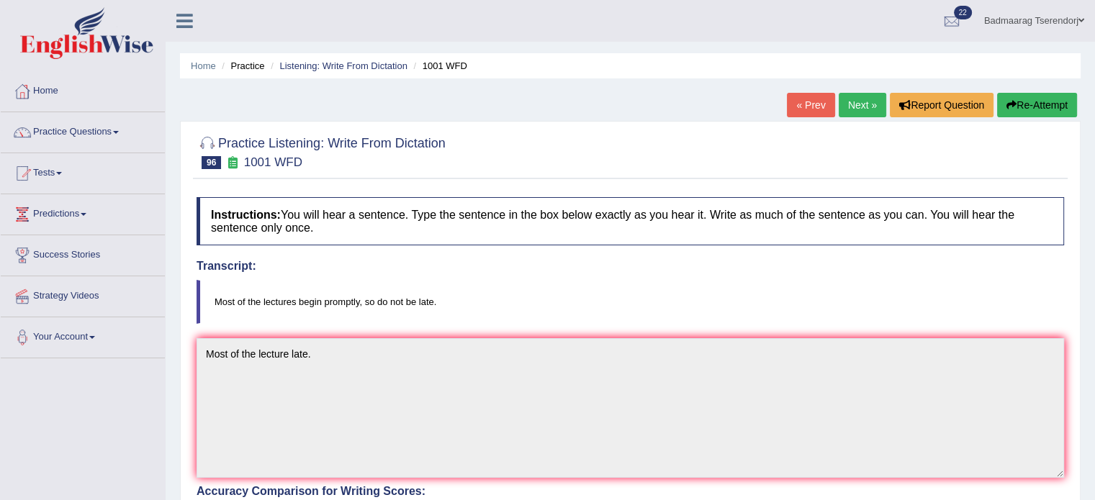
click at [1034, 106] on button "Re-Attempt" at bounding box center [1037, 105] width 80 height 24
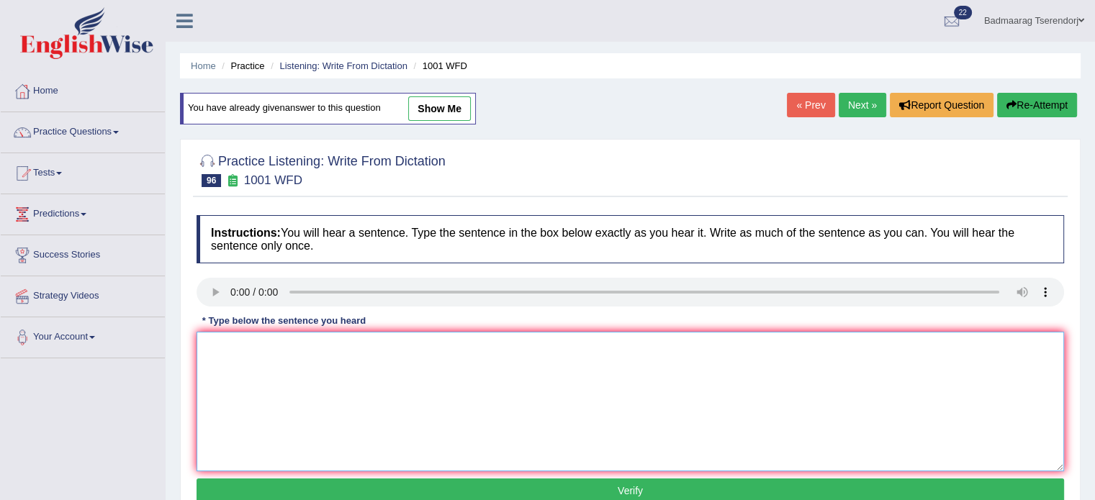
click at [349, 381] on textarea at bounding box center [631, 402] width 868 height 140
click at [295, 346] on textarea "Most of the lectures promtly late" at bounding box center [631, 402] width 868 height 140
click at [389, 352] on textarea "Most of the lectures begin promtly late" at bounding box center [631, 402] width 868 height 140
type textarea "Most of the lectures begin promtly late."
click at [279, 484] on button "Verify" at bounding box center [631, 491] width 868 height 24
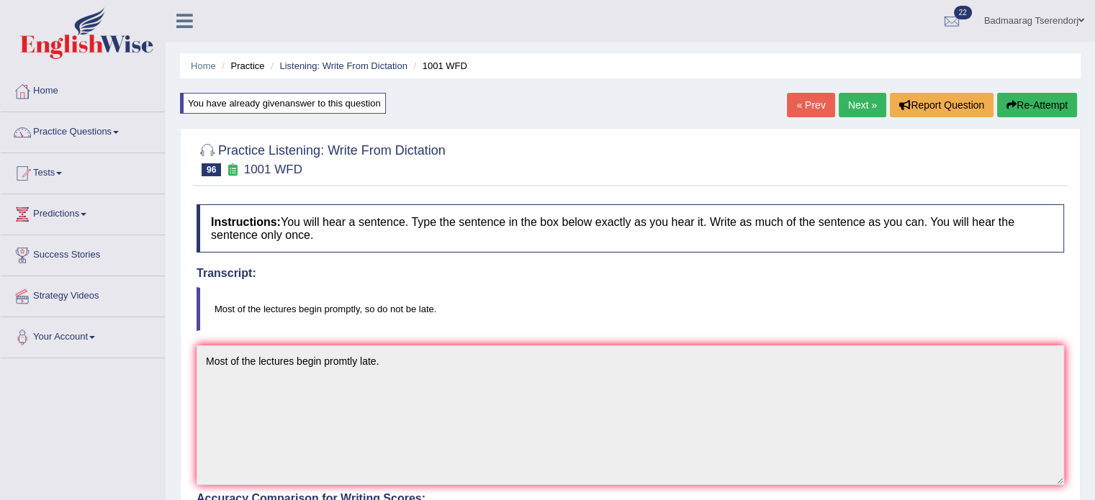
click at [1041, 108] on button "Re-Attempt" at bounding box center [1037, 105] width 80 height 24
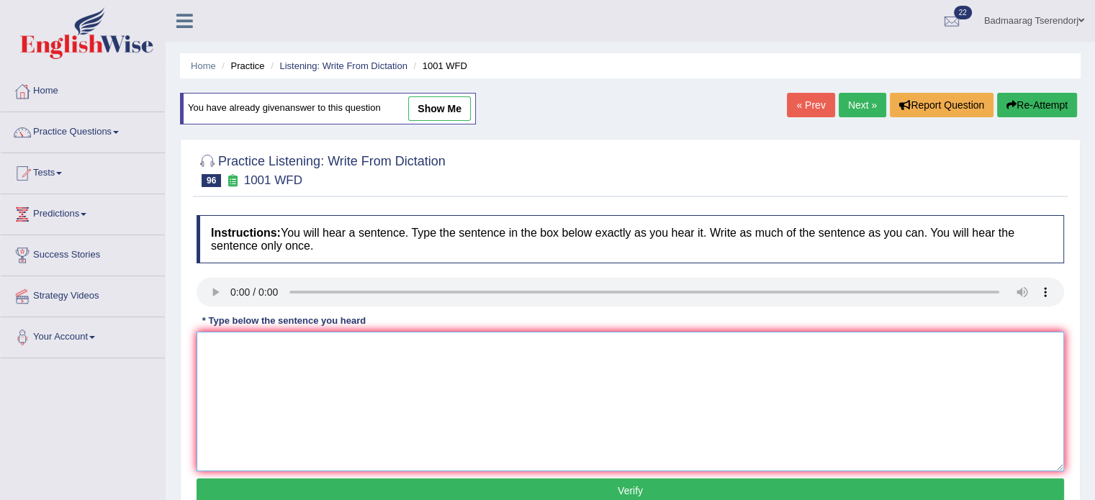
click at [288, 378] on textarea at bounding box center [631, 402] width 868 height 140
click at [380, 343] on textarea "Most of the lectures begin promptly, so not be late." at bounding box center [631, 402] width 868 height 140
type textarea "Most of the lectures begin promptly, so do not be late."
click at [474, 487] on button "Verify" at bounding box center [631, 491] width 868 height 24
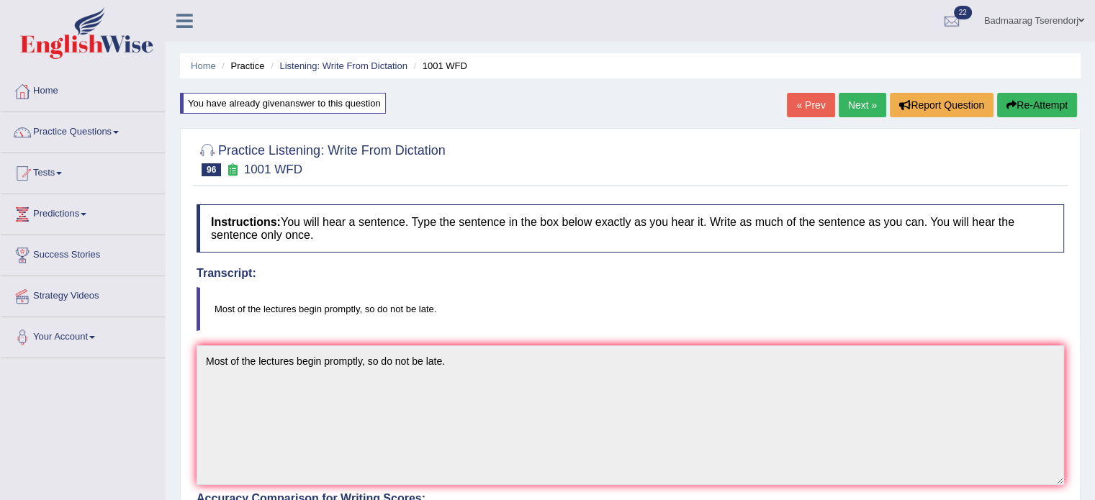
click at [860, 100] on link "Next »" at bounding box center [863, 105] width 48 height 24
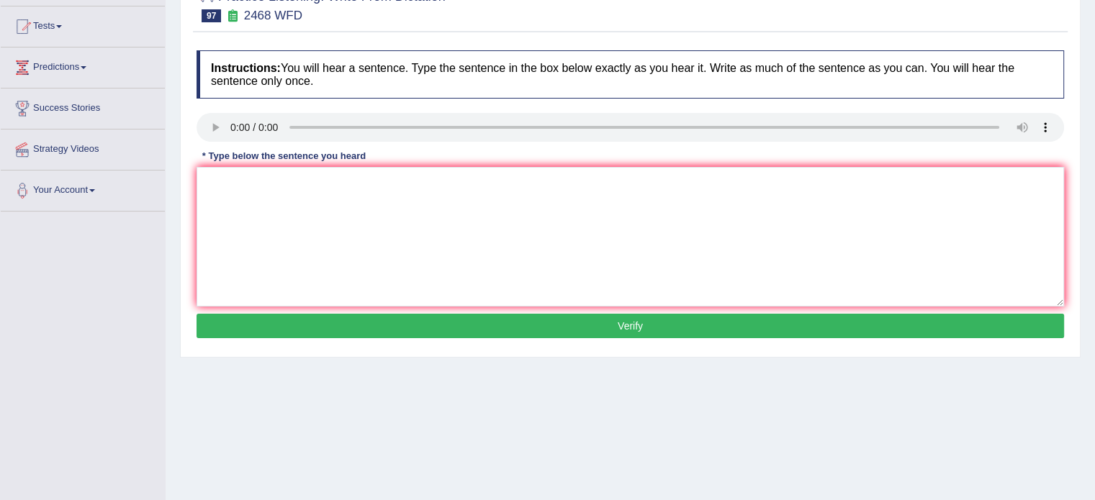
scroll to position [144, 0]
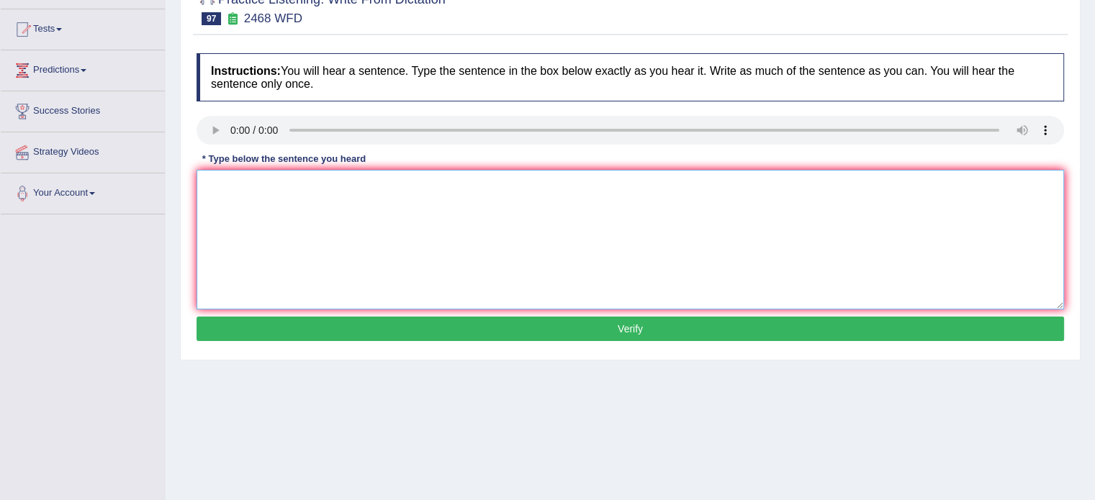
click at [238, 188] on textarea at bounding box center [631, 240] width 868 height 140
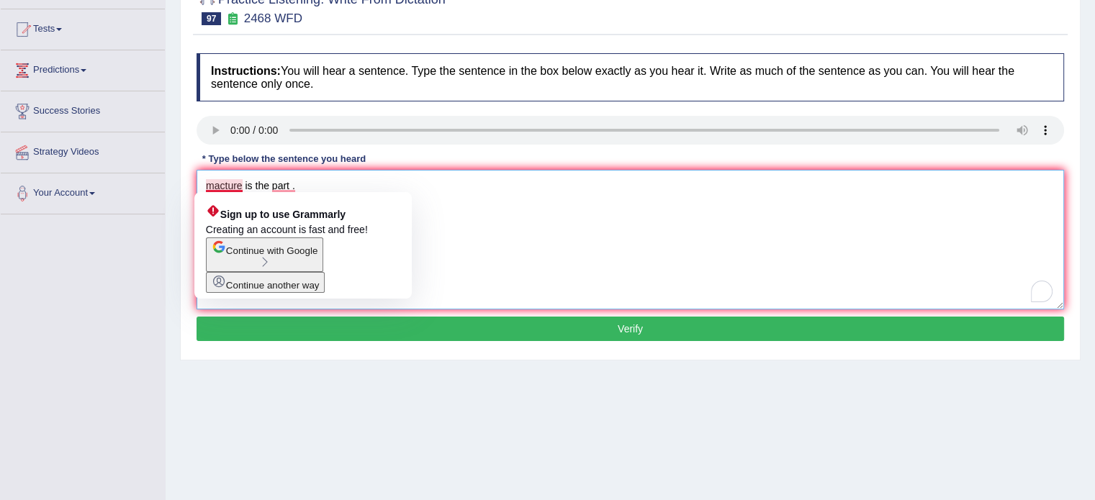
click at [215, 186] on textarea "macture is the part ." at bounding box center [631, 240] width 868 height 140
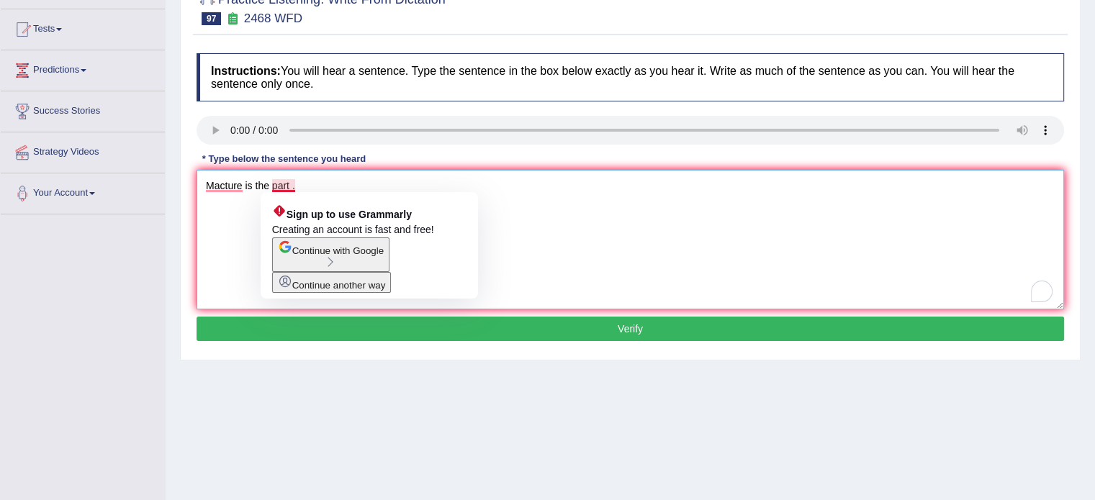
click at [291, 184] on textarea "Macture is the part ." at bounding box center [631, 240] width 868 height 140
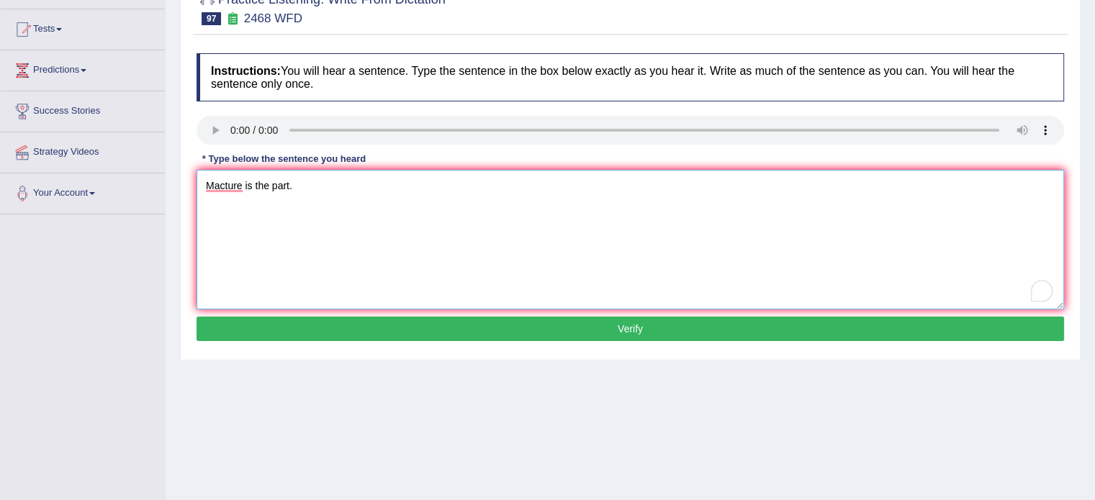
type textarea "Macture is the part."
click at [327, 328] on button "Verify" at bounding box center [631, 329] width 868 height 24
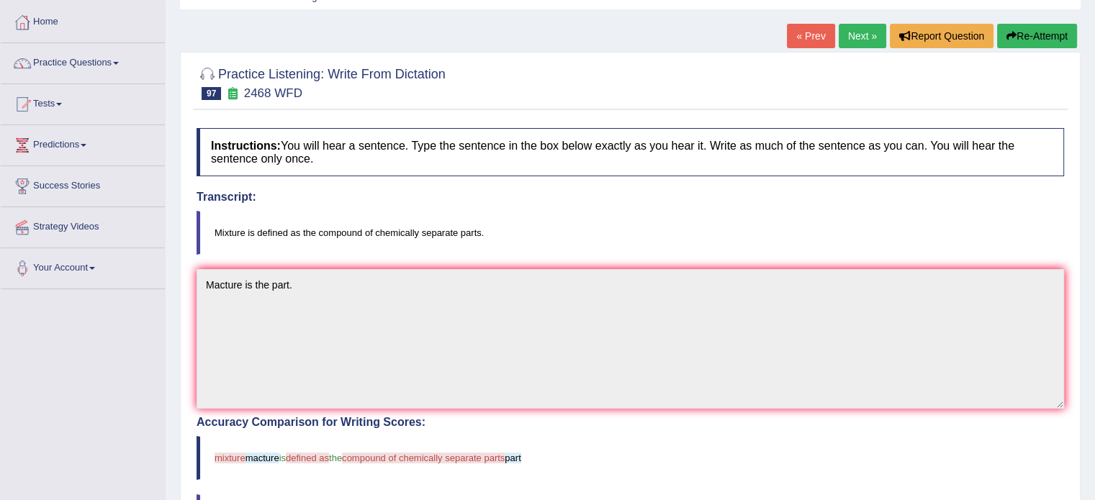
scroll to position [72, 0]
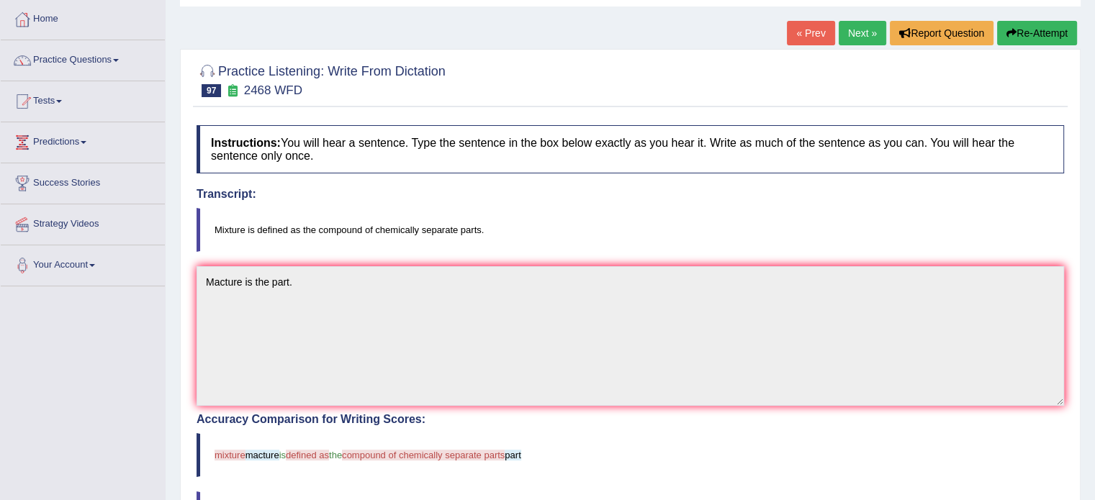
click at [1041, 33] on button "Re-Attempt" at bounding box center [1037, 33] width 80 height 24
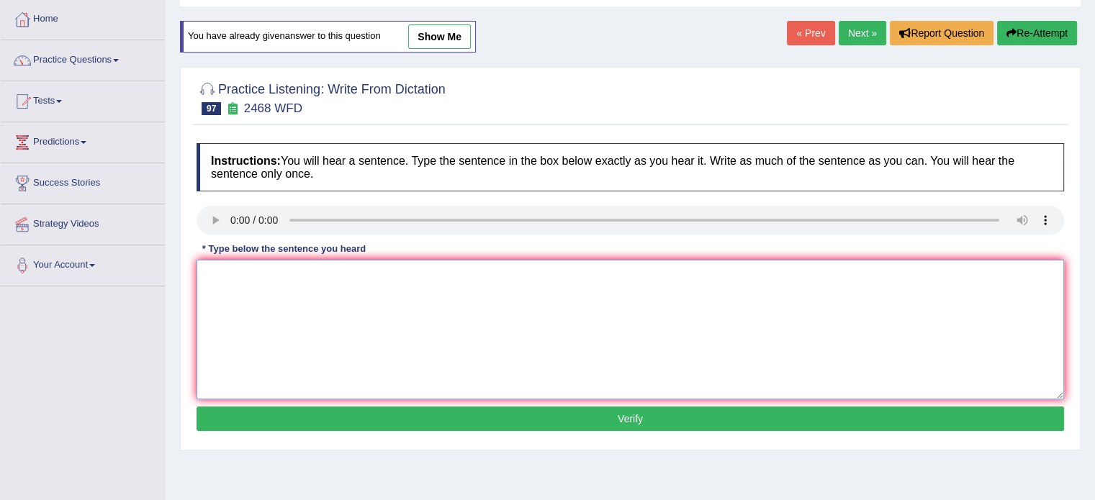
drag, startPoint x: 268, startPoint y: 302, endPoint x: 282, endPoint y: 302, distance: 14.4
click at [269, 302] on textarea at bounding box center [631, 330] width 868 height 140
click at [220, 274] on textarea "Micture is the defined compound chemically separate" at bounding box center [631, 330] width 868 height 140
click at [268, 280] on textarea "Mixture is the defined compound chemically separate" at bounding box center [631, 330] width 868 height 140
click at [455, 278] on textarea "Mixture is the defined compound chemically separate" at bounding box center [631, 330] width 868 height 140
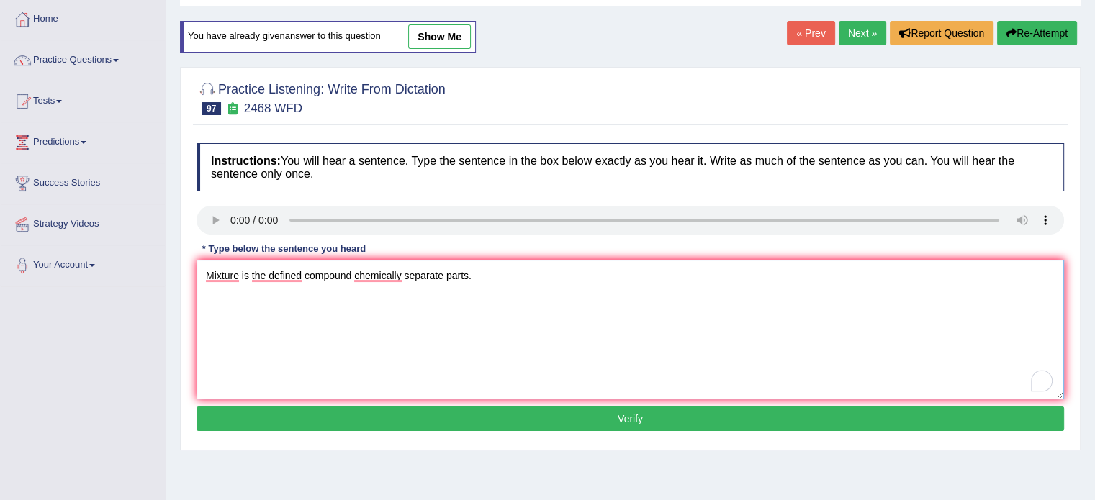
type textarea "Mixture is the defined compound chemically separate parts."
click at [356, 411] on button "Verify" at bounding box center [631, 419] width 868 height 24
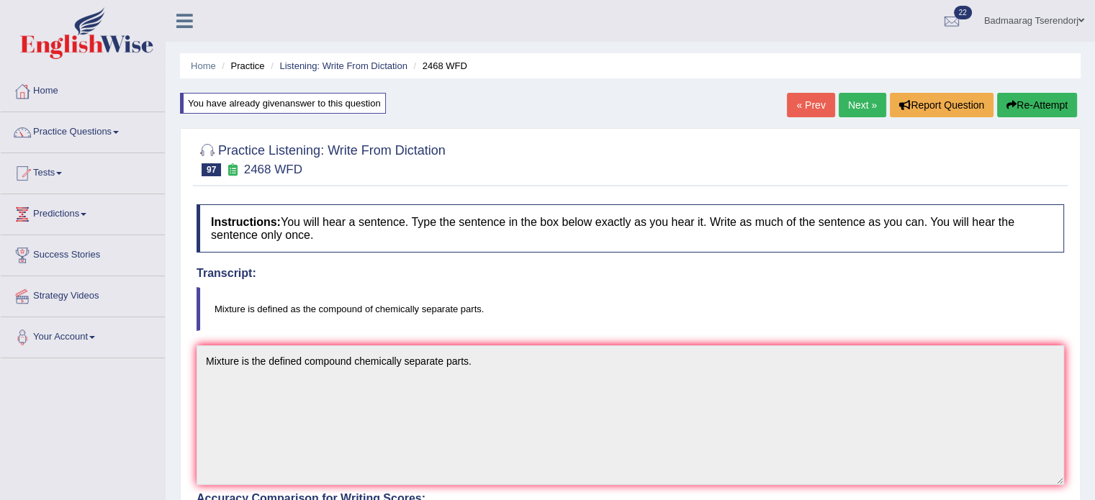
click at [860, 100] on link "Next »" at bounding box center [863, 105] width 48 height 24
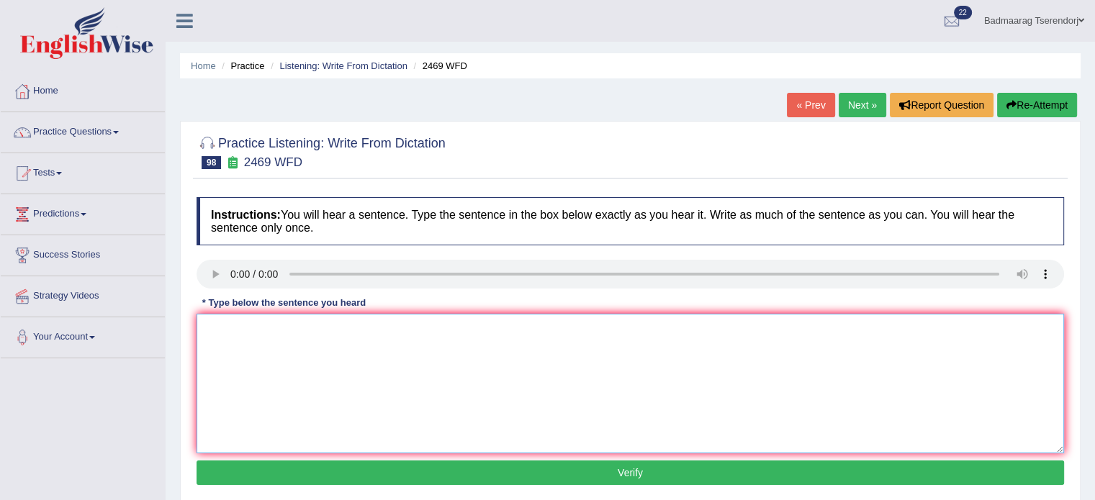
click at [264, 332] on textarea at bounding box center [631, 384] width 868 height 140
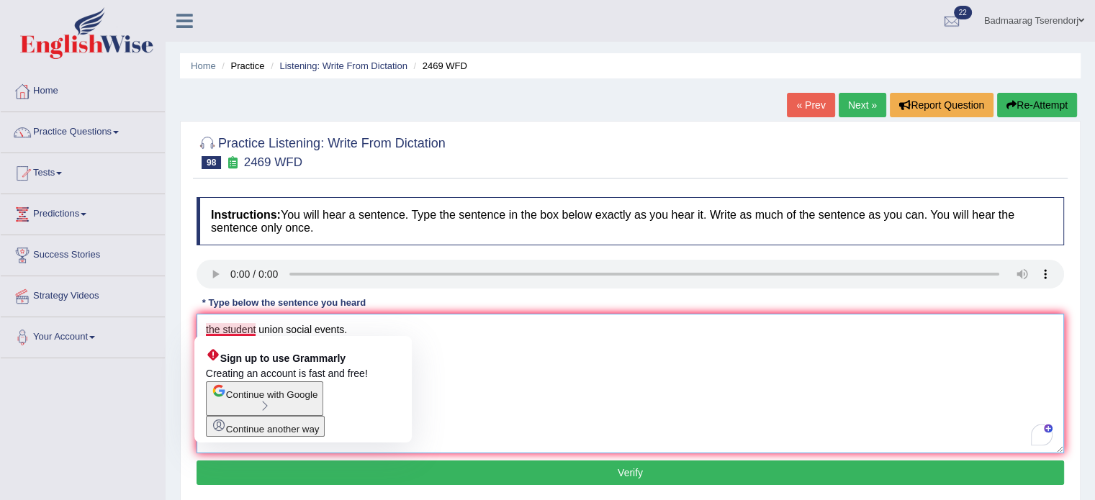
click at [208, 330] on textarea "the student union social events." at bounding box center [631, 384] width 868 height 140
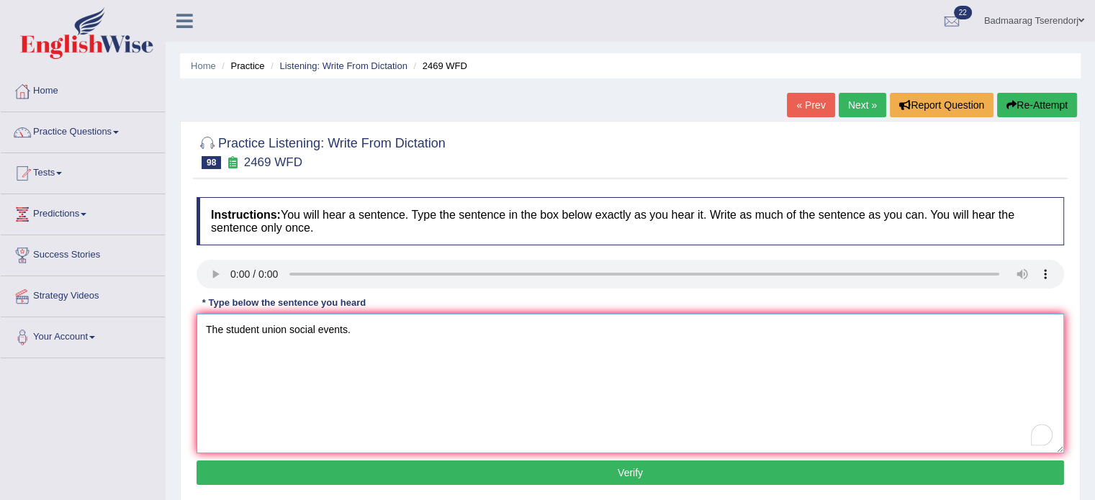
click at [256, 330] on textarea "The student union social events." at bounding box center [631, 384] width 868 height 140
type textarea "The students union social events."
click at [336, 469] on button "Verify" at bounding box center [631, 473] width 868 height 24
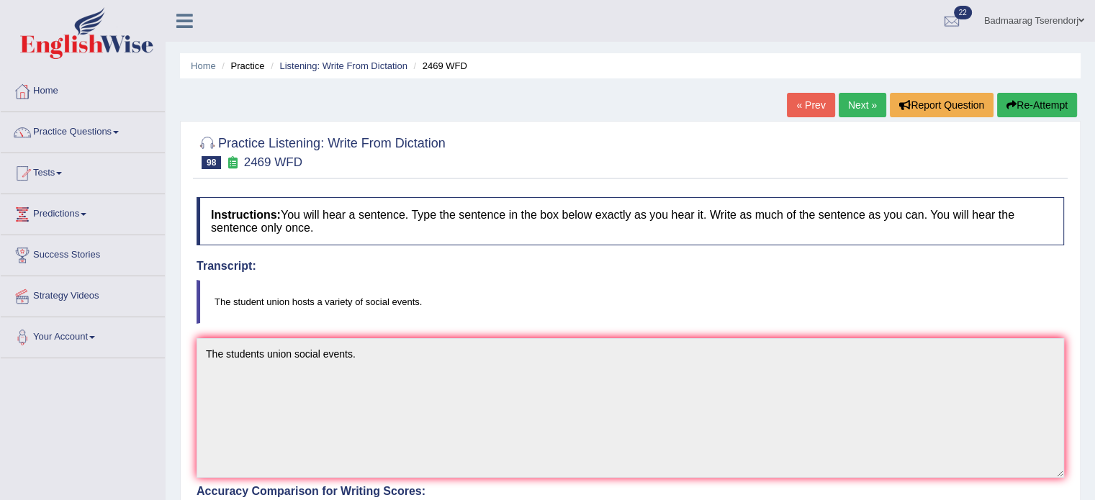
click at [1063, 104] on button "Re-Attempt" at bounding box center [1037, 105] width 80 height 24
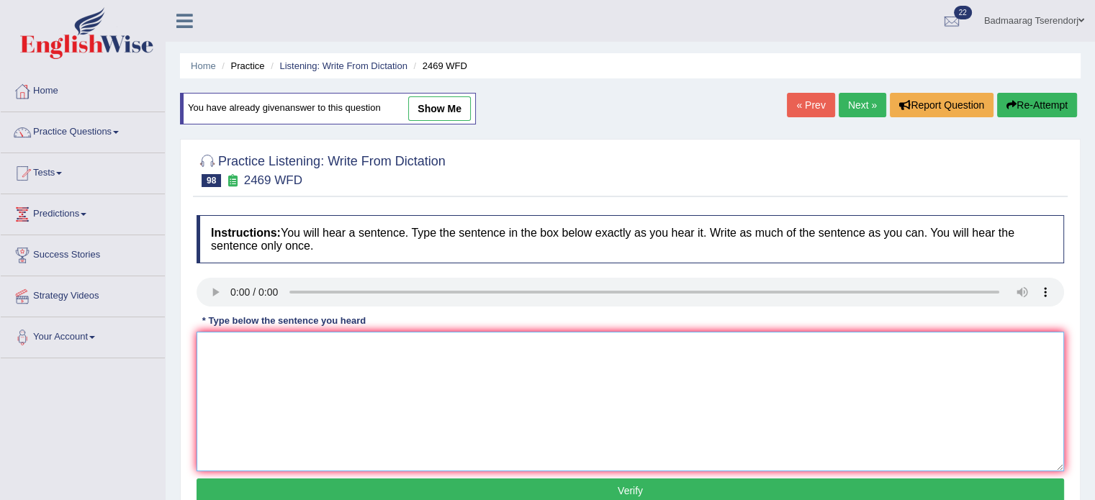
click at [320, 385] on textarea at bounding box center [631, 402] width 868 height 140
type textarea "The student union hosts variety social events."
click at [351, 485] on button "Verify" at bounding box center [631, 491] width 868 height 24
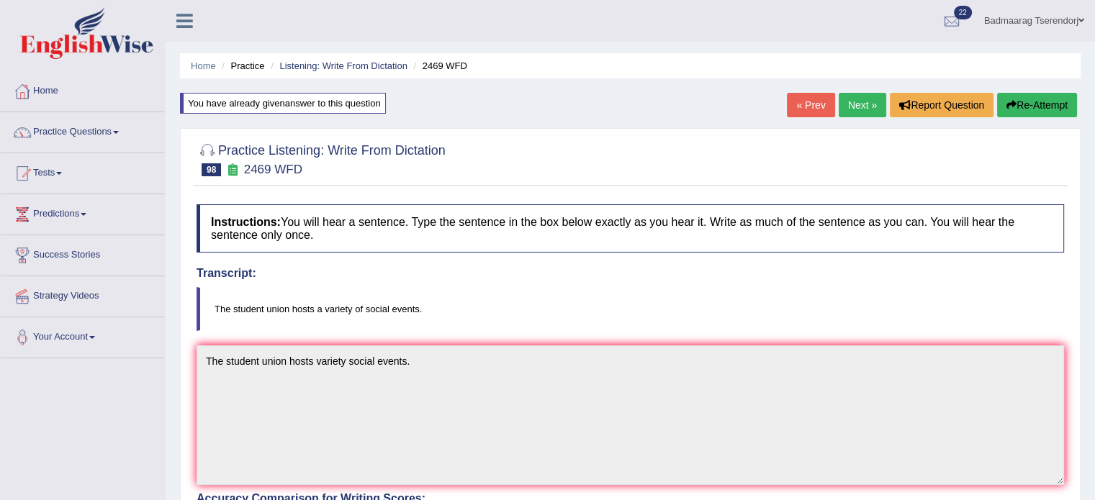
click at [853, 107] on link "Next »" at bounding box center [863, 105] width 48 height 24
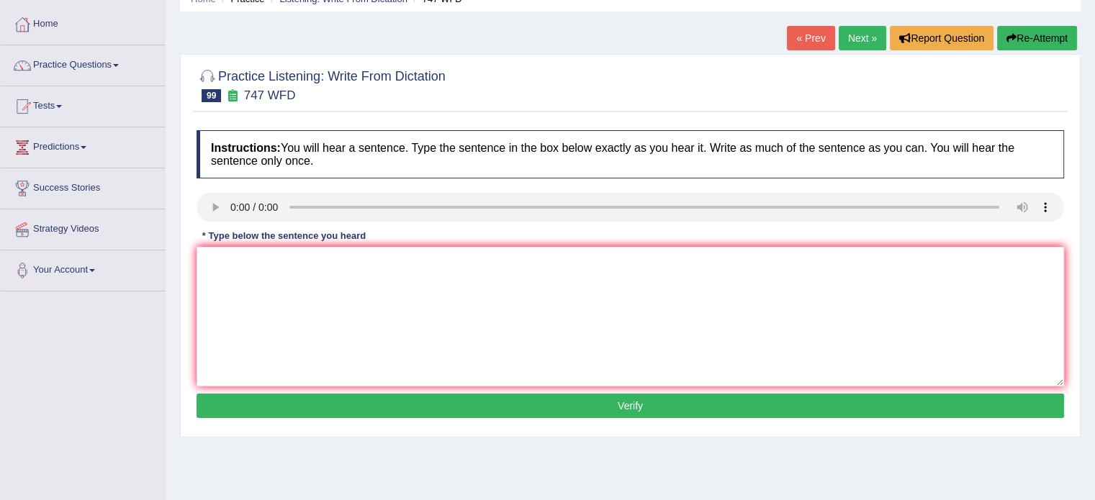
scroll to position [72, 0]
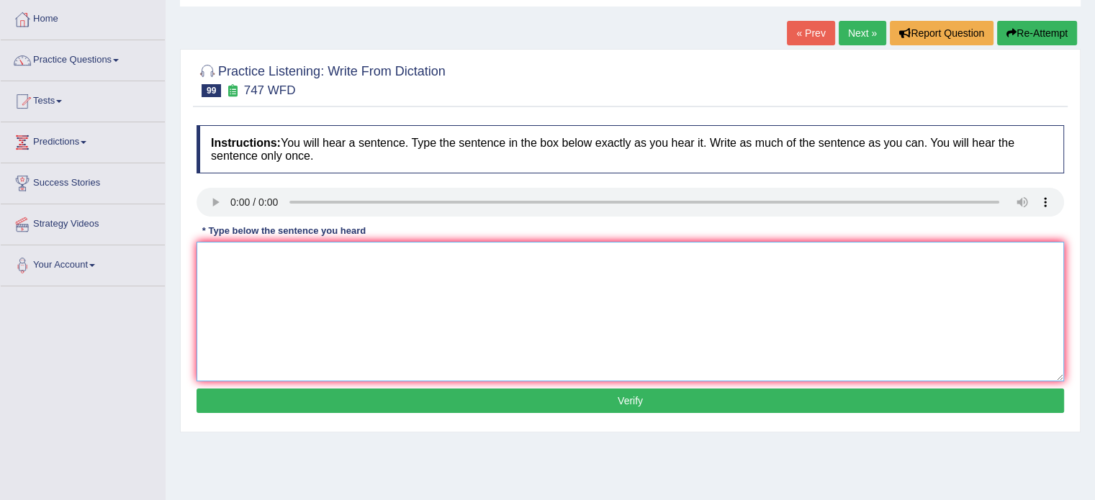
click at [262, 269] on textarea at bounding box center [631, 312] width 868 height 140
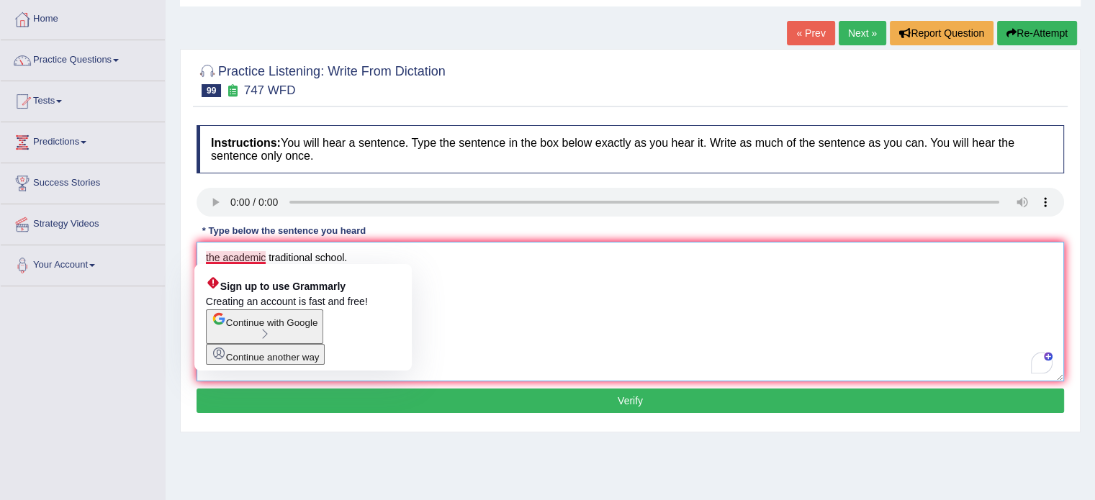
click at [210, 260] on textarea "the academic traditional school." at bounding box center [631, 312] width 868 height 140
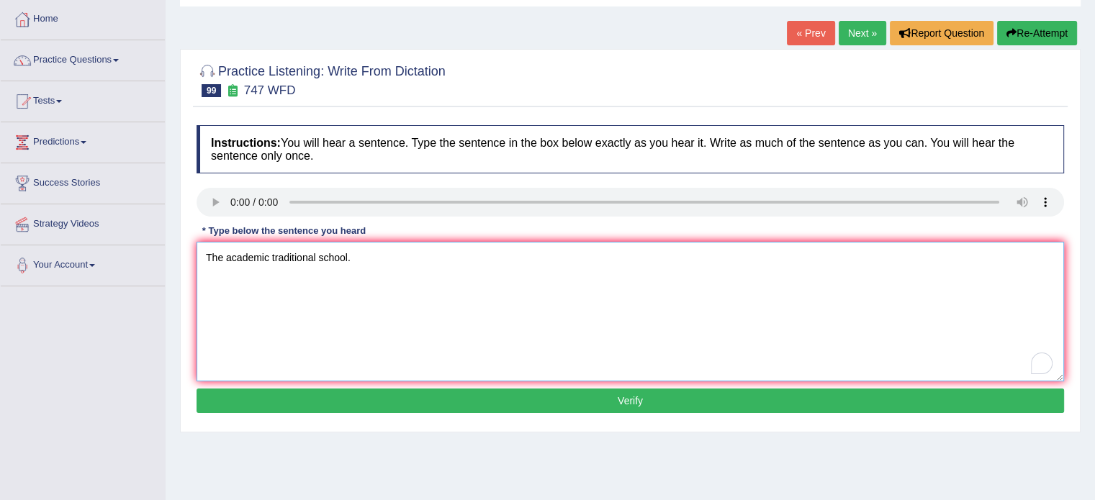
click at [314, 260] on textarea "The academic traditional school." at bounding box center [631, 312] width 868 height 140
click at [320, 261] on textarea "The academic traditional school." at bounding box center [631, 312] width 868 height 140
type textarea "The academic traditional at the school."
click at [487, 394] on button "Verify" at bounding box center [631, 401] width 868 height 24
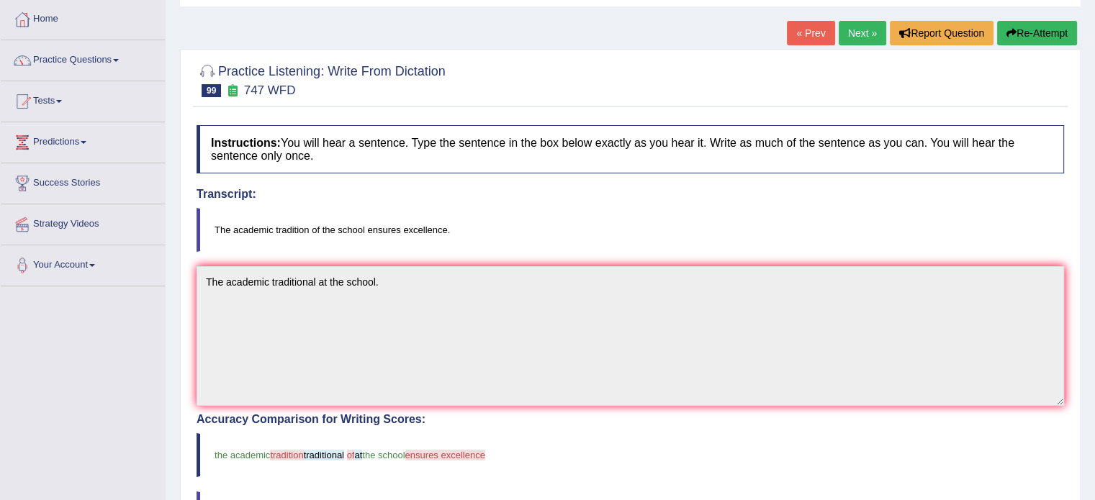
click at [1036, 30] on button "Re-Attempt" at bounding box center [1037, 33] width 80 height 24
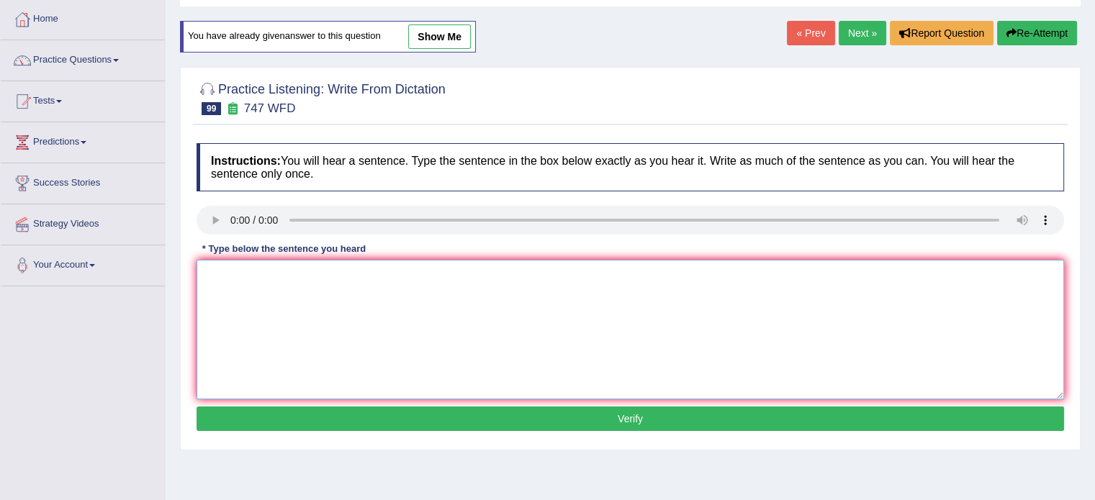
click at [354, 305] on textarea at bounding box center [631, 330] width 868 height 140
click at [311, 279] on textarea "The academic tranition ensures excellence" at bounding box center [631, 330] width 868 height 140
click at [409, 275] on textarea "The academic tranition of the school ensures excellence" at bounding box center [631, 330] width 868 height 140
click at [472, 282] on textarea "The academic tranition of the school ensures an excellence" at bounding box center [631, 330] width 868 height 140
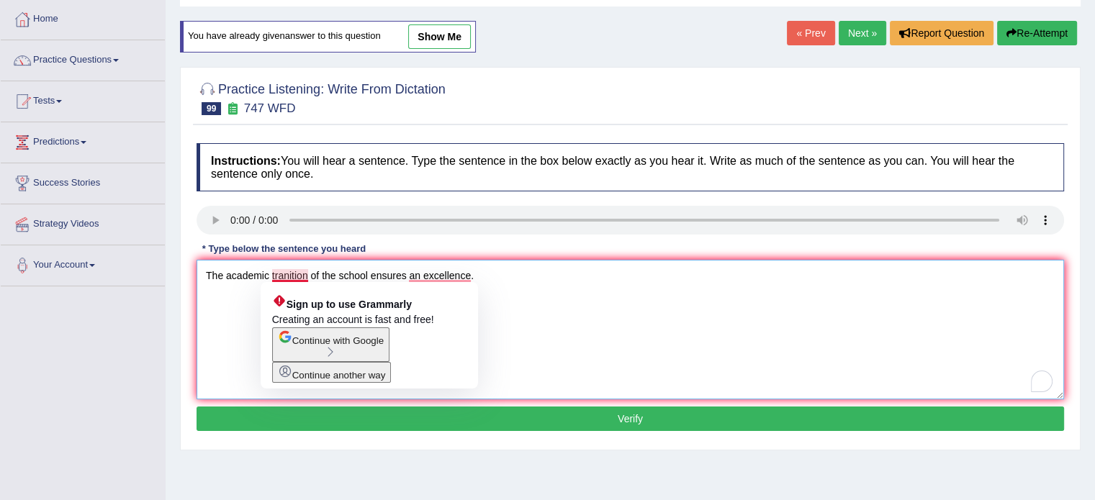
click at [289, 275] on textarea "The academic tranition of the school ensures an excellence." at bounding box center [631, 330] width 868 height 140
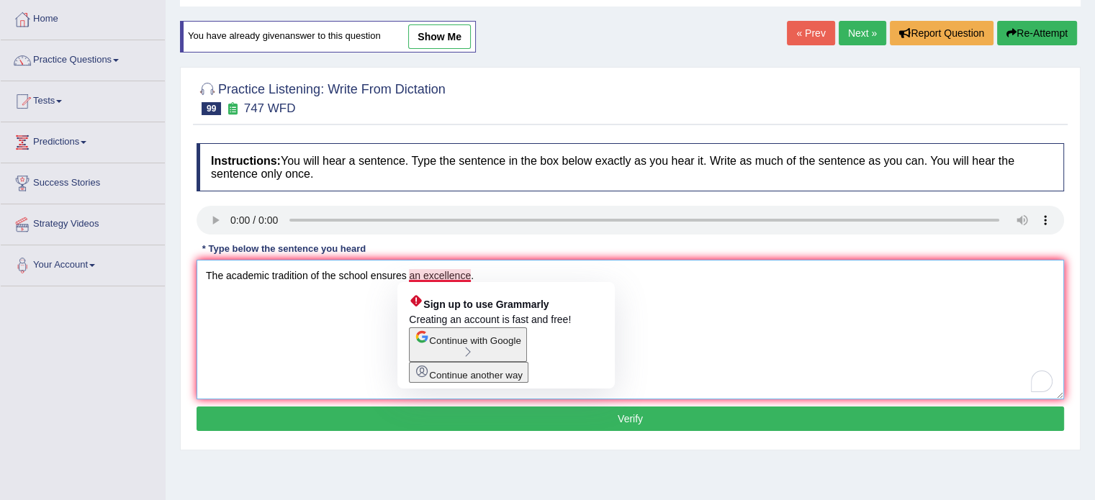
click at [426, 270] on textarea "The academic tradition of the school ensures an excellence." at bounding box center [631, 330] width 868 height 140
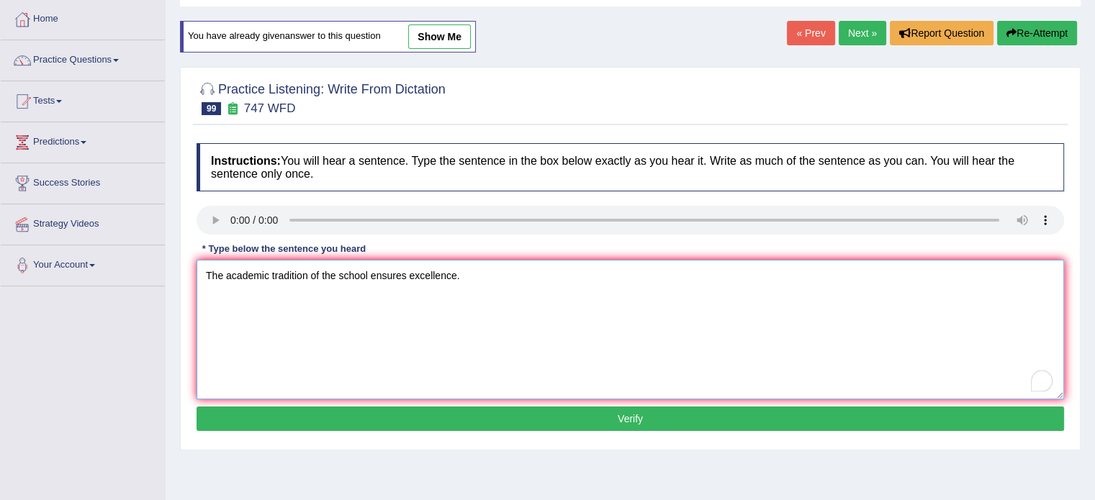
type textarea "The academic tradition of the school ensures excellence."
click at [474, 420] on button "Verify" at bounding box center [631, 419] width 868 height 24
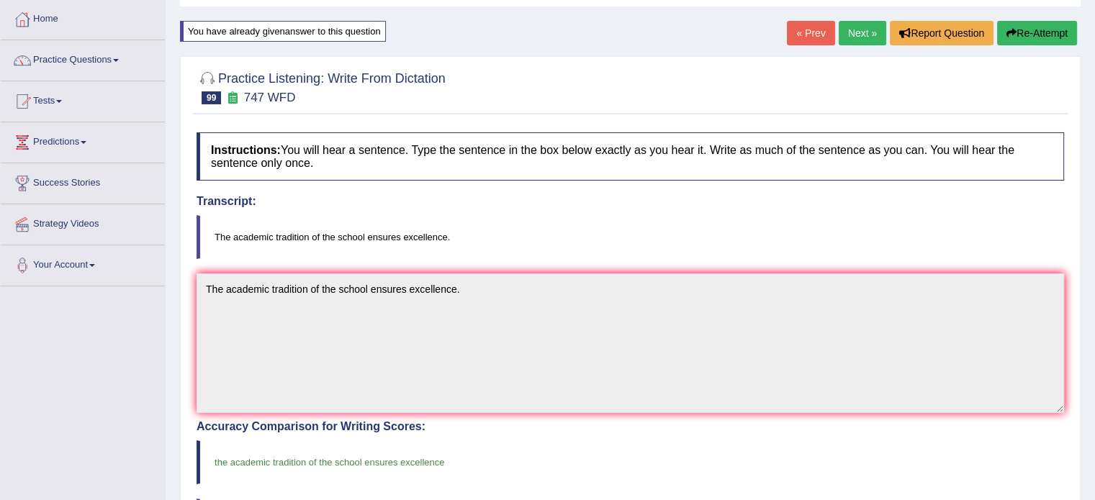
click at [845, 28] on link "Next »" at bounding box center [863, 33] width 48 height 24
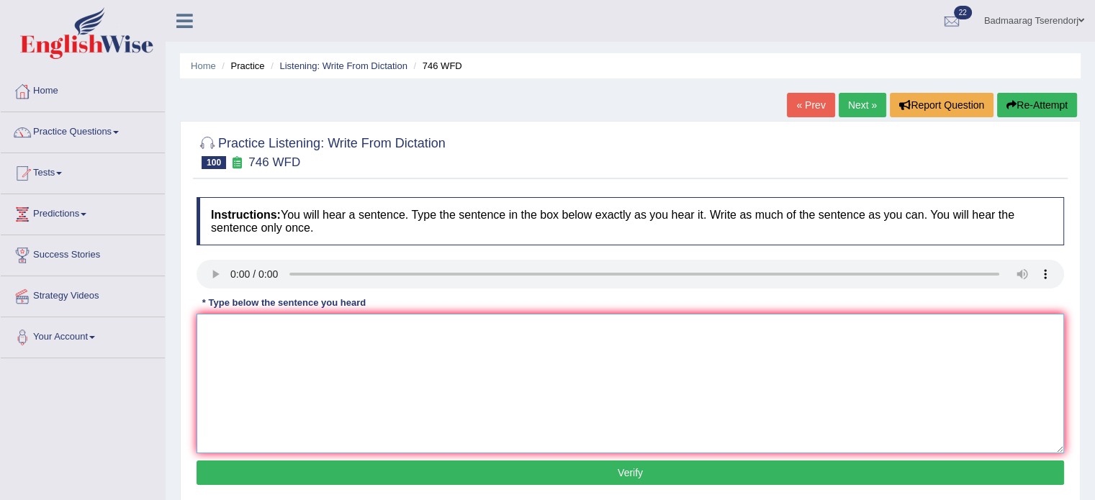
click at [271, 323] on textarea at bounding box center [631, 384] width 868 height 140
click at [256, 328] on textarea "Gravaduasi making object." at bounding box center [631, 384] width 868 height 140
type textarea "Graduasing making object."
click at [358, 469] on button "Verify" at bounding box center [631, 473] width 868 height 24
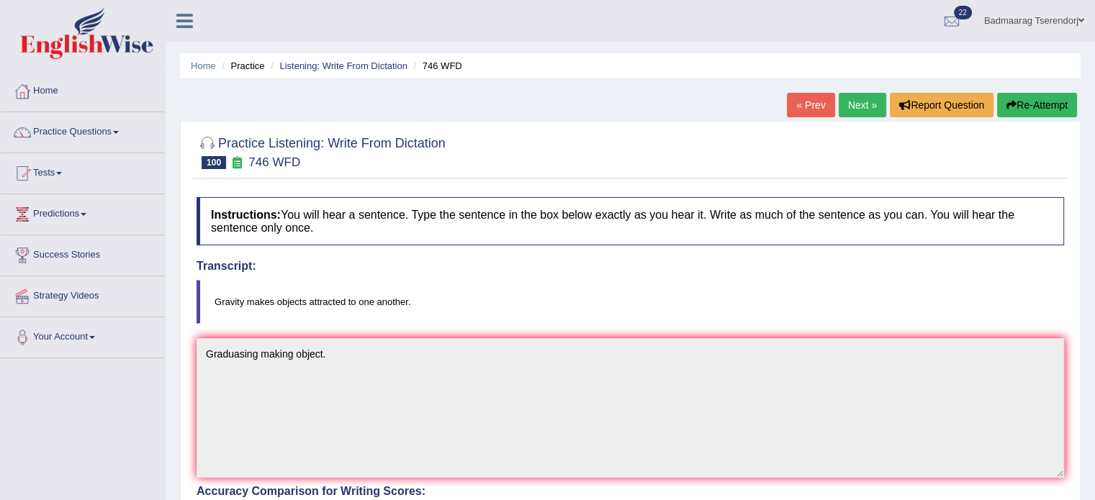
click at [1050, 104] on button "Re-Attempt" at bounding box center [1037, 105] width 80 height 24
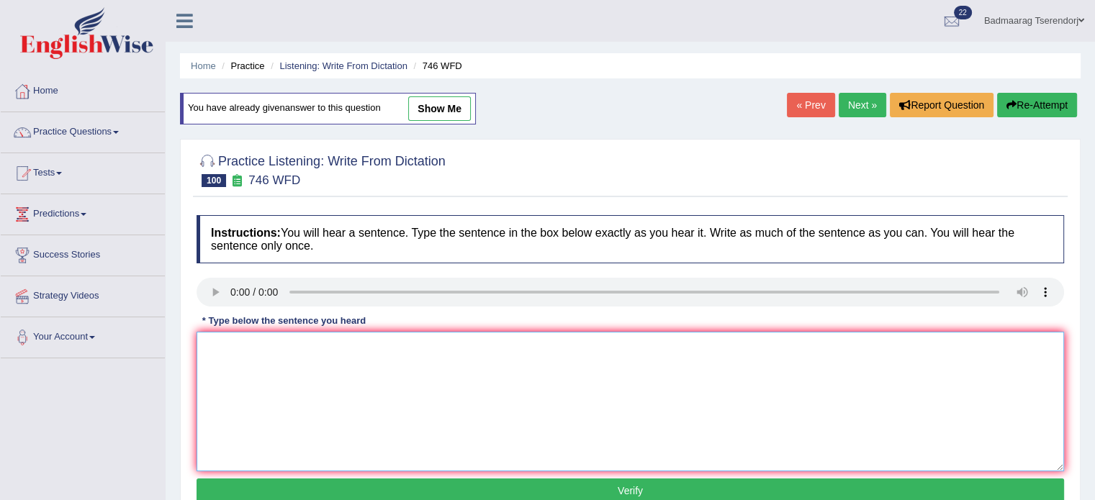
click at [321, 359] on textarea at bounding box center [631, 402] width 868 height 140
click at [246, 341] on textarea "To enrich screen reader interactions, please activate Accessibility in Grammarl…" at bounding box center [631, 402] width 868 height 140
type textarea "g"
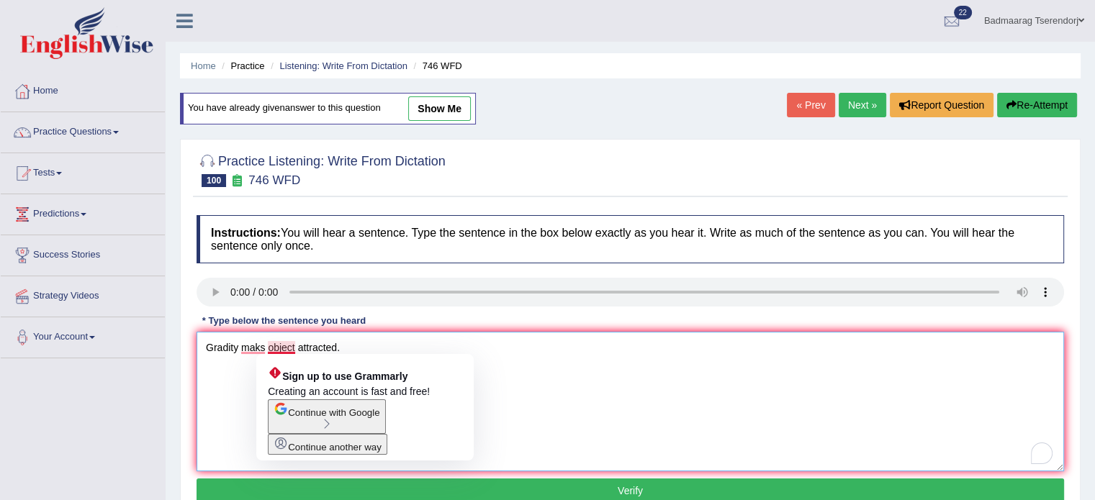
click at [294, 350] on textarea "Gradity maks object attracted." at bounding box center [631, 402] width 868 height 140
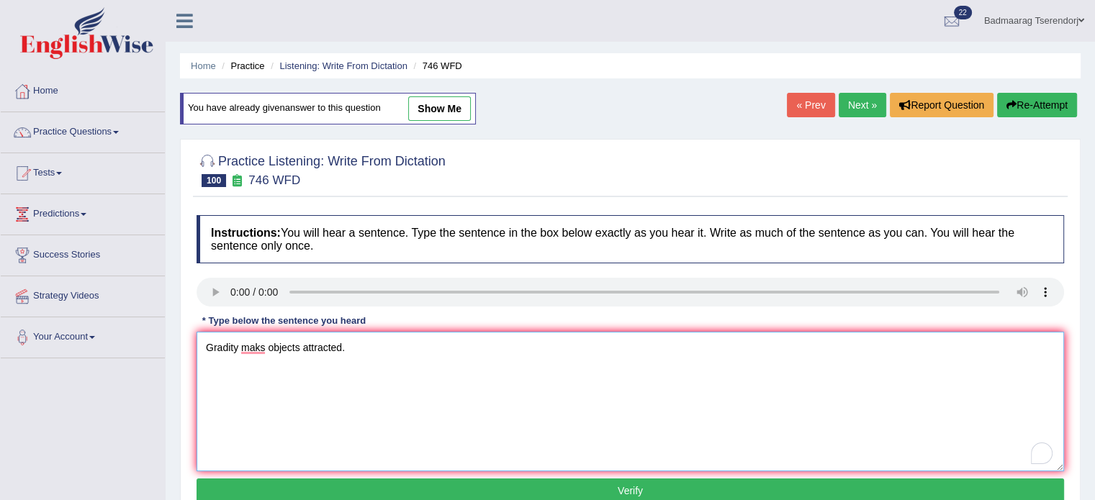
click at [302, 348] on textarea "Gradity maks objects attracted." at bounding box center [631, 402] width 868 height 140
click at [341, 348] on textarea "Gradity maks objects attracted." at bounding box center [631, 402] width 868 height 140
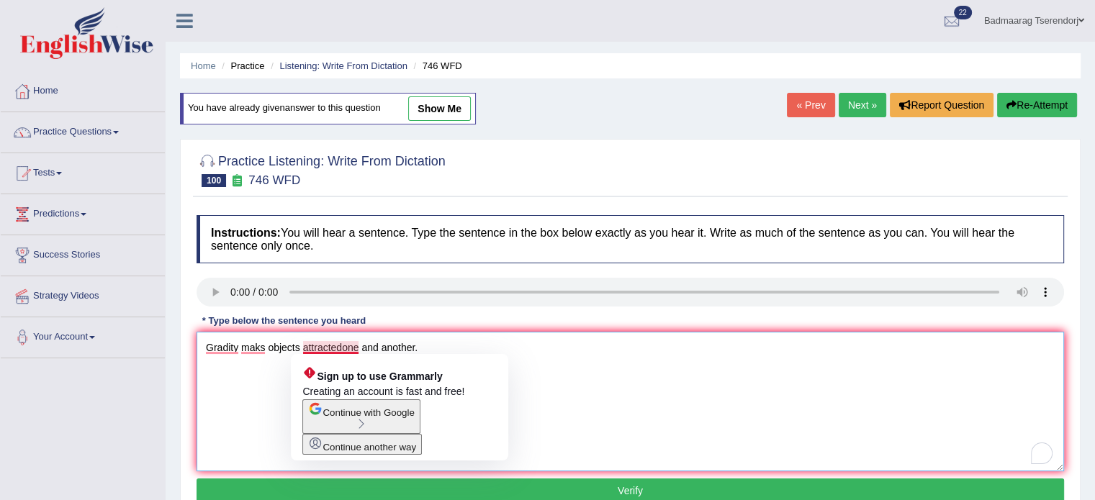
click at [340, 345] on textarea "Gradity maks objects attractedone and another." at bounding box center [631, 402] width 868 height 140
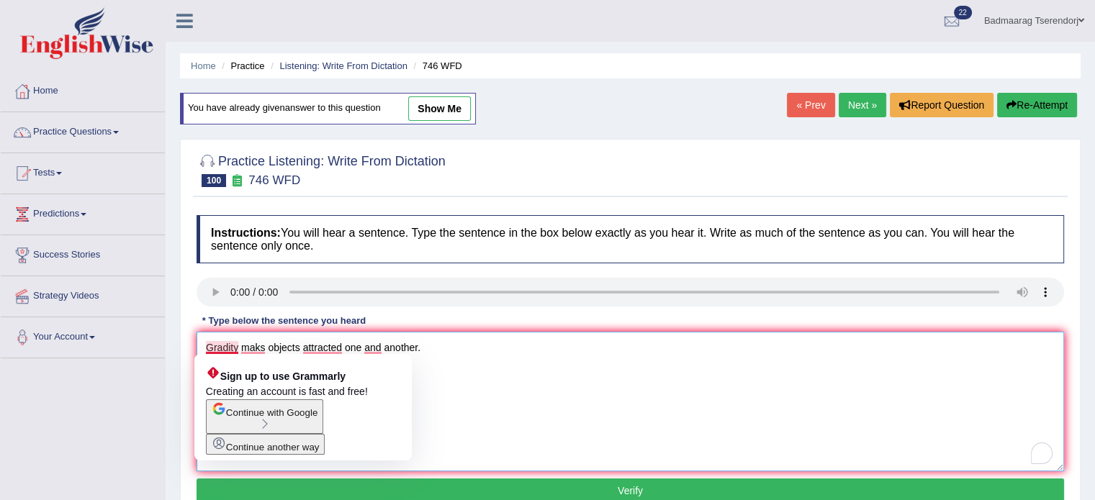
click at [226, 345] on textarea "Gradity maks objects attracted one and another." at bounding box center [631, 402] width 868 height 140
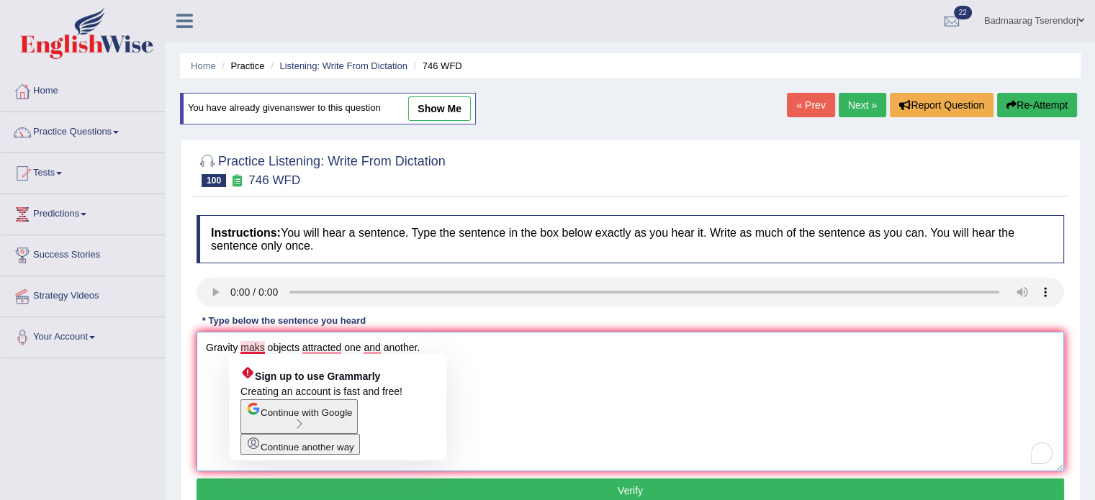
click at [264, 346] on textarea "Gravity maks objects attracted one and another." at bounding box center [631, 402] width 868 height 140
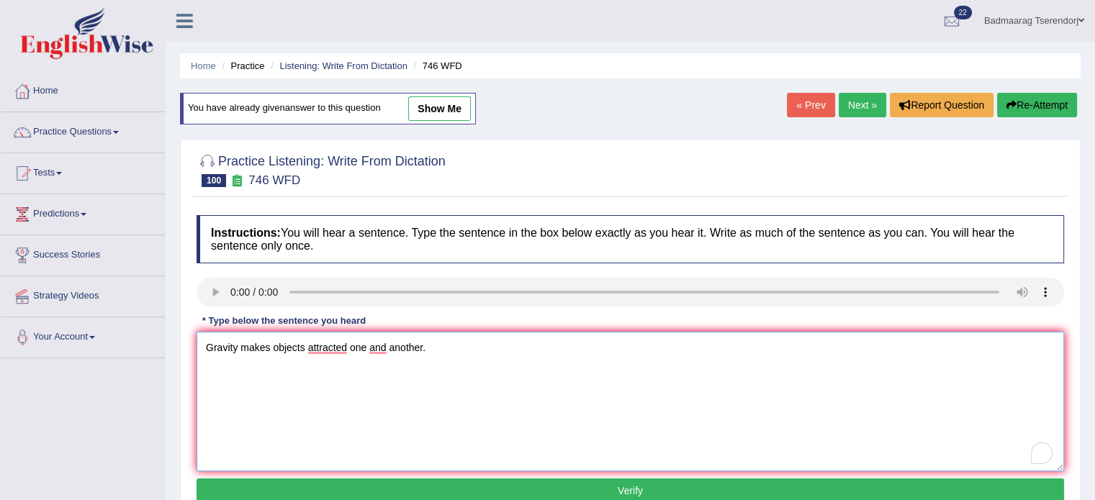
type textarea "Gravity makes objects attracted one and another."
click at [320, 483] on button "Verify" at bounding box center [631, 491] width 868 height 24
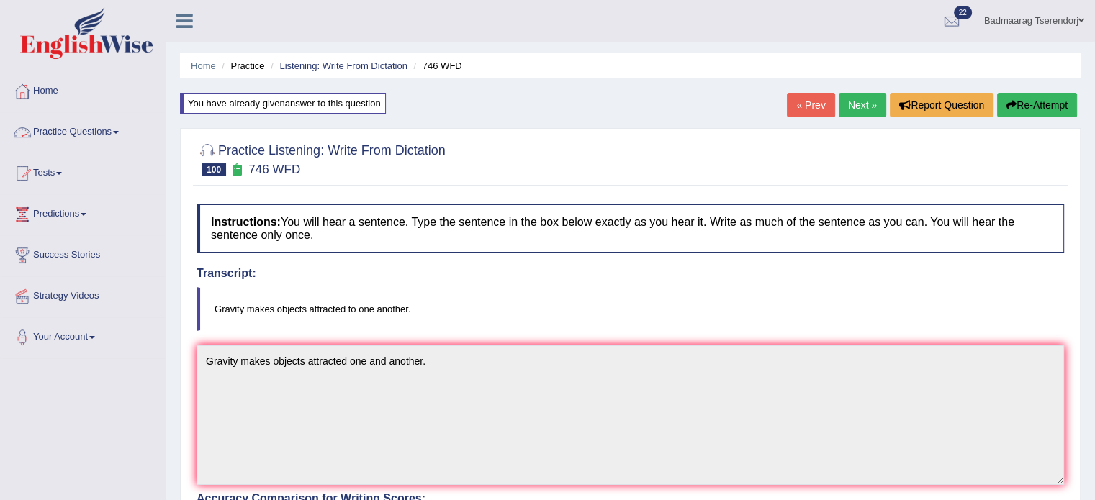
click at [72, 130] on link "Practice Questions" at bounding box center [83, 130] width 164 height 36
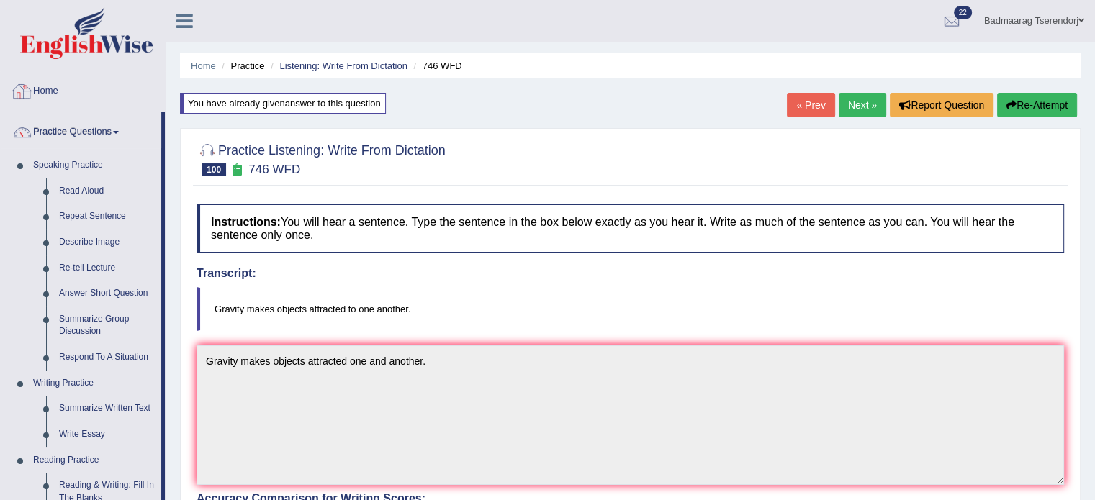
click at [52, 91] on link "Home" at bounding box center [83, 89] width 164 height 36
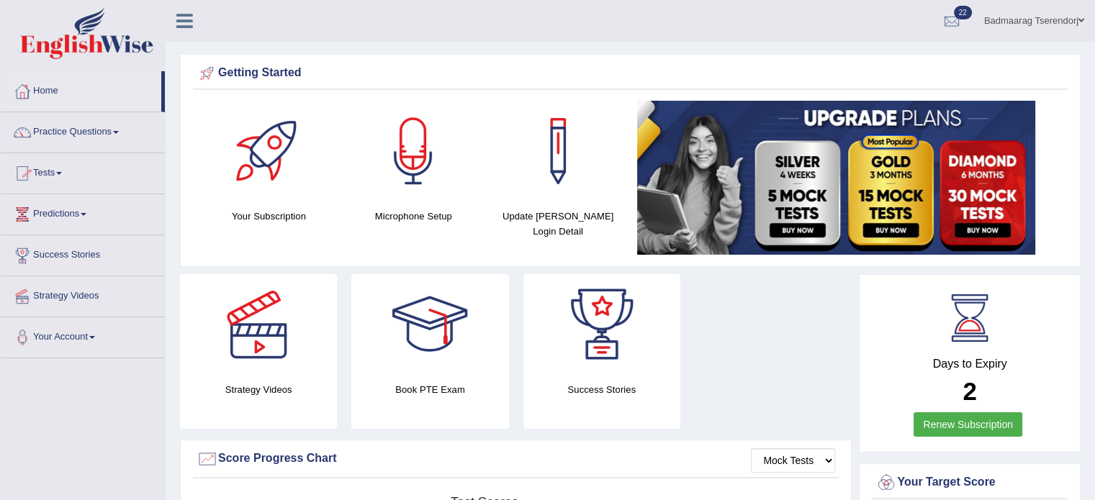
click at [94, 135] on link "Practice Questions" at bounding box center [83, 130] width 164 height 36
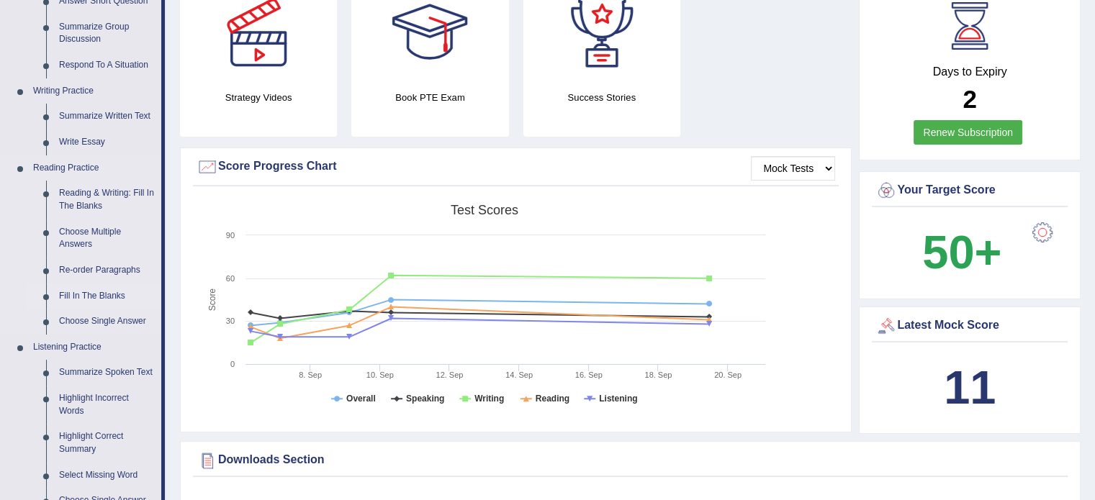
scroll to position [288, 0]
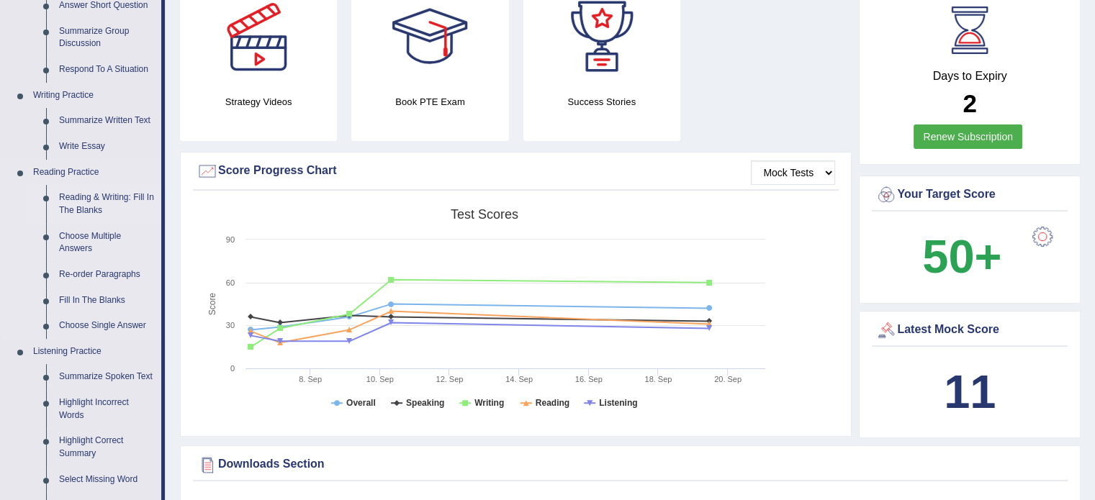
click at [107, 200] on link "Reading & Writing: Fill In The Blanks" at bounding box center [107, 204] width 109 height 38
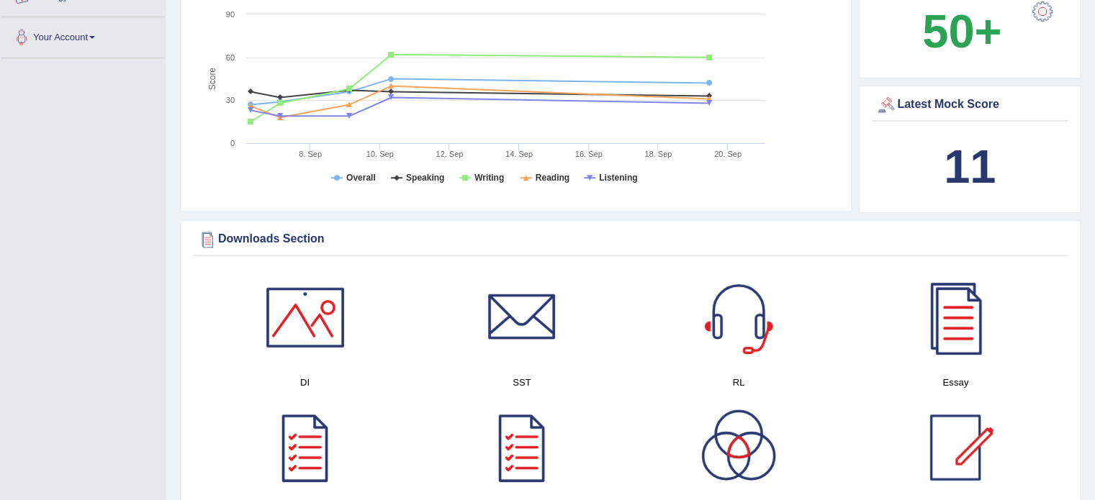
scroll to position [1048, 0]
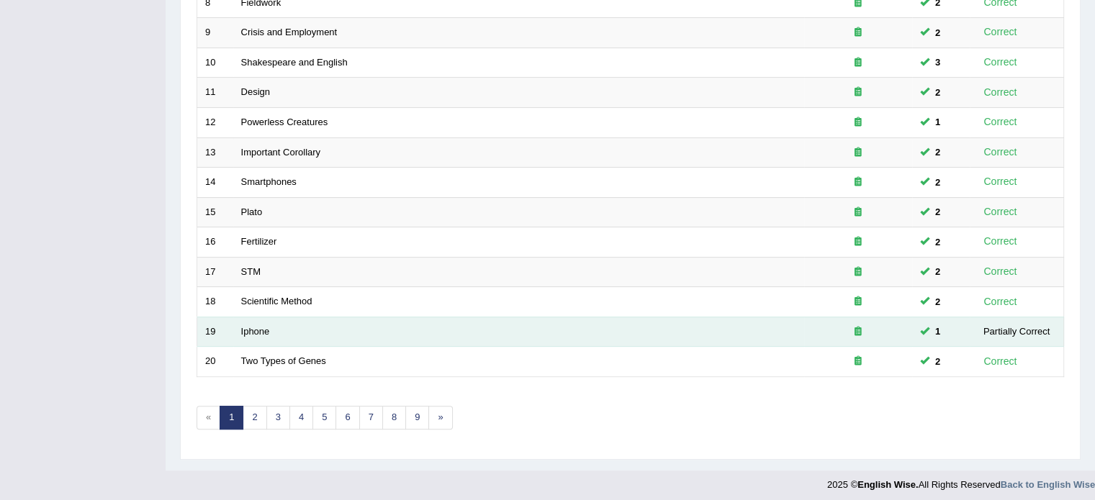
scroll to position [449, 0]
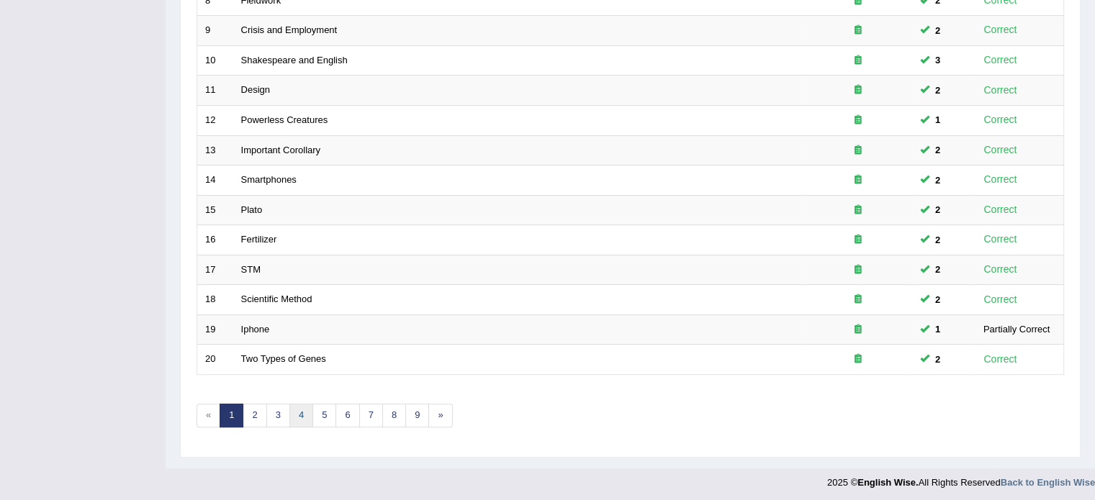
click at [302, 412] on link "4" at bounding box center [301, 416] width 24 height 24
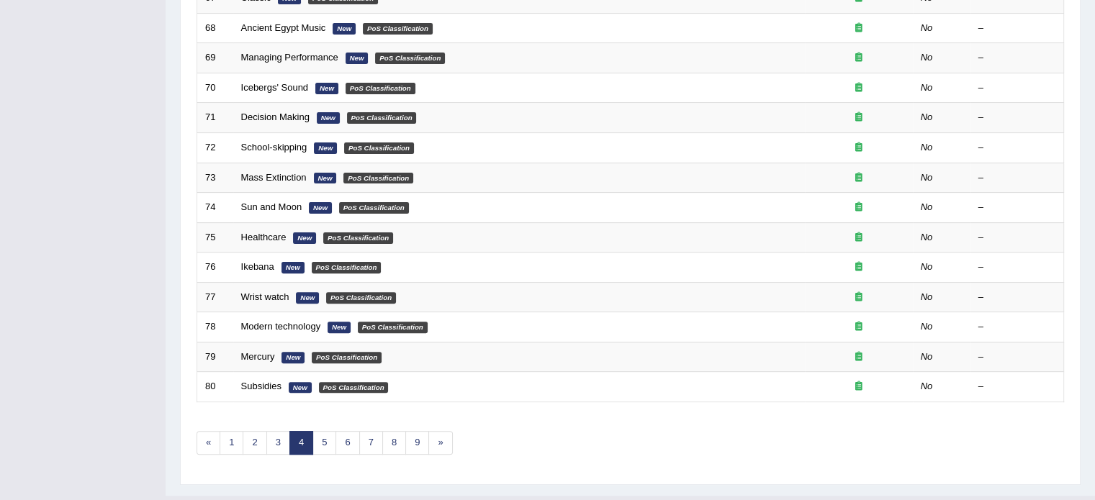
scroll to position [432, 0]
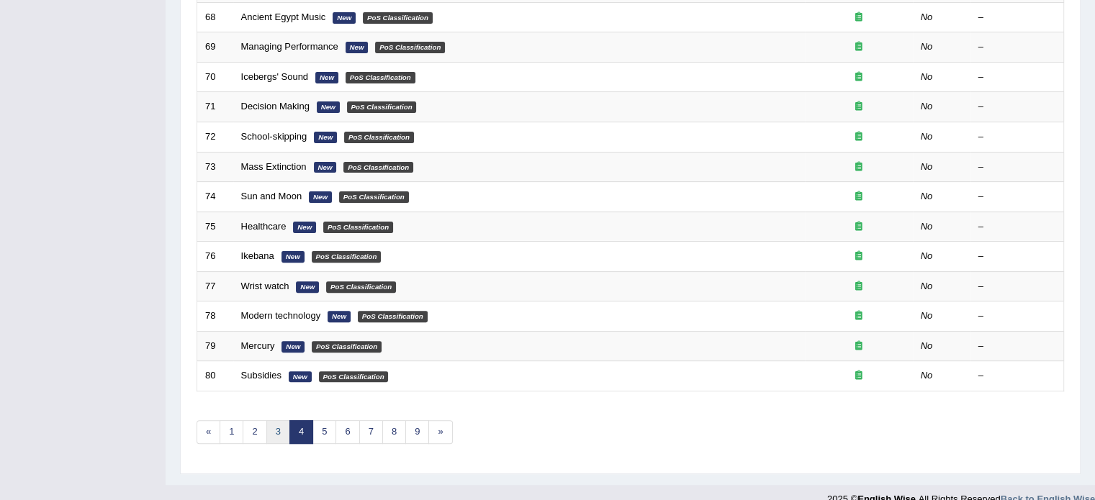
click at [279, 427] on link "3" at bounding box center [278, 432] width 24 height 24
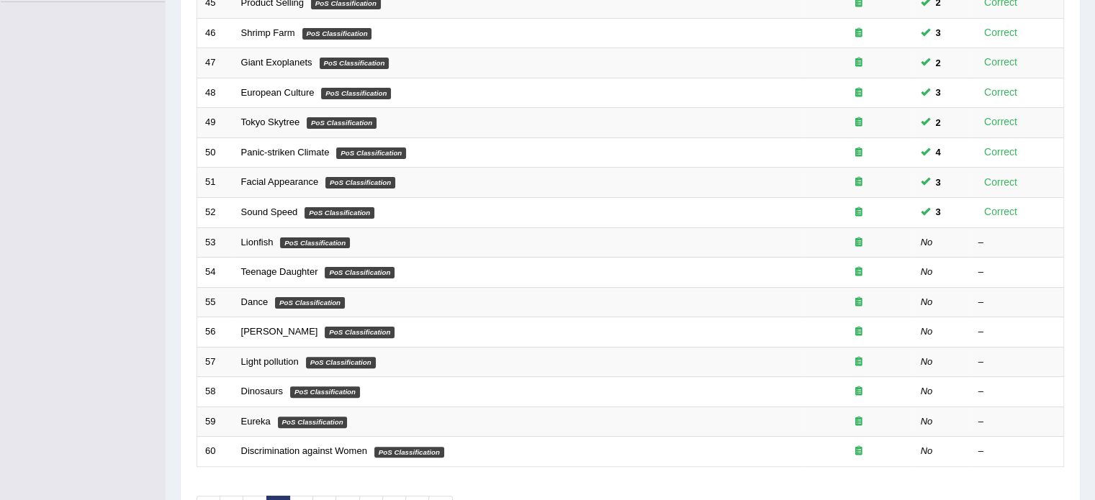
scroll to position [360, 0]
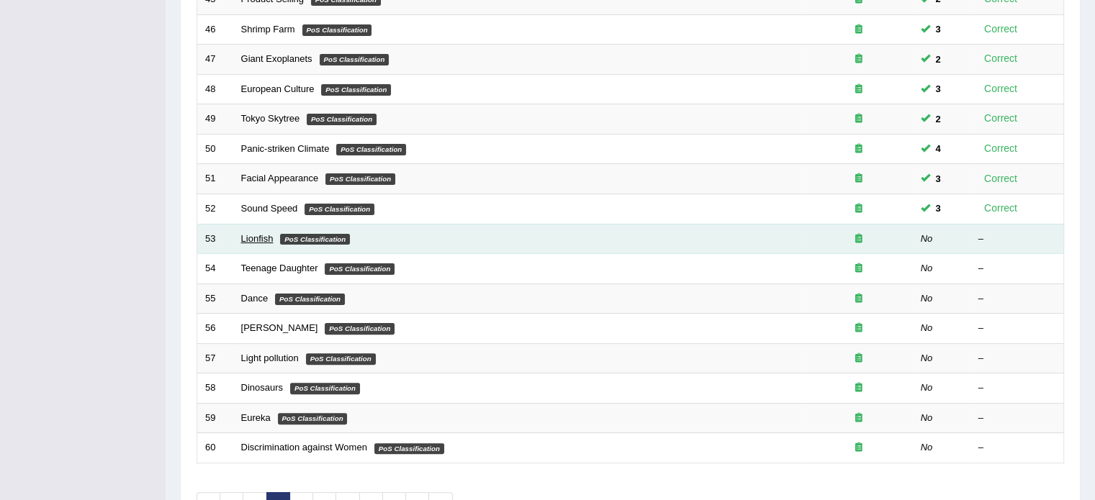
click at [268, 233] on link "Lionfish" at bounding box center [257, 238] width 32 height 11
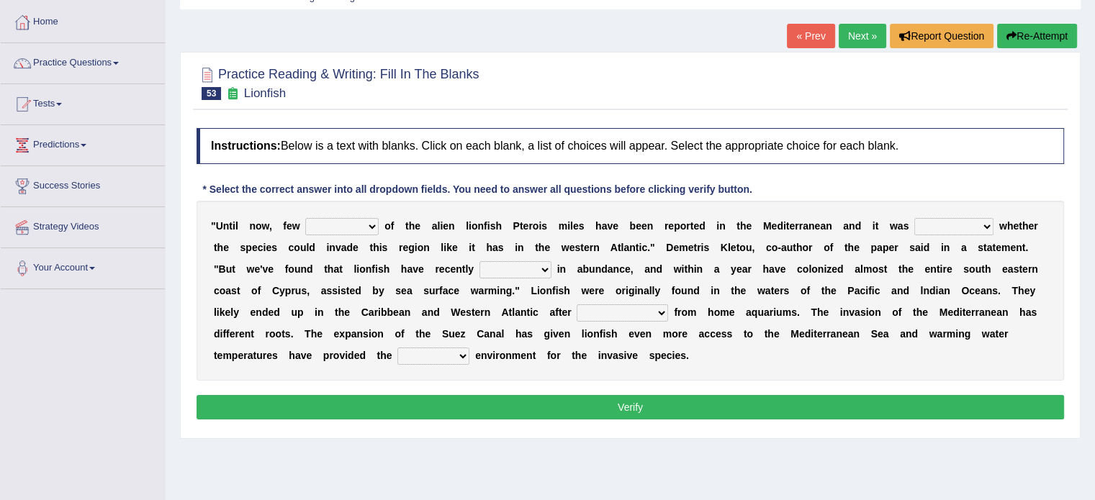
scroll to position [72, 0]
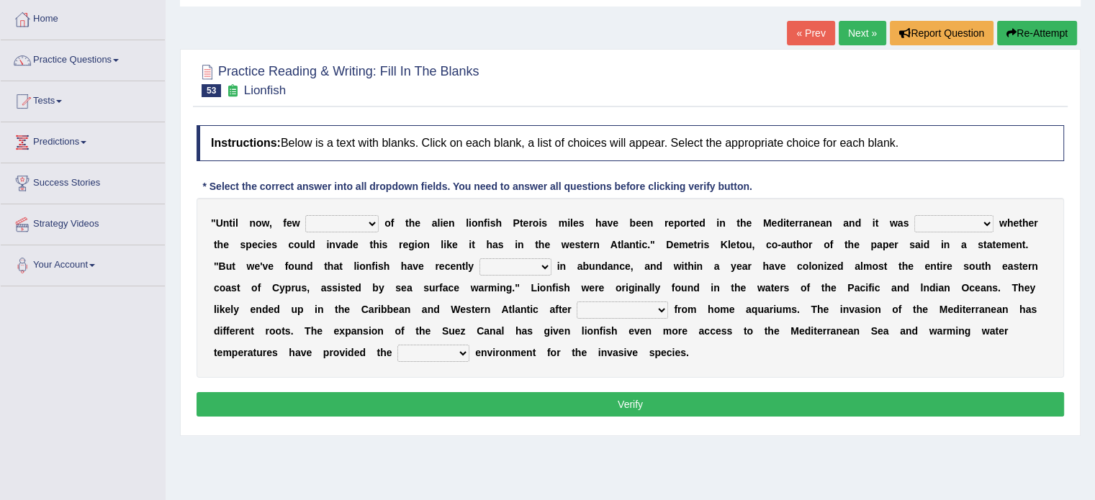
click at [377, 221] on select "collections sights views sightings" at bounding box center [341, 223] width 73 height 17
select select "collections"
click at [305, 215] on select "collections sights views sightings" at bounding box center [341, 223] width 73 height 17
click at [984, 220] on select "somehow although that quesionable" at bounding box center [953, 223] width 79 height 17
click at [914, 215] on select "somehow although that quesionable" at bounding box center [953, 223] width 79 height 17
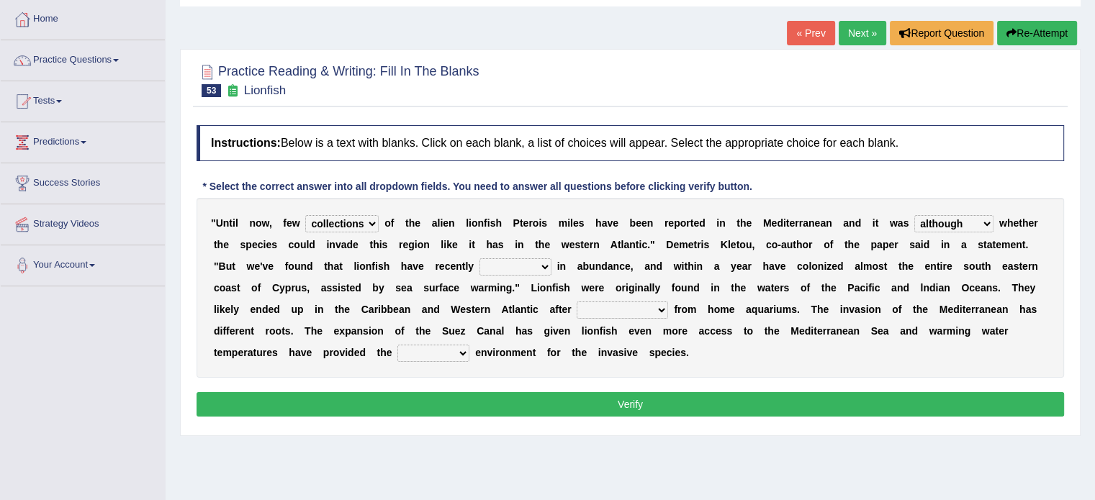
click at [968, 221] on select "somehow although that quesionable" at bounding box center [953, 223] width 79 height 17
select select "quesionable"
click at [914, 215] on select "somehow although that quesionable" at bounding box center [953, 223] width 79 height 17
click at [534, 265] on select "shown flatted stabled increased" at bounding box center [516, 266] width 72 height 17
select select "shown"
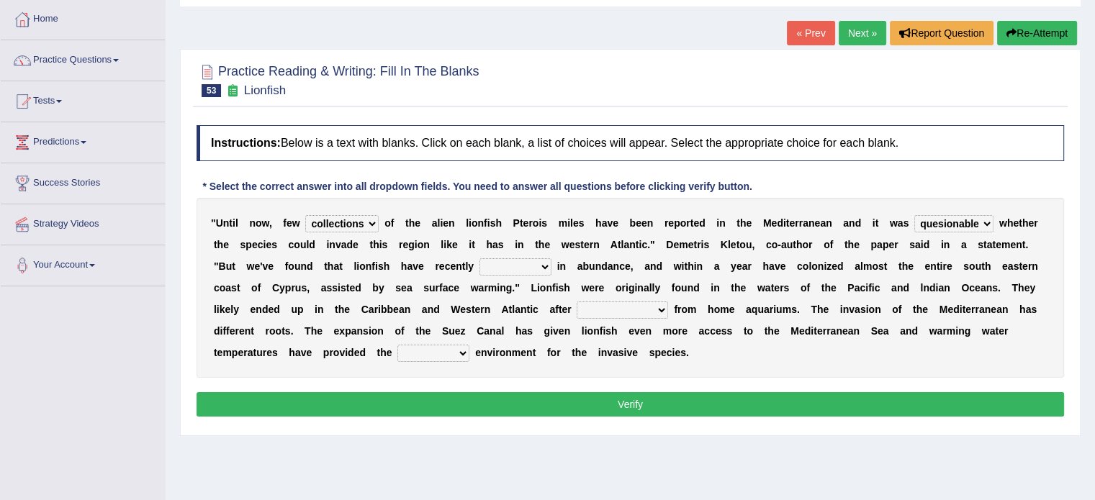
click at [480, 258] on select "shown flatted stabled increased" at bounding box center [516, 266] width 72 height 17
click at [656, 312] on select "release being released released releasing" at bounding box center [622, 310] width 91 height 17
select select "releasing"
click at [577, 302] on select "release being released released releasing" at bounding box center [622, 310] width 91 height 17
click at [462, 356] on select "whole overall partial perfect" at bounding box center [433, 353] width 72 height 17
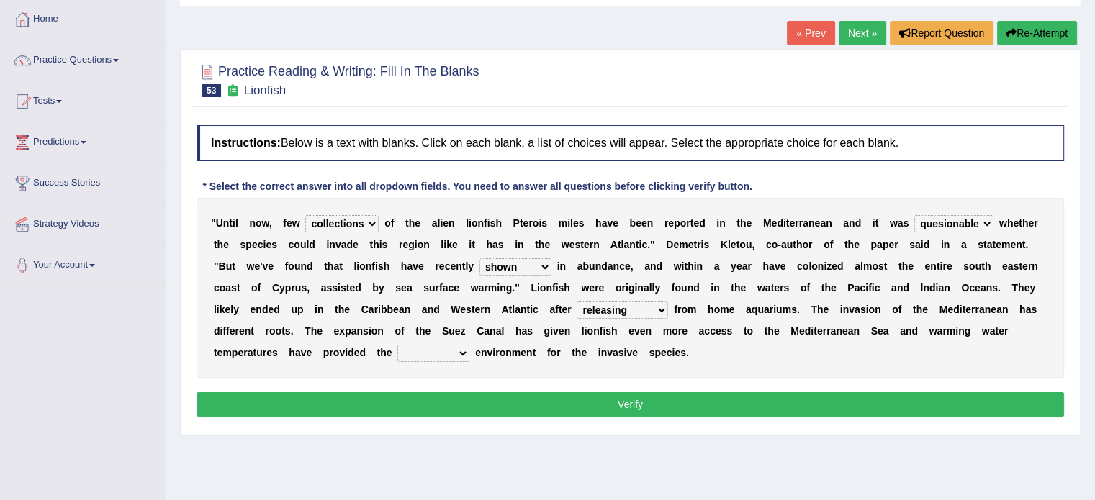
select select "overall"
click at [397, 345] on select "whole overall partial perfect" at bounding box center [433, 353] width 72 height 17
click at [488, 410] on button "Verify" at bounding box center [631, 404] width 868 height 24
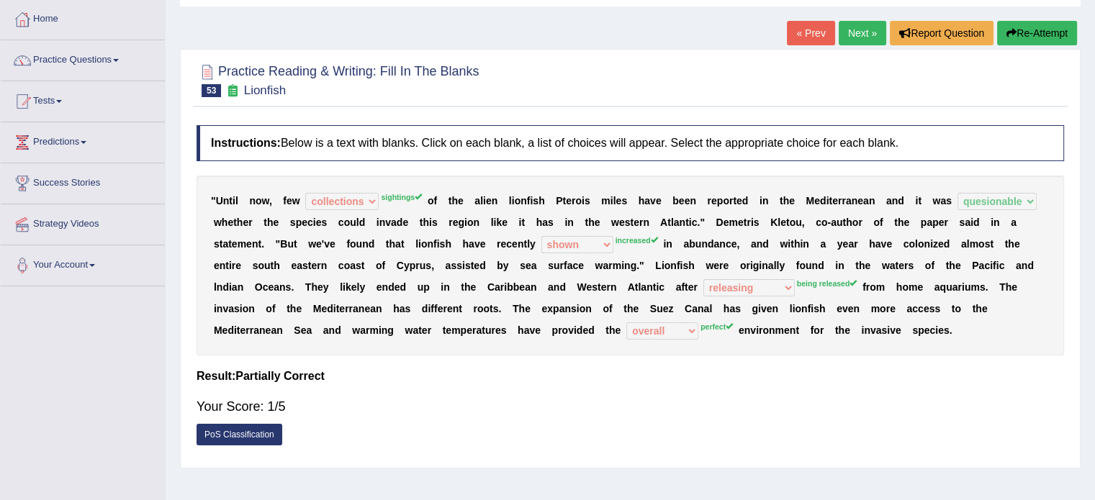
click at [1060, 35] on button "Re-Attempt" at bounding box center [1037, 33] width 80 height 24
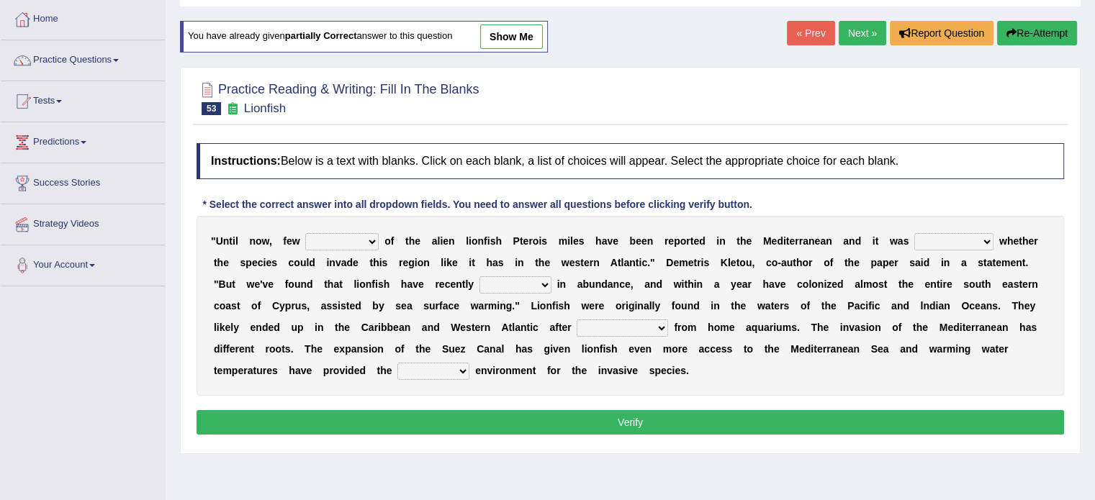
click at [366, 240] on select "collections sights views sightings" at bounding box center [341, 241] width 73 height 17
select select "sightings"
click at [305, 233] on select "collections sights views sightings" at bounding box center [341, 241] width 73 height 17
click at [961, 244] on select "somehow although that quesionable" at bounding box center [953, 241] width 79 height 17
select select "quesionable"
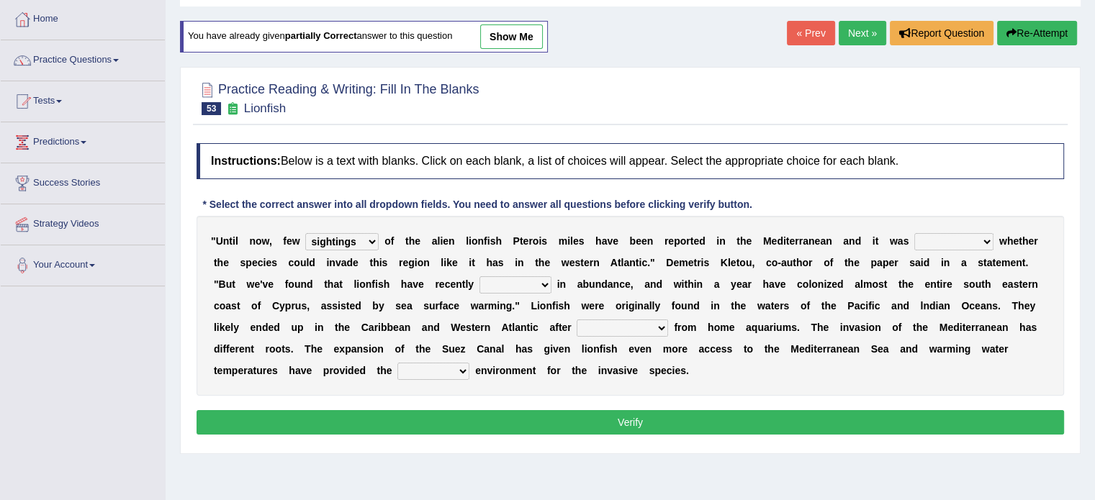
click at [914, 233] on select "somehow although that quesionable" at bounding box center [953, 241] width 79 height 17
click at [539, 284] on select "shown flatted stabled increased" at bounding box center [516, 284] width 72 height 17
select select "stabled"
click at [480, 276] on select "shown flatted stabled increased" at bounding box center [516, 284] width 72 height 17
click at [657, 327] on select "release being released released releasing" at bounding box center [622, 328] width 91 height 17
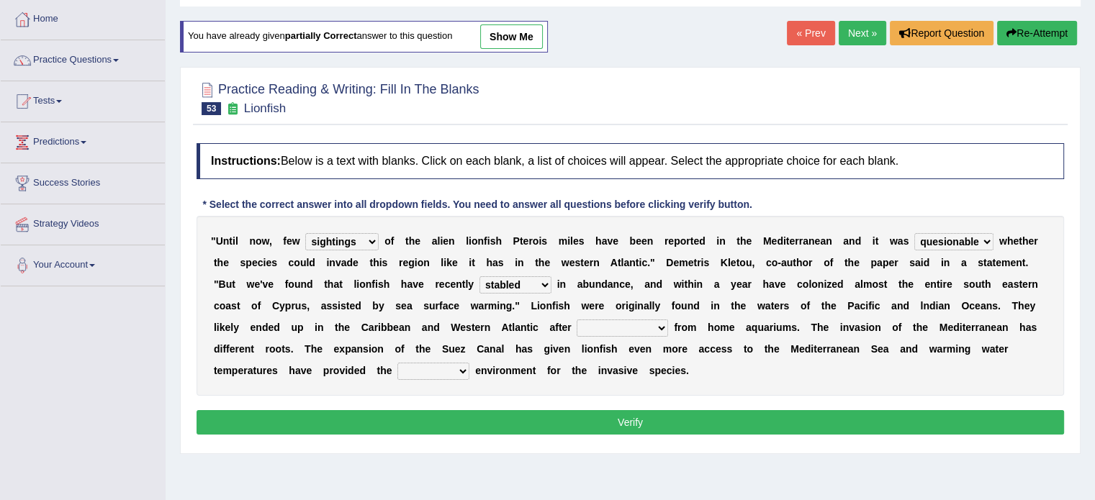
select select "being released"
click at [577, 320] on select "release being released released releasing" at bounding box center [622, 328] width 91 height 17
click at [437, 367] on select "whole overall partial perfect" at bounding box center [433, 371] width 72 height 17
select select "perfect"
click at [397, 363] on select "whole overall partial perfect" at bounding box center [433, 371] width 72 height 17
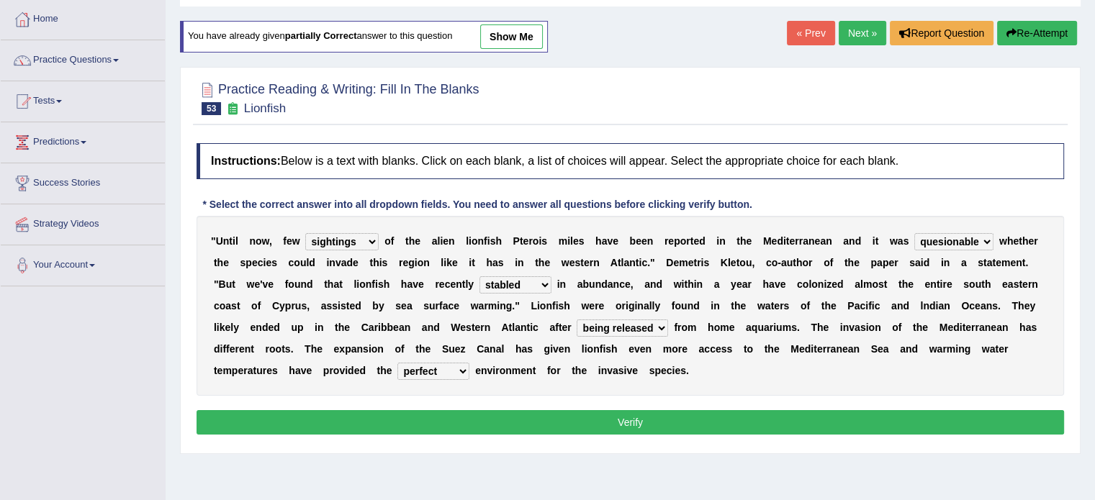
click at [547, 281] on select "shown flatted stabled increased" at bounding box center [516, 284] width 72 height 17
select select "increased"
click at [480, 276] on select "shown flatted stabled increased" at bounding box center [516, 284] width 72 height 17
click at [700, 416] on button "Verify" at bounding box center [631, 422] width 868 height 24
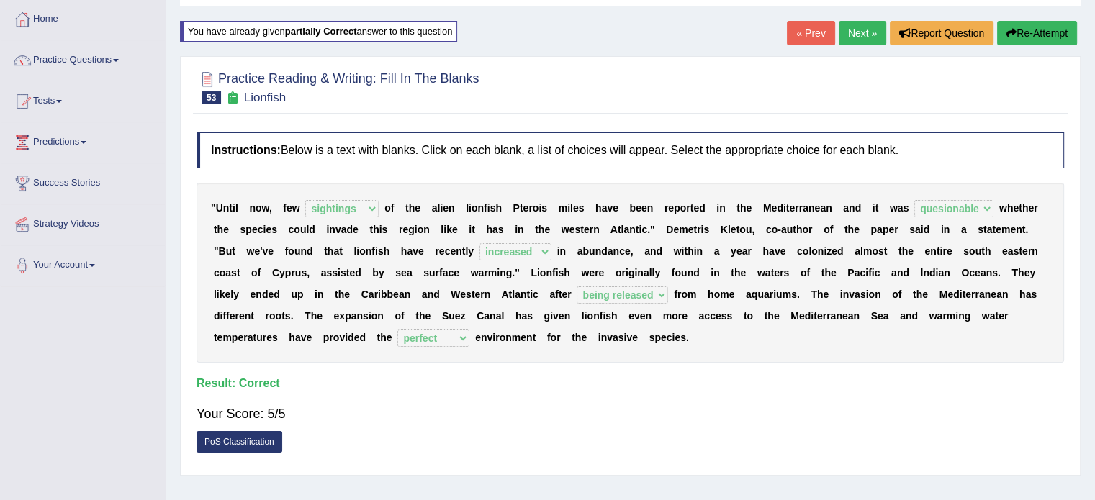
click at [853, 25] on link "Next »" at bounding box center [863, 33] width 48 height 24
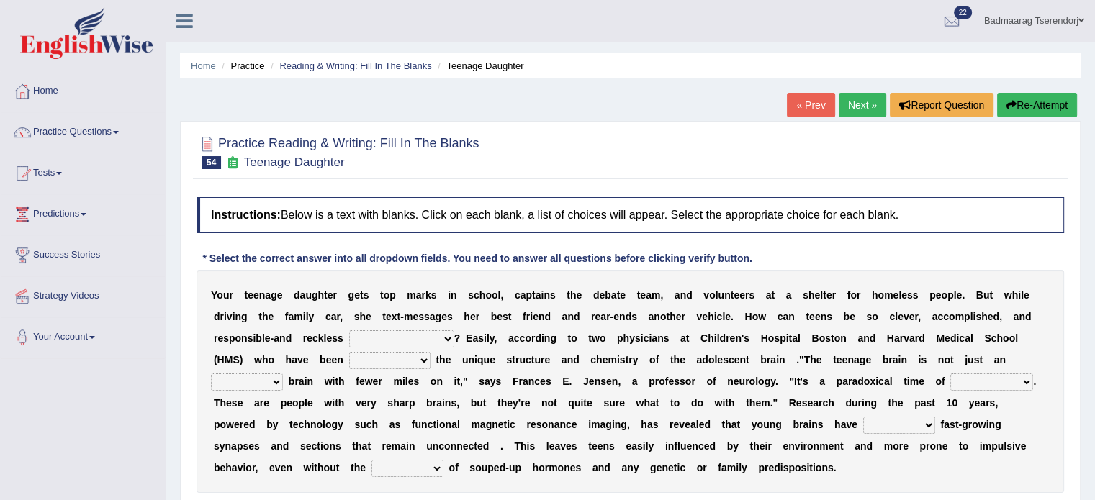
click at [448, 333] on select "for the time being at the same time as ever ingood time" at bounding box center [401, 338] width 105 height 17
select select "at the same time"
click at [349, 330] on select "for the time being at the same time as ever ingood time" at bounding box center [401, 338] width 105 height 17
click at [423, 356] on select "explaining exploring exposing enumerating" at bounding box center [389, 360] width 81 height 17
select select "explaining"
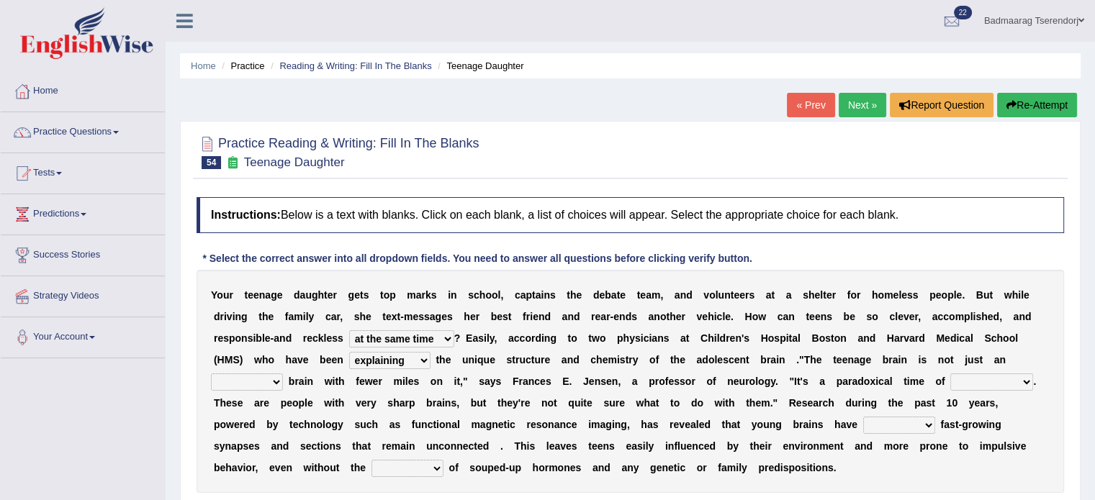
click at [349, 352] on select "explaining exploring exposing enumerating" at bounding box center [389, 360] width 81 height 17
click at [274, 385] on select "ample adult adulthood abundant" at bounding box center [247, 382] width 72 height 17
select select "adult"
click at [211, 374] on select "ample adult adulthood abundant" at bounding box center [247, 382] width 72 height 17
click at [1021, 384] on select "enrichment development adornment adoration" at bounding box center [991, 382] width 83 height 17
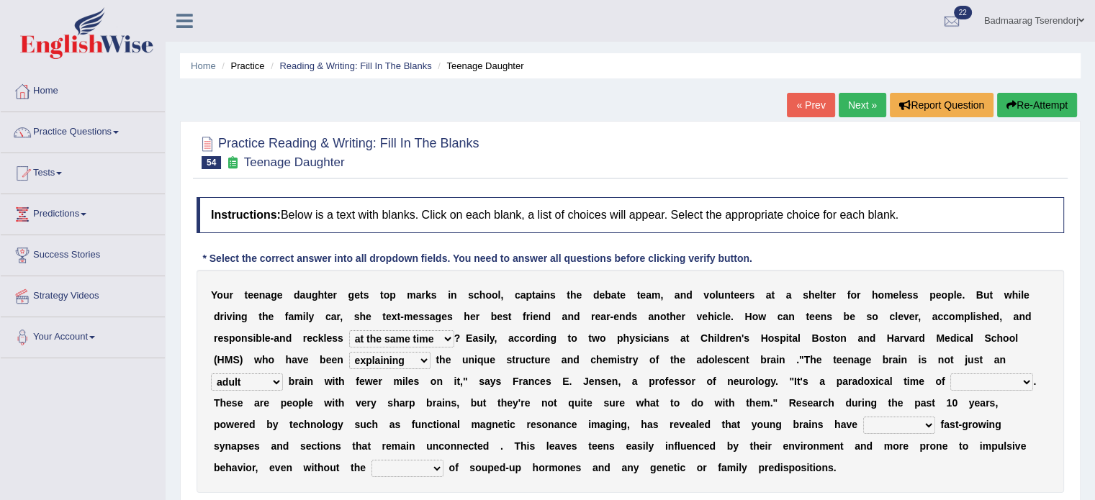
select select "development"
click at [950, 374] on select "enrichment development adornment adoration" at bounding box center [991, 382] width 83 height 17
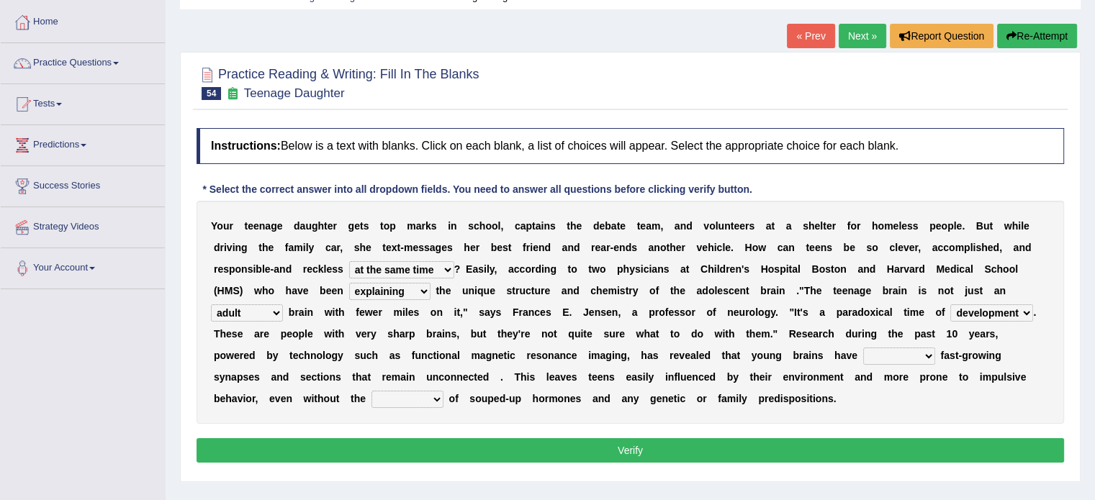
scroll to position [72, 0]
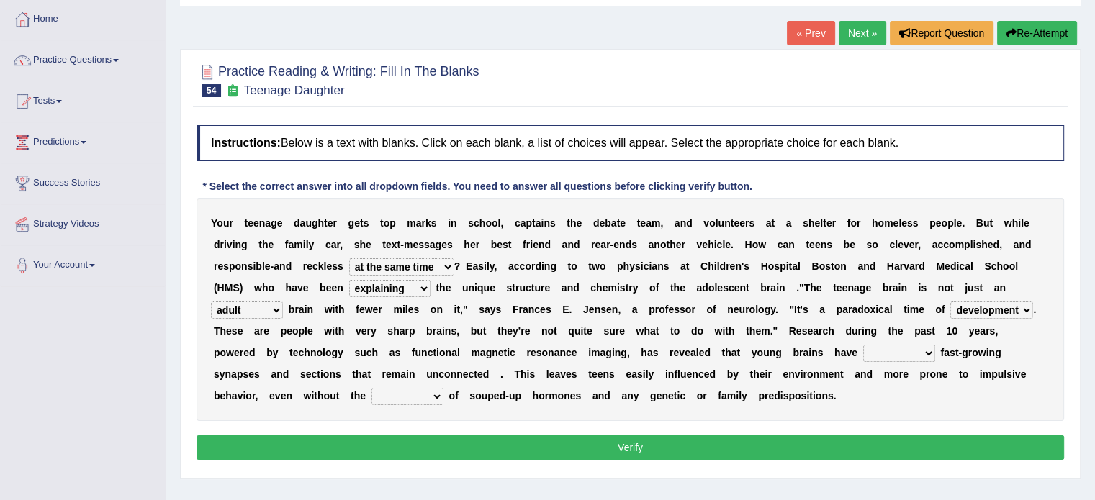
click at [920, 354] on select "both either whole few" at bounding box center [899, 353] width 72 height 17
select select "either"
click at [863, 345] on select "both either whole few" at bounding box center [899, 353] width 72 height 17
click at [438, 394] on select "impact impress impair impose" at bounding box center [408, 396] width 72 height 17
select select "impact"
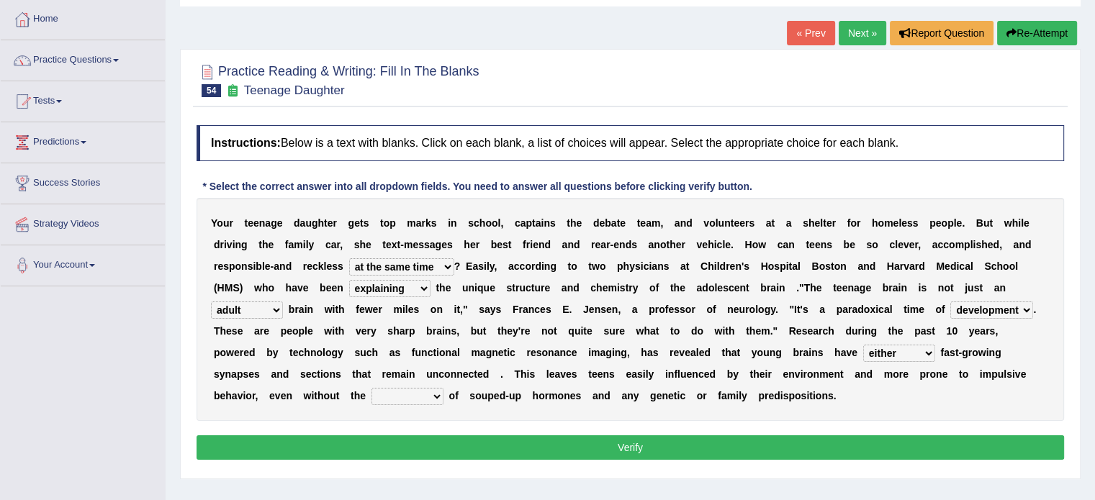
click at [372, 388] on select "impact impress impair impose" at bounding box center [408, 396] width 72 height 17
click at [464, 451] on button "Verify" at bounding box center [631, 448] width 868 height 24
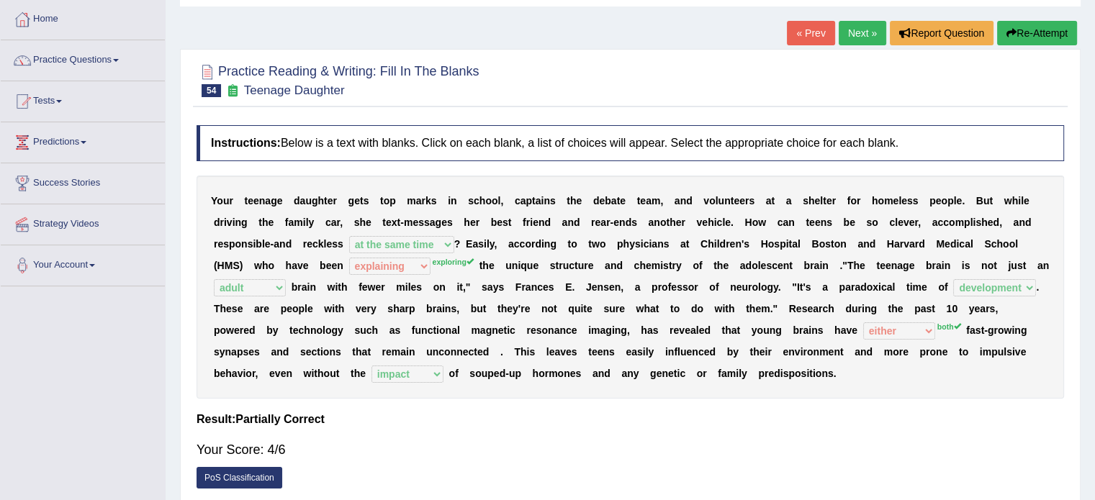
click at [1033, 34] on button "Re-Attempt" at bounding box center [1037, 33] width 80 height 24
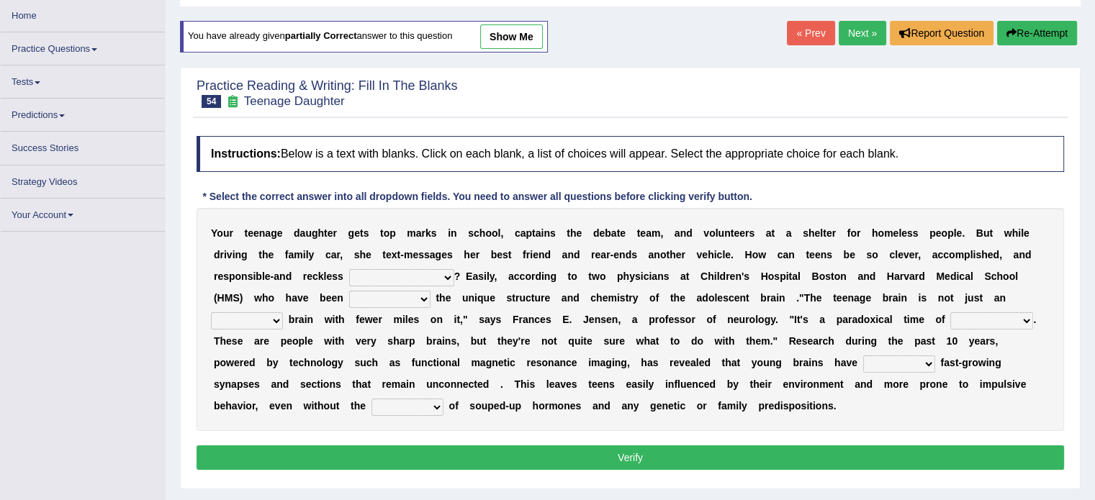
click at [446, 275] on select "for the time being at the same time as ever ingood time" at bounding box center [401, 277] width 105 height 17
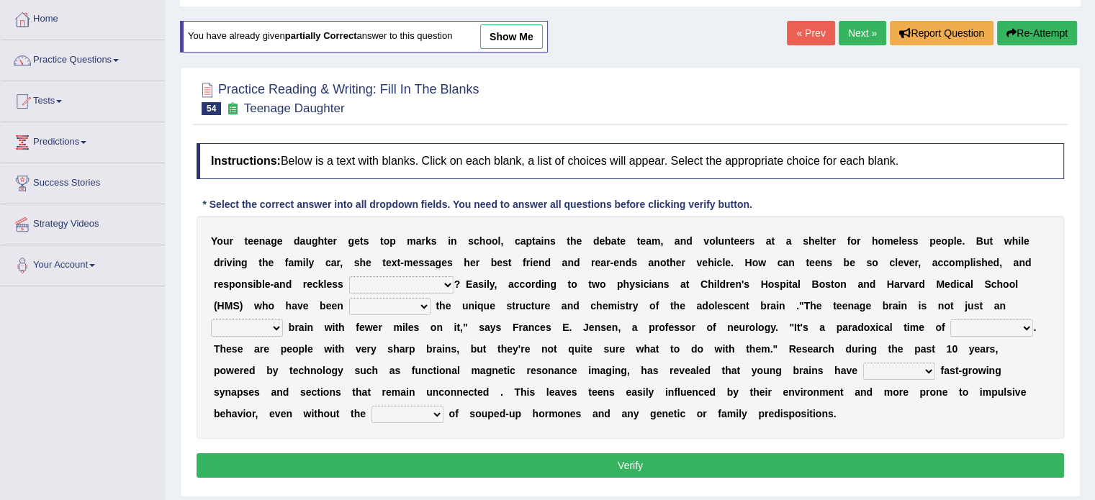
select select "at the same time"
click at [349, 276] on select "for the time being at the same time as ever ingood time" at bounding box center [401, 284] width 105 height 17
click at [418, 310] on select "explaining exploring exposing enumerating" at bounding box center [389, 306] width 81 height 17
select select "exploring"
click at [349, 298] on select "explaining exploring exposing enumerating" at bounding box center [389, 306] width 81 height 17
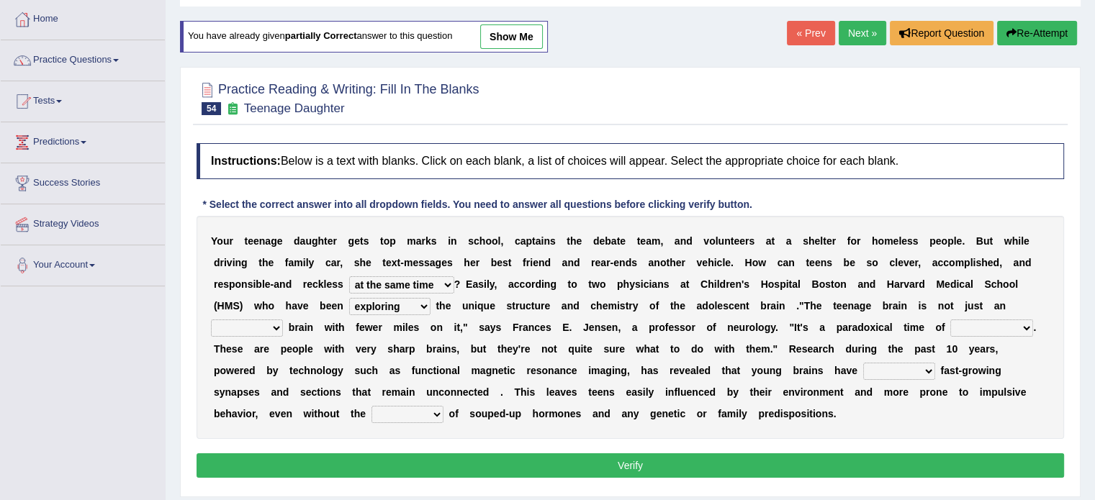
click at [276, 329] on select "ample adult adulthood abundant" at bounding box center [247, 328] width 72 height 17
select select "adult"
click at [211, 320] on select "ample adult adulthood abundant" at bounding box center [247, 328] width 72 height 17
click at [1012, 328] on select "enrichment development adornment adoration" at bounding box center [991, 328] width 83 height 17
click at [908, 367] on select "both either whole few" at bounding box center [899, 371] width 72 height 17
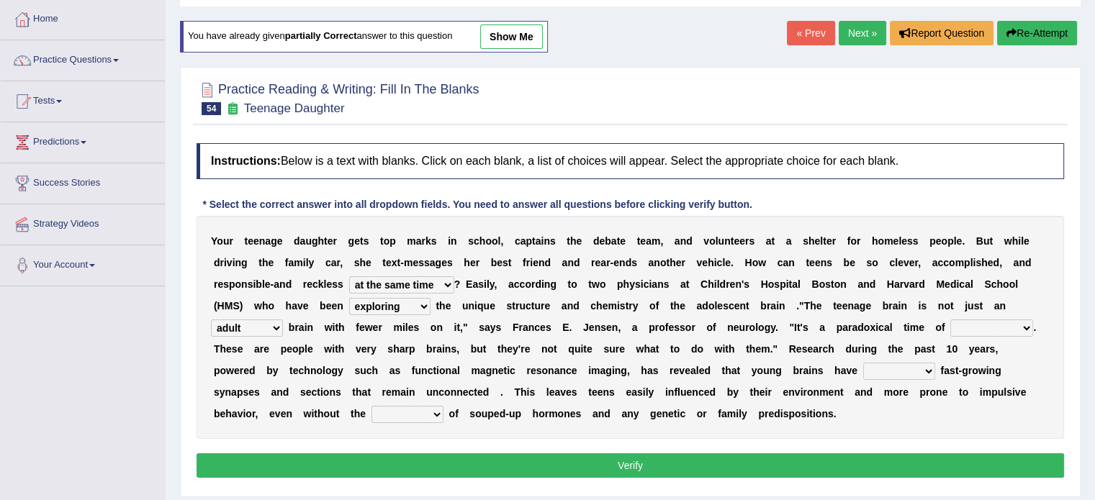
select select "both"
click at [863, 363] on select "both either whole few" at bounding box center [899, 371] width 72 height 17
click at [1022, 328] on select "enrichment development adornment adoration" at bounding box center [991, 328] width 83 height 17
select select "development"
click at [950, 320] on select "enrichment development adornment adoration" at bounding box center [991, 328] width 83 height 17
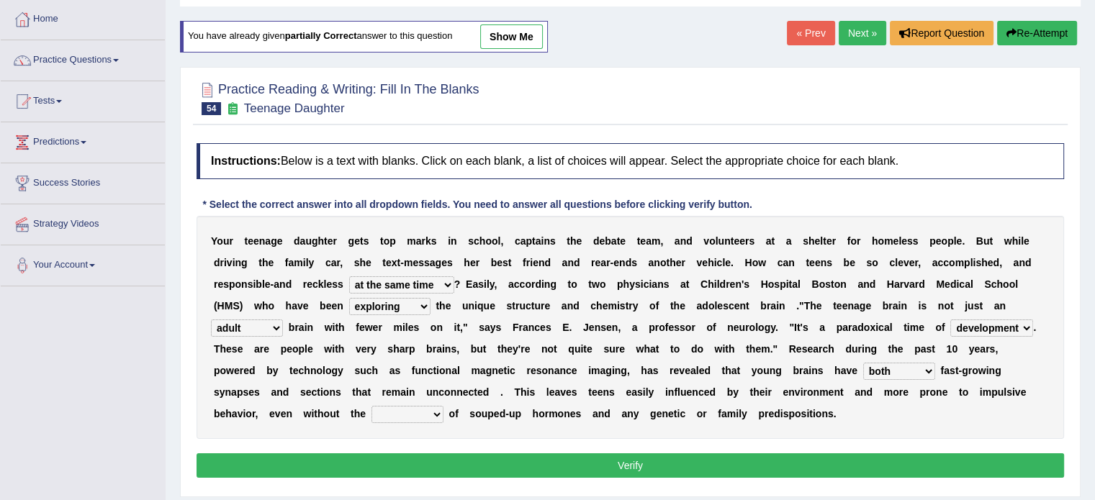
click at [394, 413] on select "impact impress impair impose" at bounding box center [408, 414] width 72 height 17
select select "impact"
click at [372, 406] on select "impact impress impair impose" at bounding box center [408, 414] width 72 height 17
click at [563, 467] on button "Verify" at bounding box center [631, 466] width 868 height 24
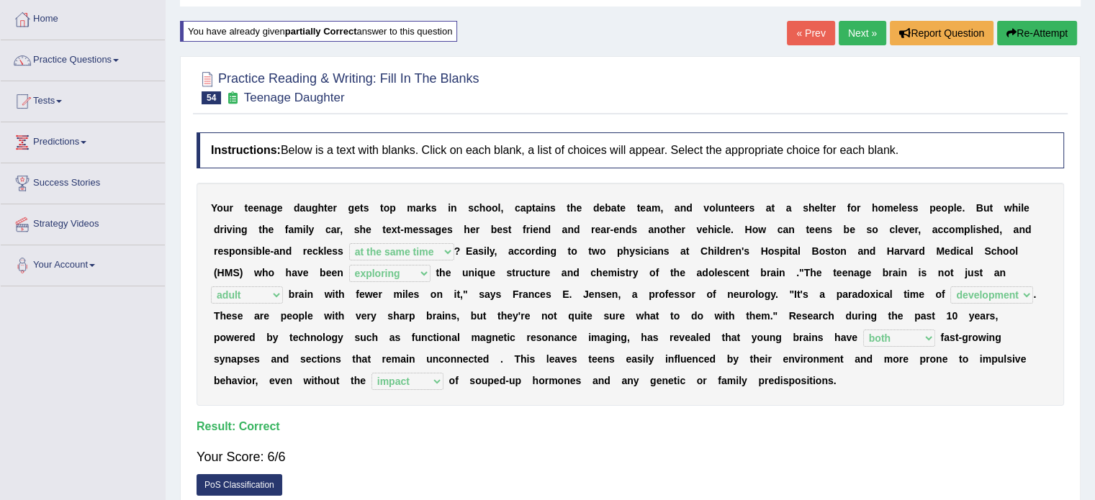
click at [861, 31] on link "Next »" at bounding box center [863, 33] width 48 height 24
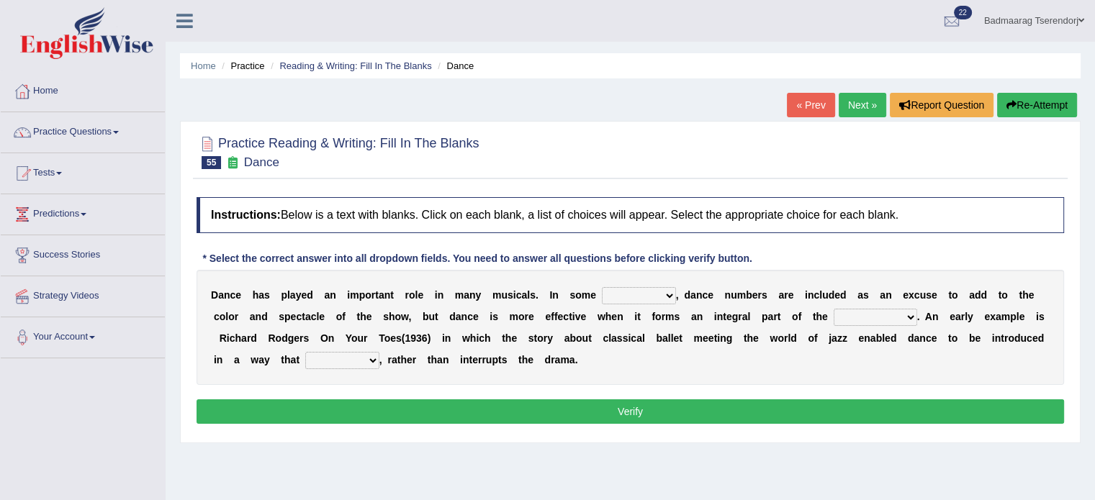
click at [664, 299] on select "dimentions cases brief extent" at bounding box center [639, 295] width 74 height 17
select select "cases"
click at [602, 287] on select "dimentions cases brief extent" at bounding box center [639, 295] width 74 height 17
click at [907, 323] on select "prowess plot phenomenon round about" at bounding box center [876, 317] width 84 height 17
click at [834, 309] on select "prowess plot phenomenon round about" at bounding box center [876, 317] width 84 height 17
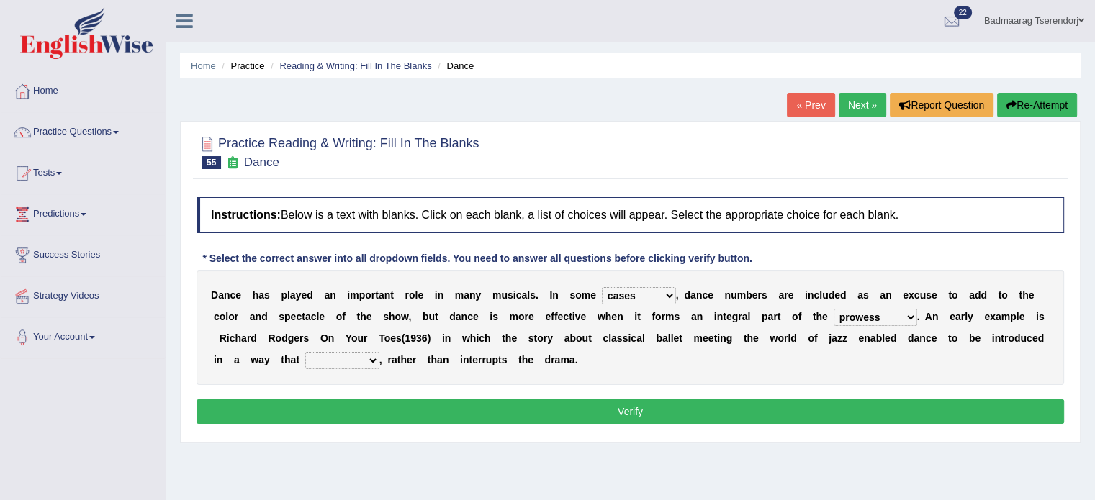
click at [907, 318] on select "prowess plot phenomenon round about" at bounding box center [876, 317] width 84 height 17
select select "plot"
click at [834, 309] on select "prowess plot phenomenon round about" at bounding box center [876, 317] width 84 height 17
click at [372, 356] on select "crumples enhances encumbers levels" at bounding box center [342, 360] width 74 height 17
select select "levels"
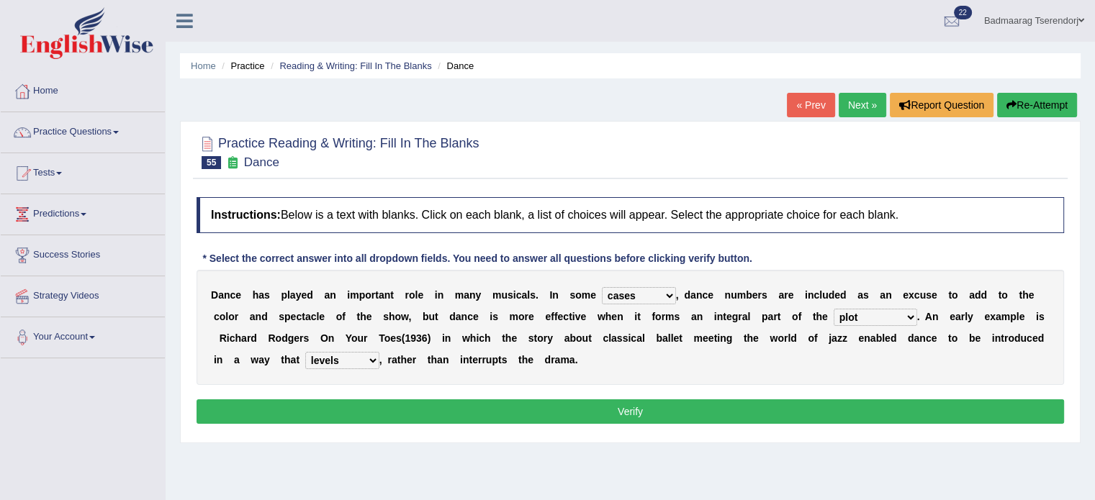
click at [305, 352] on select "crumples enhances encumbers levels" at bounding box center [342, 360] width 74 height 17
click at [418, 411] on button "Verify" at bounding box center [631, 412] width 868 height 24
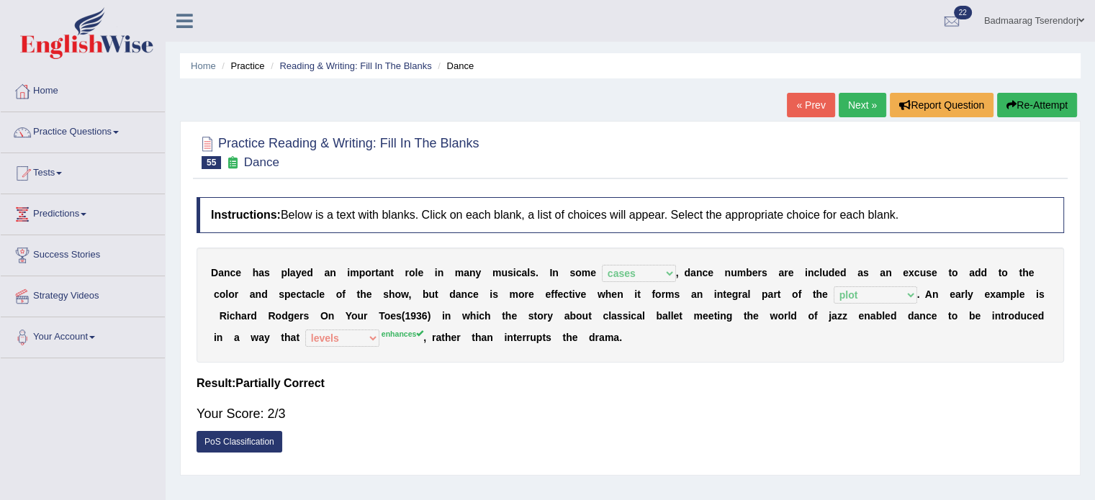
click at [1061, 106] on button "Re-Attempt" at bounding box center [1037, 105] width 80 height 24
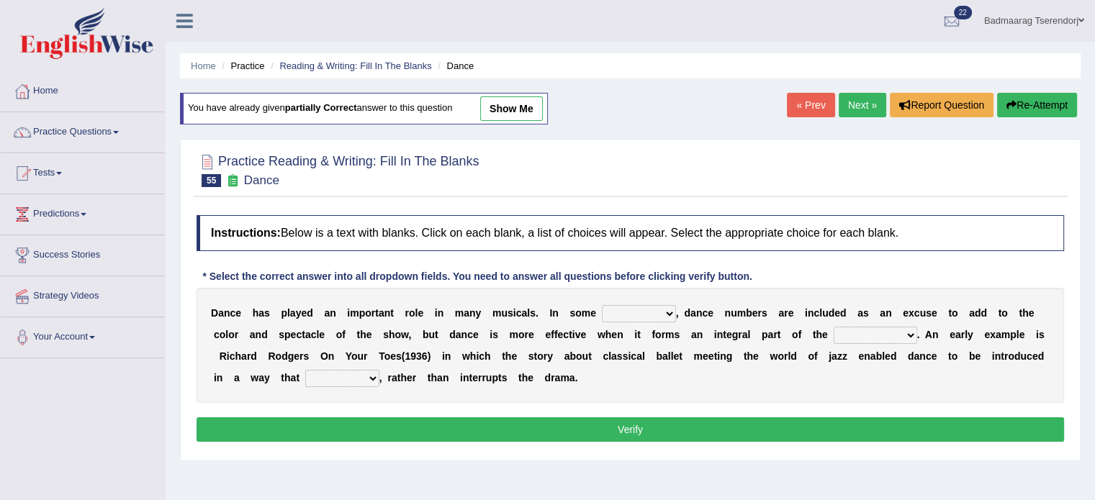
drag, startPoint x: 0, startPoint y: 0, endPoint x: 661, endPoint y: 310, distance: 730.2
click at [661, 310] on select "dimentions cases brief extent" at bounding box center [639, 313] width 74 height 17
select select "cases"
click at [602, 305] on select "dimentions cases brief extent" at bounding box center [639, 313] width 74 height 17
click at [858, 336] on select "prowess plot phenomenon round about" at bounding box center [876, 335] width 84 height 17
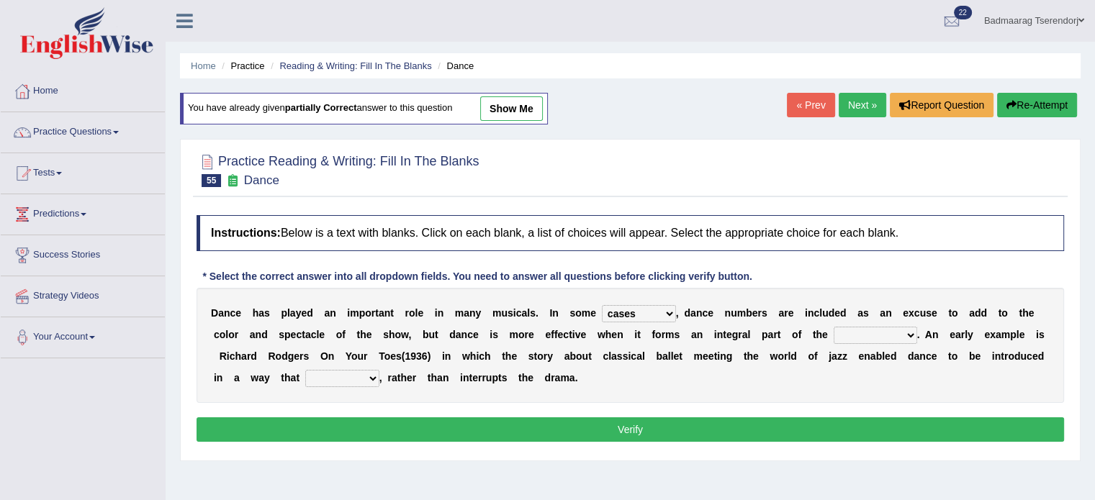
select select "plot"
click at [834, 327] on select "prowess plot phenomenon round about" at bounding box center [876, 335] width 84 height 17
click at [331, 378] on select "crumples enhances encumbers levels" at bounding box center [342, 378] width 74 height 17
select select "enhances"
click at [305, 370] on select "crumples enhances encumbers levels" at bounding box center [342, 378] width 74 height 17
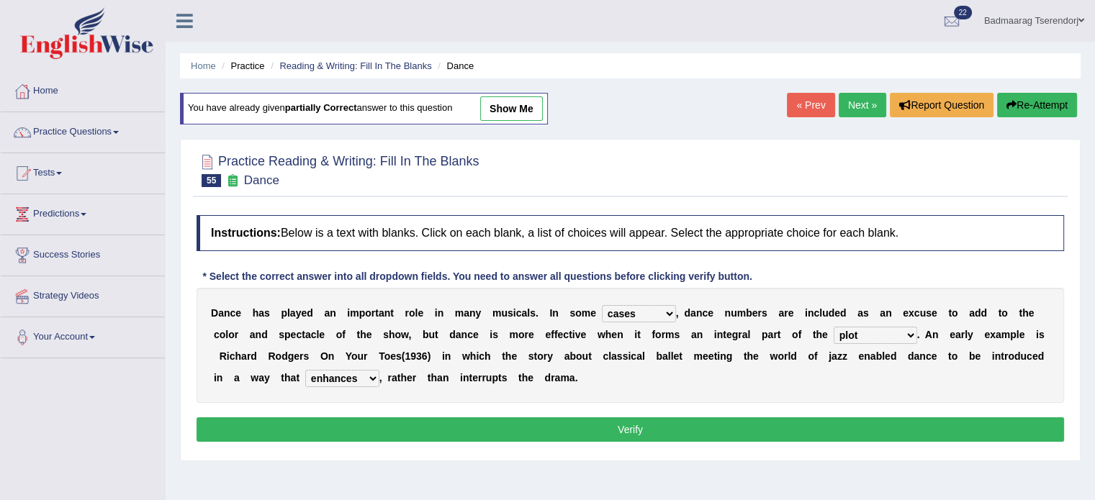
click at [452, 431] on button "Verify" at bounding box center [631, 430] width 868 height 24
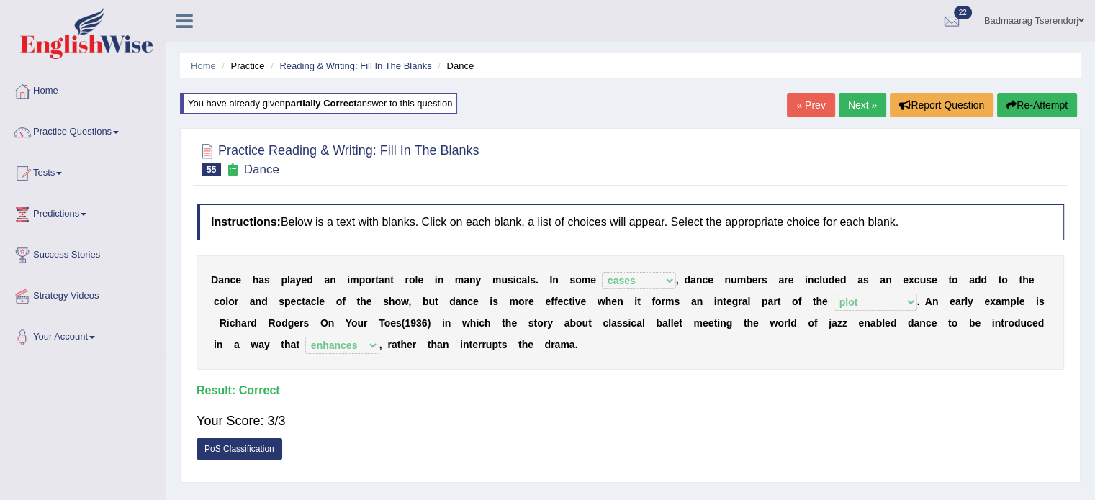
click at [858, 104] on link "Next »" at bounding box center [863, 105] width 48 height 24
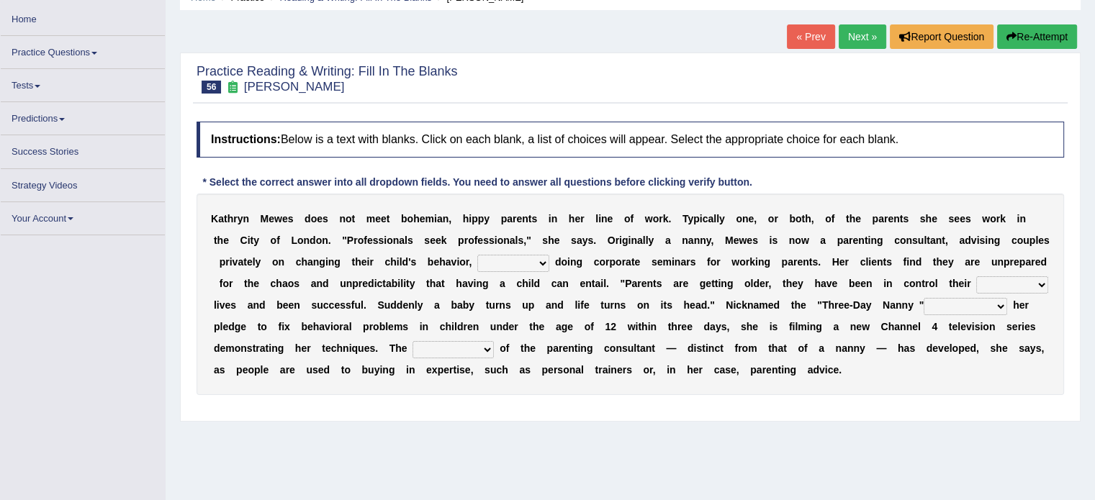
scroll to position [72, 0]
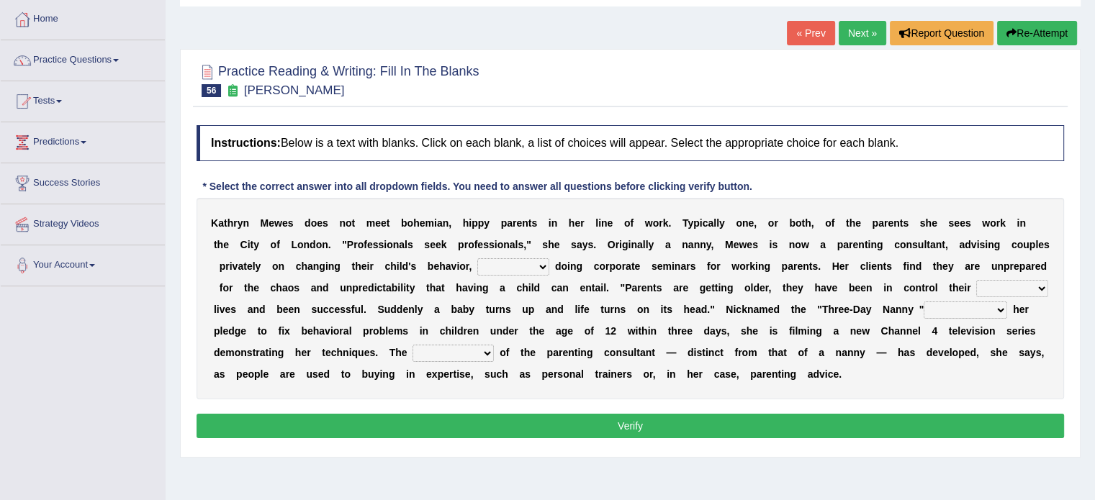
click at [530, 266] on select "as long as in order to in spite of as well as" at bounding box center [513, 266] width 72 height 17
select select "in spite of"
click at [477, 258] on select "as long as in order to in spite of as well as" at bounding box center [513, 266] width 72 height 17
click at [1038, 284] on select "whole all full every" at bounding box center [1012, 288] width 72 height 17
select select "whole"
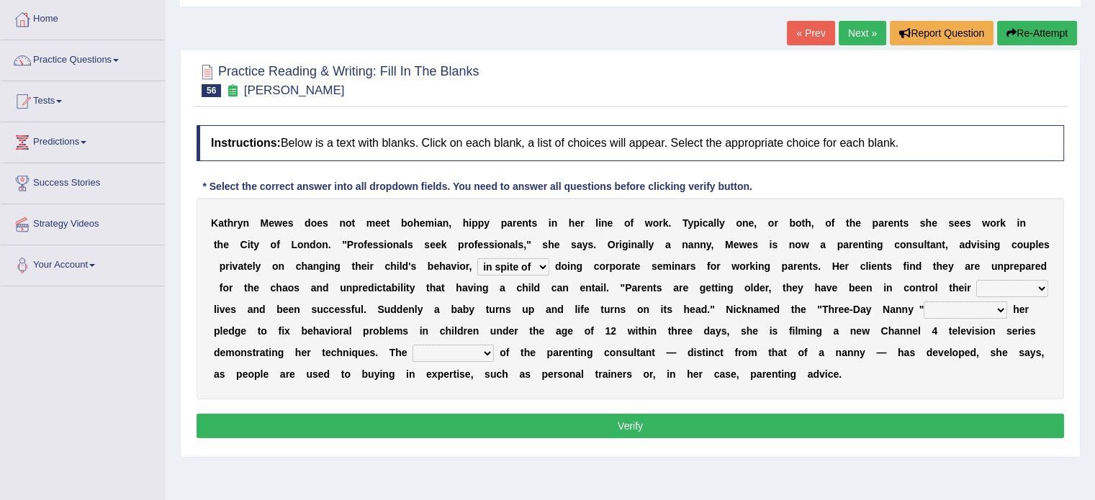
click at [976, 280] on select "whole all full every" at bounding box center [1012, 288] width 72 height 17
click at [988, 315] on select "related with together with because of according to" at bounding box center [966, 310] width 84 height 17
select select "according to"
click at [924, 302] on select "related with together with because of according to" at bounding box center [966, 310] width 84 height 17
click at [481, 354] on select "percentage performance role belief" at bounding box center [453, 353] width 81 height 17
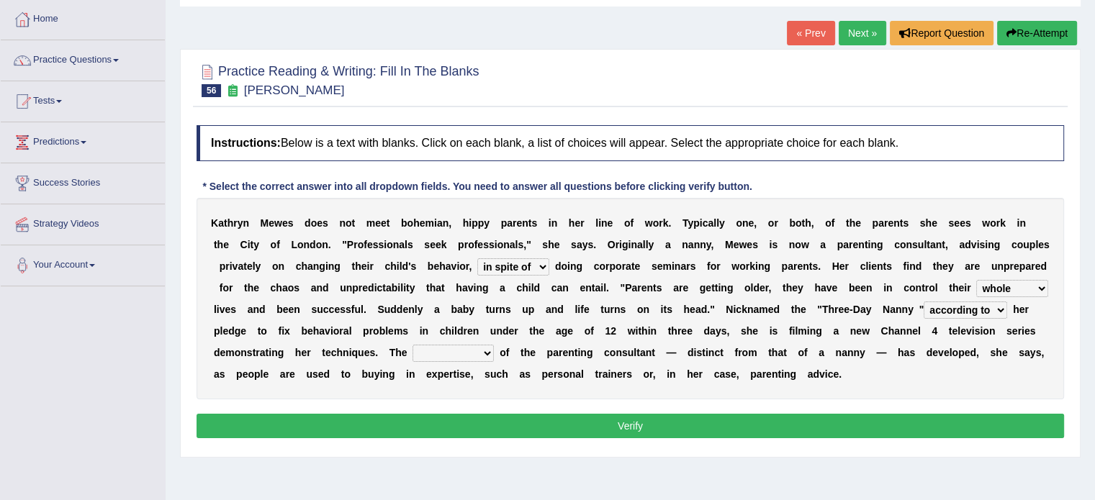
select select "percentage"
click at [413, 345] on select "percentage performance role belief" at bounding box center [453, 353] width 81 height 17
click at [506, 426] on button "Verify" at bounding box center [631, 426] width 868 height 24
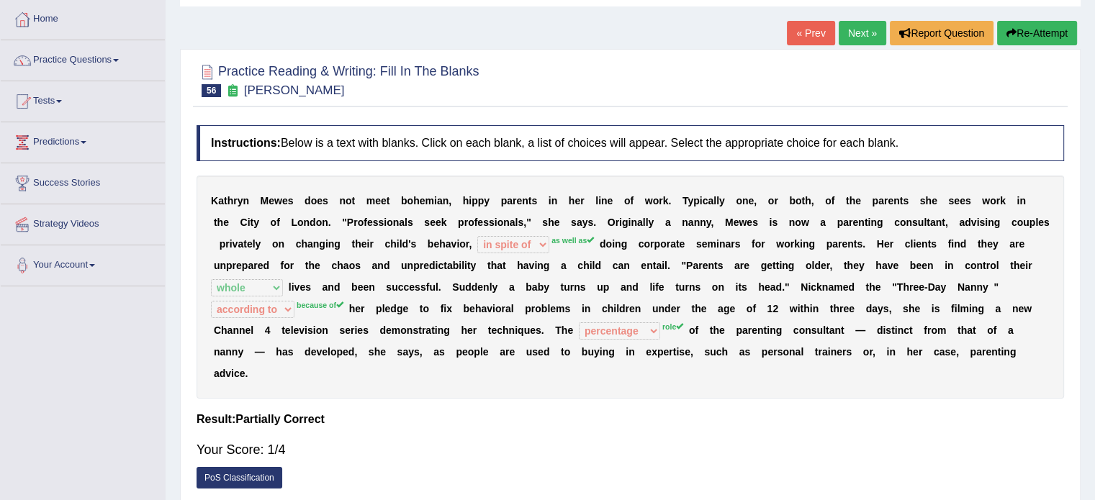
click at [1069, 30] on button "Re-Attempt" at bounding box center [1037, 33] width 80 height 24
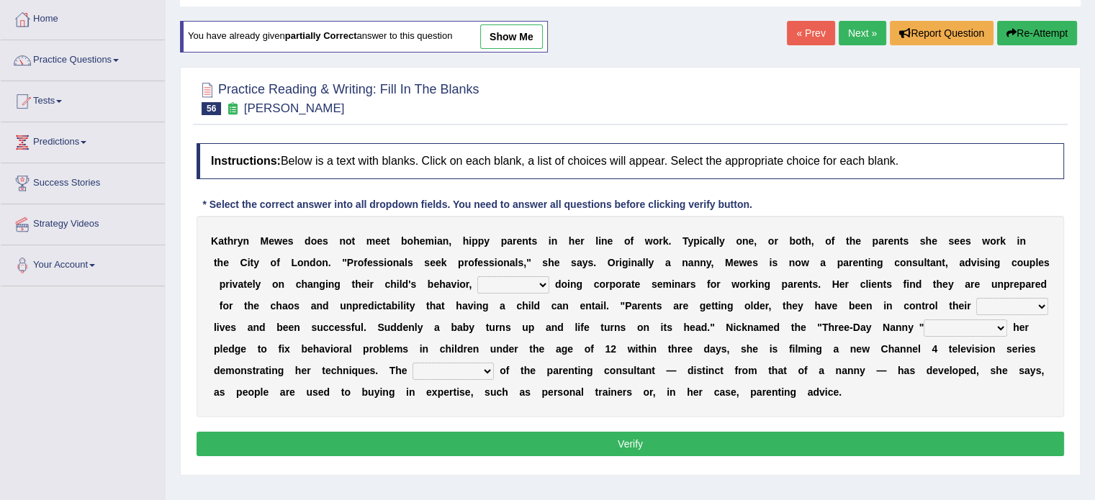
click at [527, 282] on select "as long as in order to in spite of as well as" at bounding box center [513, 284] width 72 height 17
select select "as well as"
click at [477, 276] on select "as long as in order to in spite of as well as" at bounding box center [513, 284] width 72 height 17
click at [1026, 302] on select "whole all full every" at bounding box center [1012, 306] width 72 height 17
select select "whole"
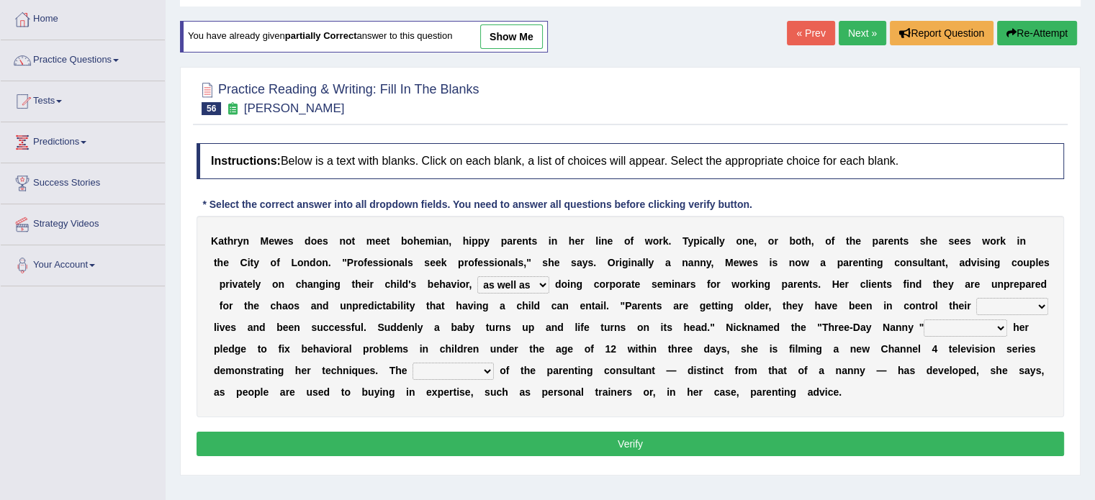
click at [976, 298] on select "whole all full every" at bounding box center [1012, 306] width 72 height 17
click at [992, 327] on select "related with together with because of according to" at bounding box center [966, 328] width 84 height 17
click at [472, 368] on select "percentage performance role belief" at bounding box center [453, 371] width 81 height 17
select select "role"
click at [413, 363] on select "percentage performance role belief" at bounding box center [453, 371] width 81 height 17
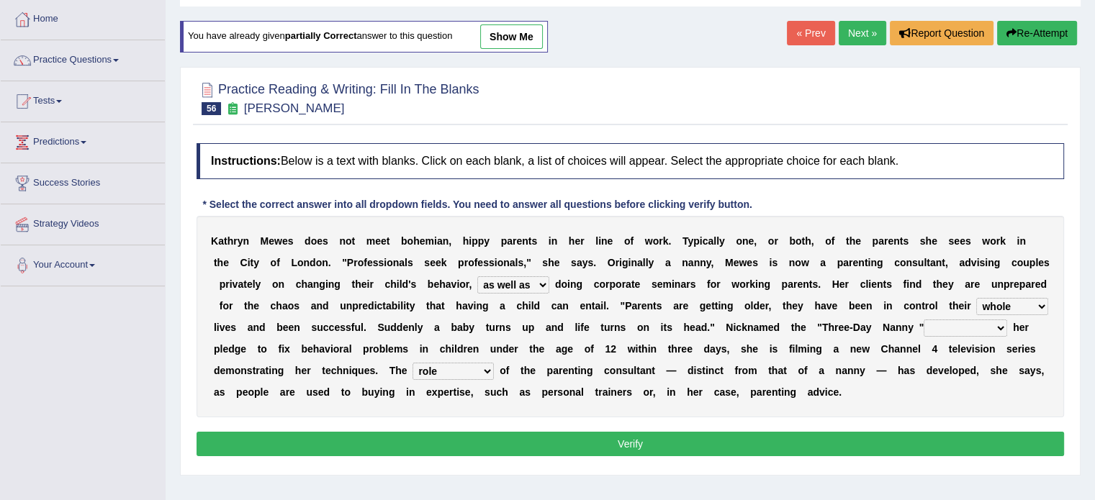
click at [999, 323] on select "related with together with because of according to" at bounding box center [966, 328] width 84 height 17
select select "according to"
click at [924, 320] on select "related with together with because of according to" at bounding box center [966, 328] width 84 height 17
click at [890, 446] on button "Verify" at bounding box center [631, 444] width 868 height 24
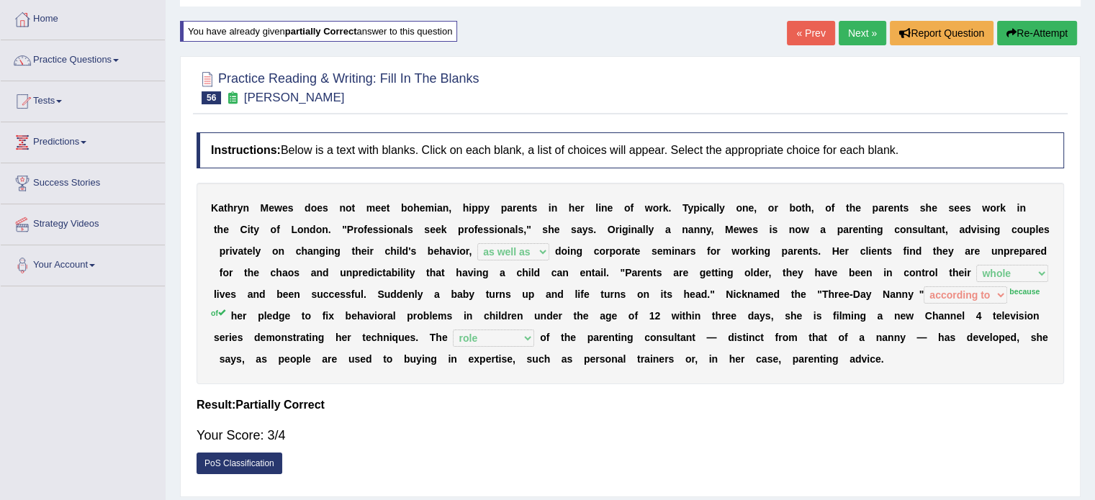
click at [1045, 34] on button "Re-Attempt" at bounding box center [1037, 33] width 80 height 24
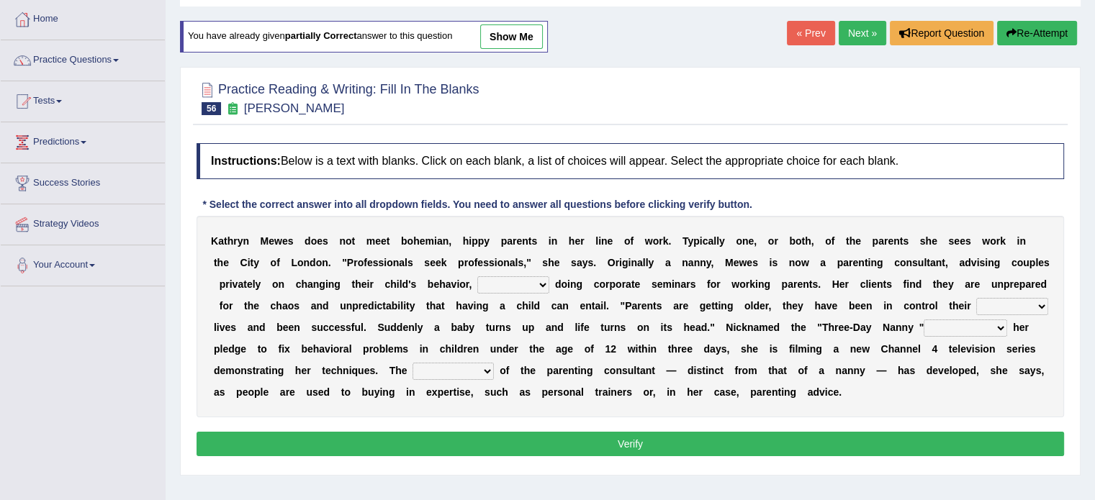
click at [1002, 325] on select "related with together with because of according to" at bounding box center [966, 328] width 84 height 17
select select "because of"
click at [924, 320] on select "related with together with because of according to" at bounding box center [966, 328] width 84 height 17
click at [1034, 303] on select "whole all full every" at bounding box center [1012, 306] width 72 height 17
select select "whole"
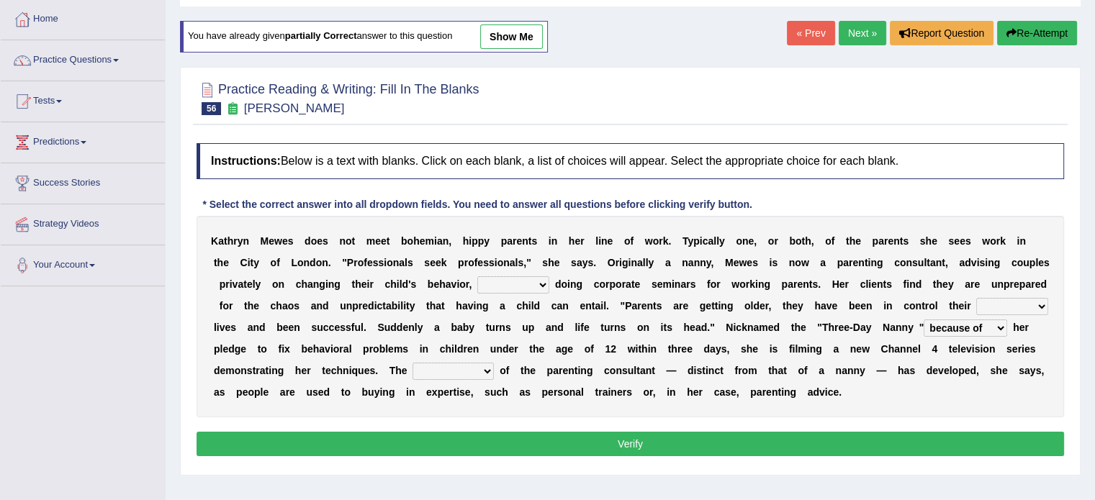
click at [976, 298] on select "whole all full every" at bounding box center [1012, 306] width 72 height 17
click at [507, 276] on select "as long as in order to in spite of as well as" at bounding box center [513, 284] width 72 height 17
select select "as well as"
click at [477, 276] on select "as long as in order to in spite of as well as" at bounding box center [513, 284] width 72 height 17
click at [444, 368] on select "percentage performance role belief" at bounding box center [453, 371] width 81 height 17
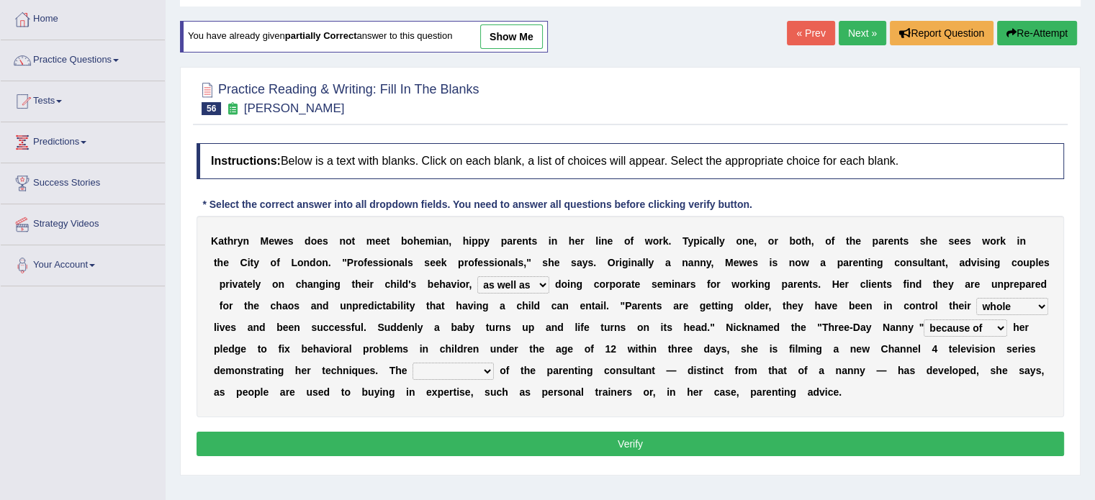
select select "role"
click at [413, 363] on select "percentage performance role belief" at bounding box center [453, 371] width 81 height 17
click at [481, 450] on button "Verify" at bounding box center [631, 444] width 868 height 24
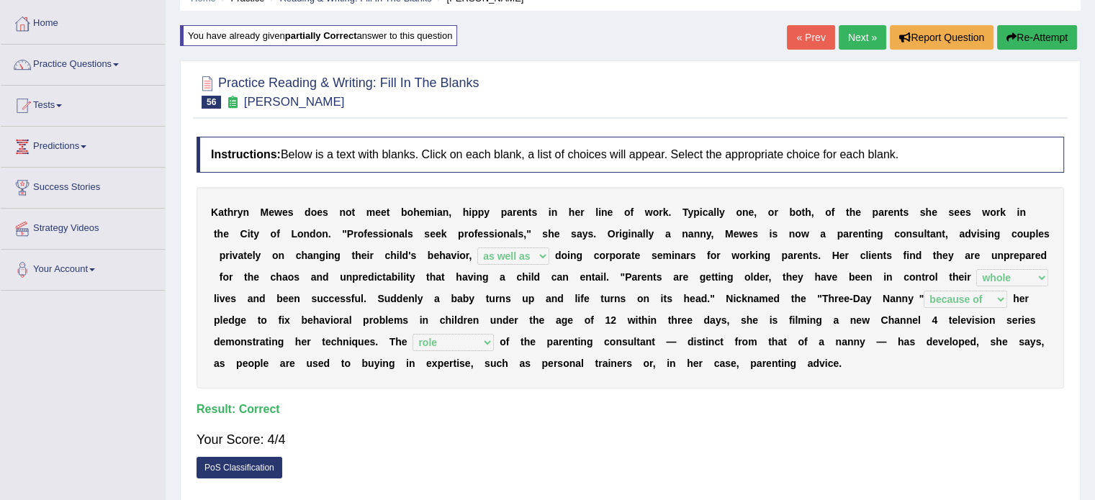
scroll to position [72, 0]
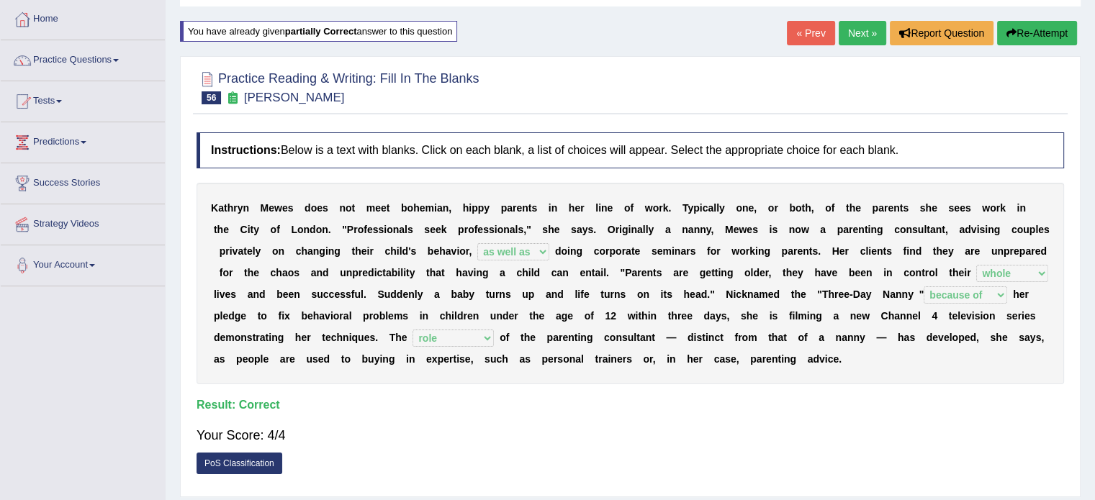
click at [858, 32] on link "Next »" at bounding box center [863, 33] width 48 height 24
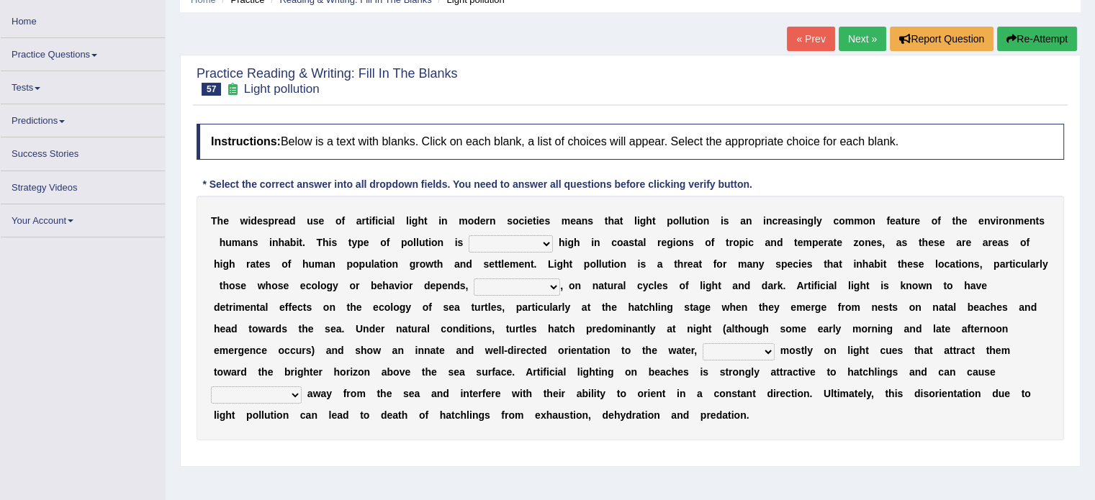
scroll to position [72, 0]
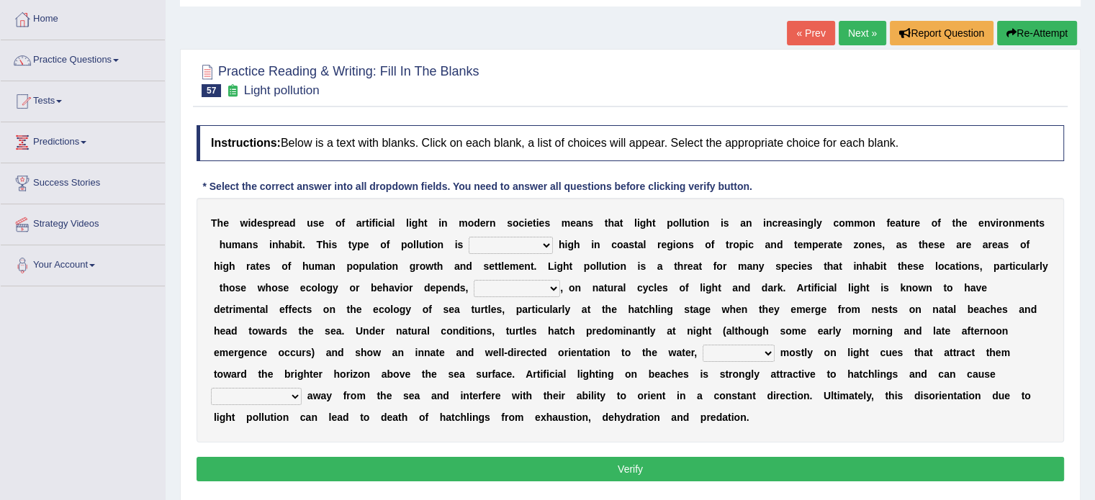
click at [539, 241] on select "exceptionally absolutely completely rarely" at bounding box center [511, 245] width 84 height 17
select select "completely"
click at [469, 237] on select "exceptionally absolutely completely rarely" at bounding box center [511, 245] width 84 height 17
click at [541, 287] on select "in no way in some way by the wy in some ways" at bounding box center [517, 288] width 86 height 17
click at [474, 280] on select "in no way in some way by the wy in some ways" at bounding box center [517, 288] width 86 height 17
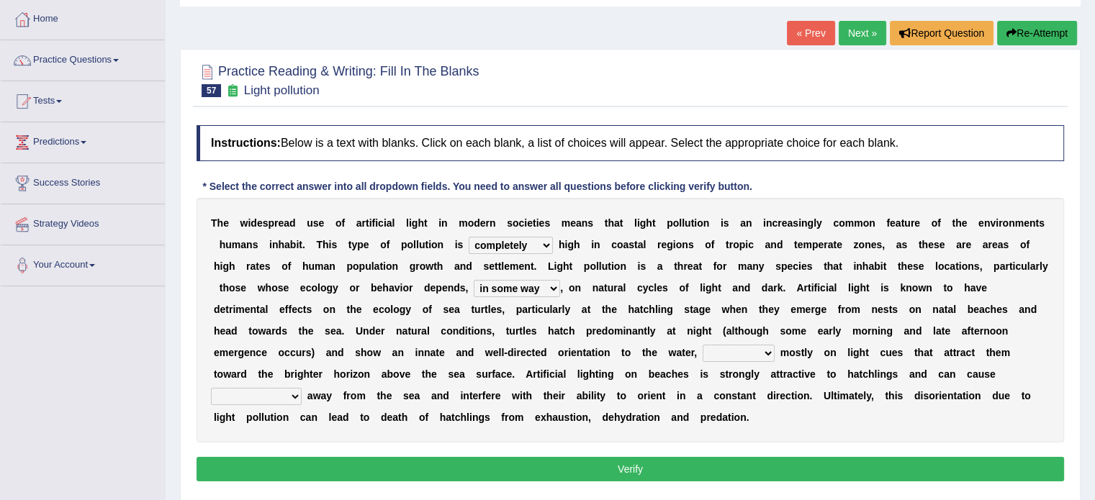
click at [553, 284] on select "in no way in some way by the wy in some ways" at bounding box center [517, 288] width 86 height 17
select select "by the wy"
click at [474, 280] on select "in no way in some way by the wy in some ways" at bounding box center [517, 288] width 86 height 17
click at [762, 351] on select "imposing figuring relying pouring" at bounding box center [739, 353] width 72 height 17
select select "pouring"
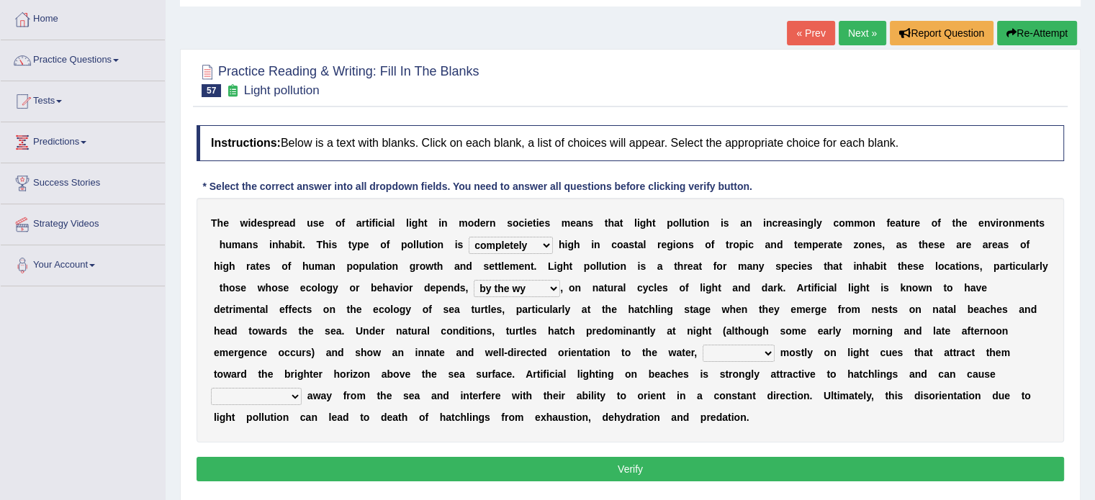
click at [703, 345] on select "imposing figuring relying pouring" at bounding box center [739, 353] width 72 height 17
click at [282, 394] on select "them to move it to move which to move that to move" at bounding box center [256, 396] width 91 height 17
select select "that to move"
click at [211, 388] on select "them to move it to move which to move that to move" at bounding box center [256, 396] width 91 height 17
click at [300, 468] on button "Verify" at bounding box center [631, 469] width 868 height 24
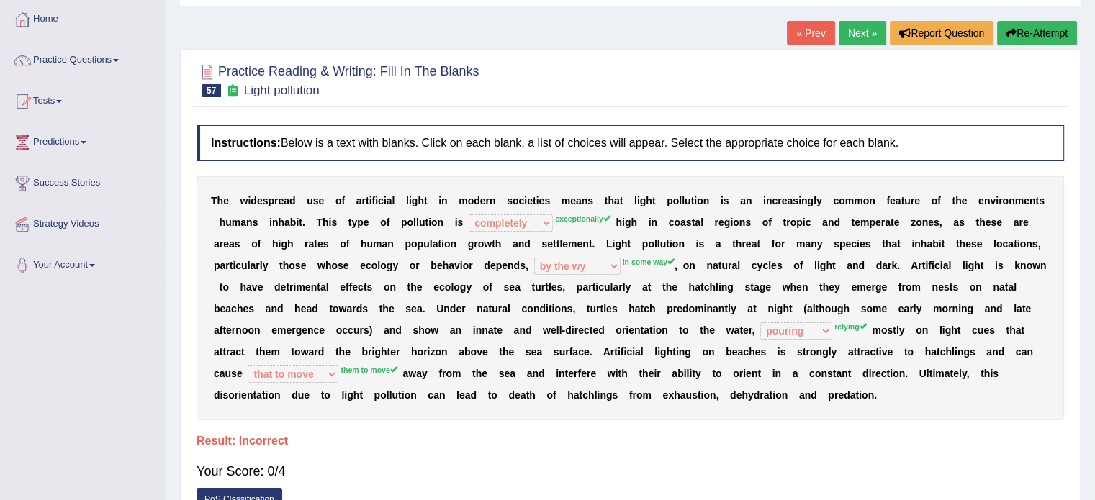
click at [1057, 25] on button "Re-Attempt" at bounding box center [1037, 33] width 80 height 24
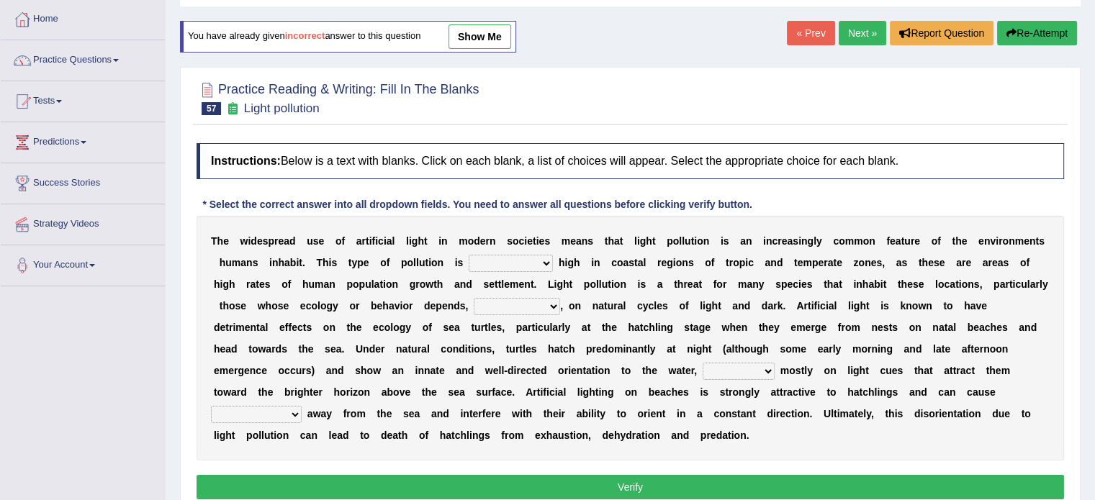
click at [537, 250] on div "T h e w i d e s p r e a d u s e o f a r t i f i c i a l l i g h t i n m o d e r…" at bounding box center [631, 338] width 868 height 245
click at [519, 257] on select "exceptionally absolutely completely rarely" at bounding box center [511, 263] width 84 height 17
select select "exceptionally"
click at [469, 255] on select "exceptionally absolutely completely rarely" at bounding box center [511, 263] width 84 height 17
click at [550, 299] on select "in no way in some way by the wy in some ways" at bounding box center [517, 306] width 86 height 17
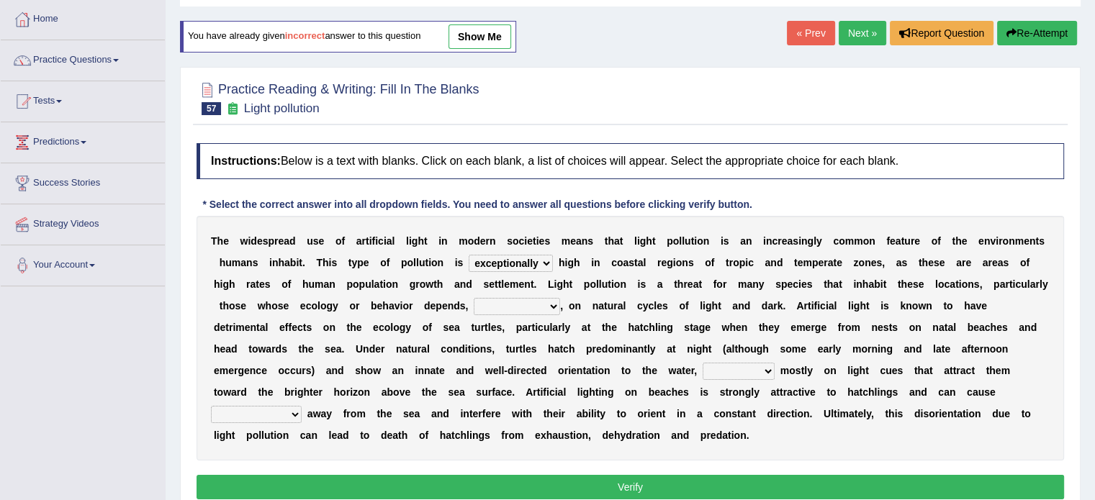
select select "in some ways"
click at [474, 298] on select "in no way in some way by the wy in some ways" at bounding box center [517, 306] width 86 height 17
click at [760, 374] on select "imposing figuring relying pouring" at bounding box center [739, 371] width 72 height 17
select select "relying"
click at [703, 363] on select "imposing figuring relying pouring" at bounding box center [739, 371] width 72 height 17
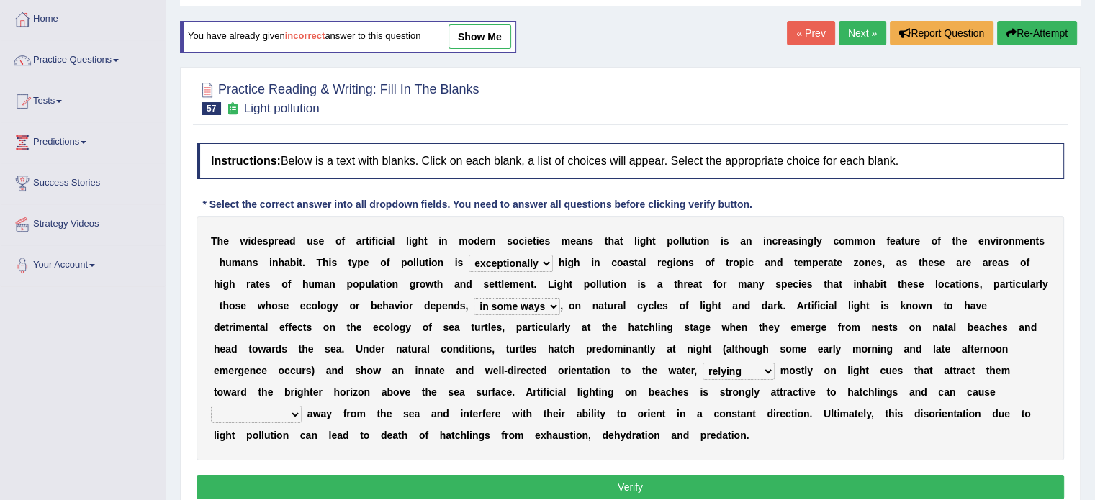
click at [266, 411] on select "them to move it to move which to move that to move" at bounding box center [256, 414] width 91 height 17
select select "them to move"
click at [211, 406] on select "them to move it to move which to move that to move" at bounding box center [256, 414] width 91 height 17
click at [402, 486] on button "Verify" at bounding box center [631, 487] width 868 height 24
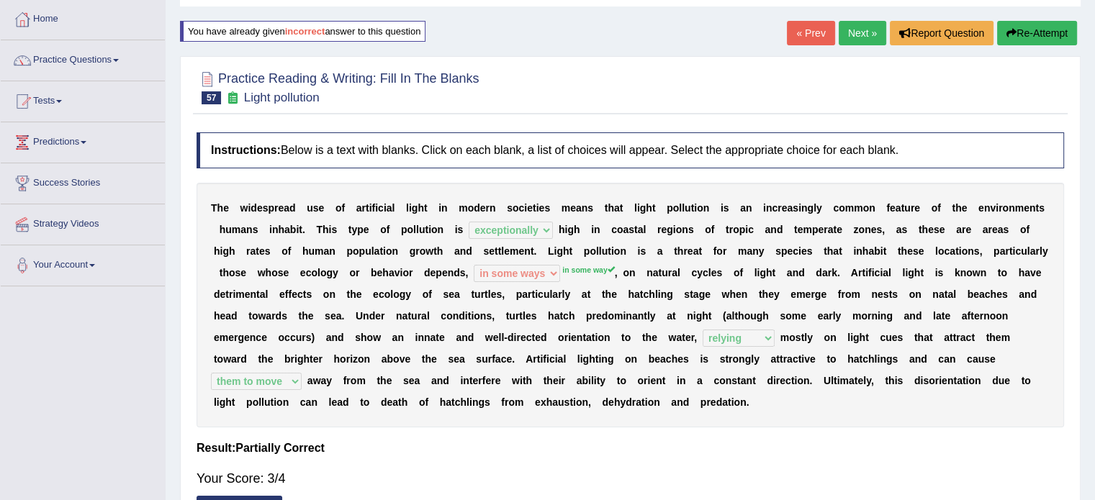
click at [1048, 33] on button "Re-Attempt" at bounding box center [1037, 33] width 80 height 24
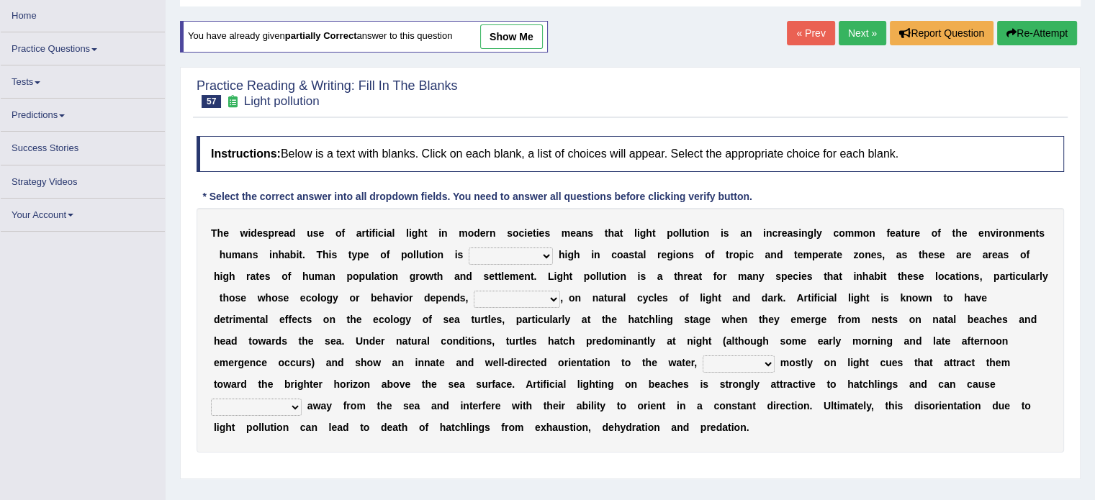
click at [538, 297] on select "in no way in some way by the wy in some ways" at bounding box center [517, 299] width 86 height 17
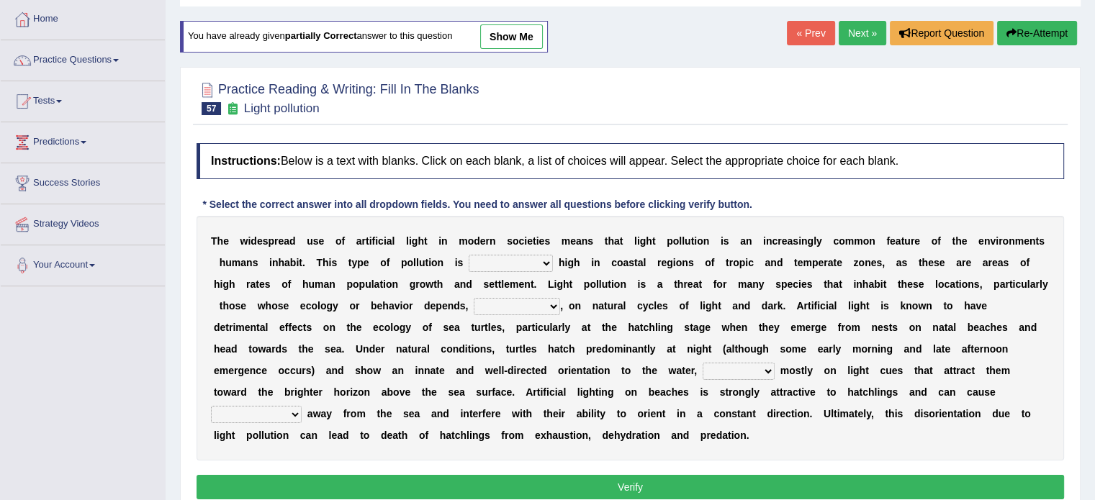
select select "in some way"
click at [474, 298] on select "in no way in some way by the wy in some ways" at bounding box center [517, 306] width 86 height 17
click at [539, 257] on select "exceptionally absolutely completely rarely" at bounding box center [511, 263] width 84 height 17
click at [752, 371] on select "imposing figuring relying pouring" at bounding box center [739, 371] width 72 height 17
select select "relying"
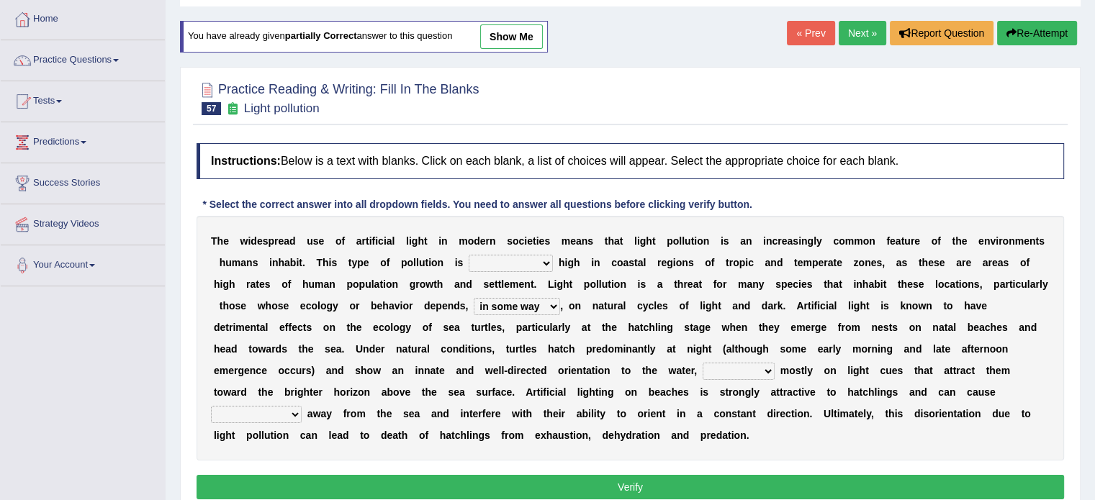
click at [703, 363] on select "imposing figuring relying pouring" at bounding box center [739, 371] width 72 height 17
click at [268, 407] on select "them to move it to move which to move that to move" at bounding box center [256, 414] width 91 height 17
select select "them to move"
click at [211, 406] on select "them to move it to move which to move that to move" at bounding box center [256, 414] width 91 height 17
click at [539, 255] on select "exceptionally absolutely completely rarely" at bounding box center [511, 263] width 84 height 17
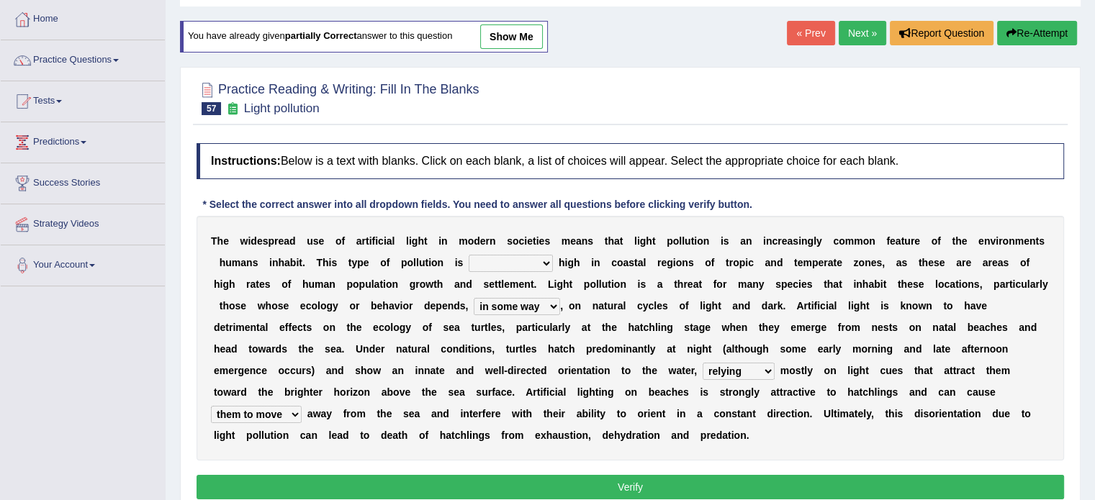
select select "exceptionally"
click at [469, 255] on select "exceptionally absolutely completely rarely" at bounding box center [511, 263] width 84 height 17
click at [541, 480] on button "Verify" at bounding box center [631, 487] width 868 height 24
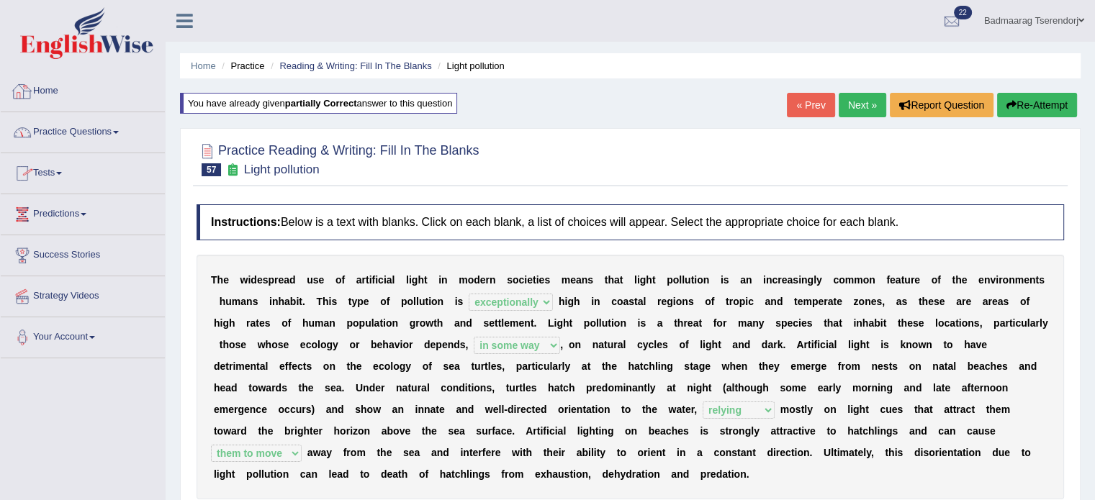
click at [55, 89] on link "Home" at bounding box center [83, 89] width 164 height 36
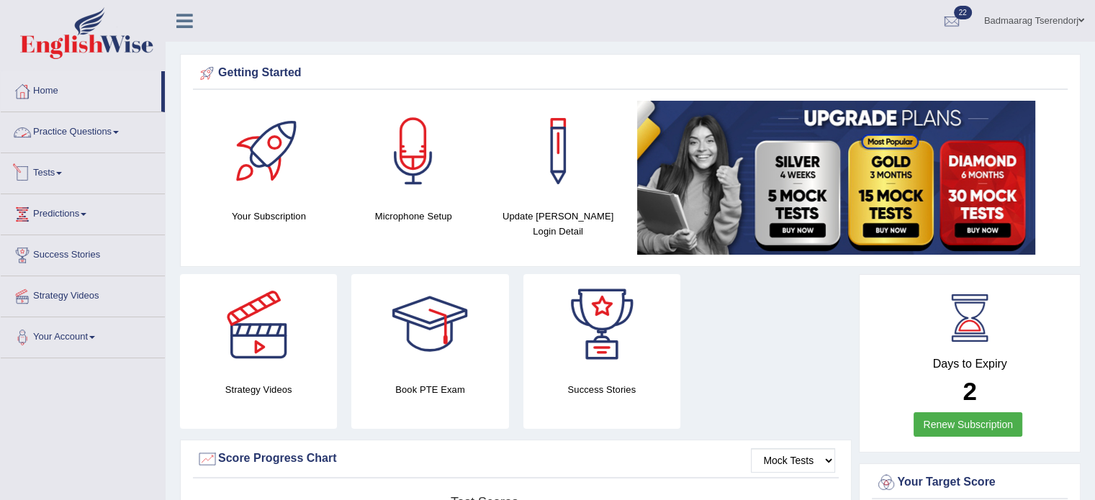
click at [108, 126] on link "Practice Questions" at bounding box center [83, 130] width 164 height 36
